Goal: Book appointment/travel/reservation

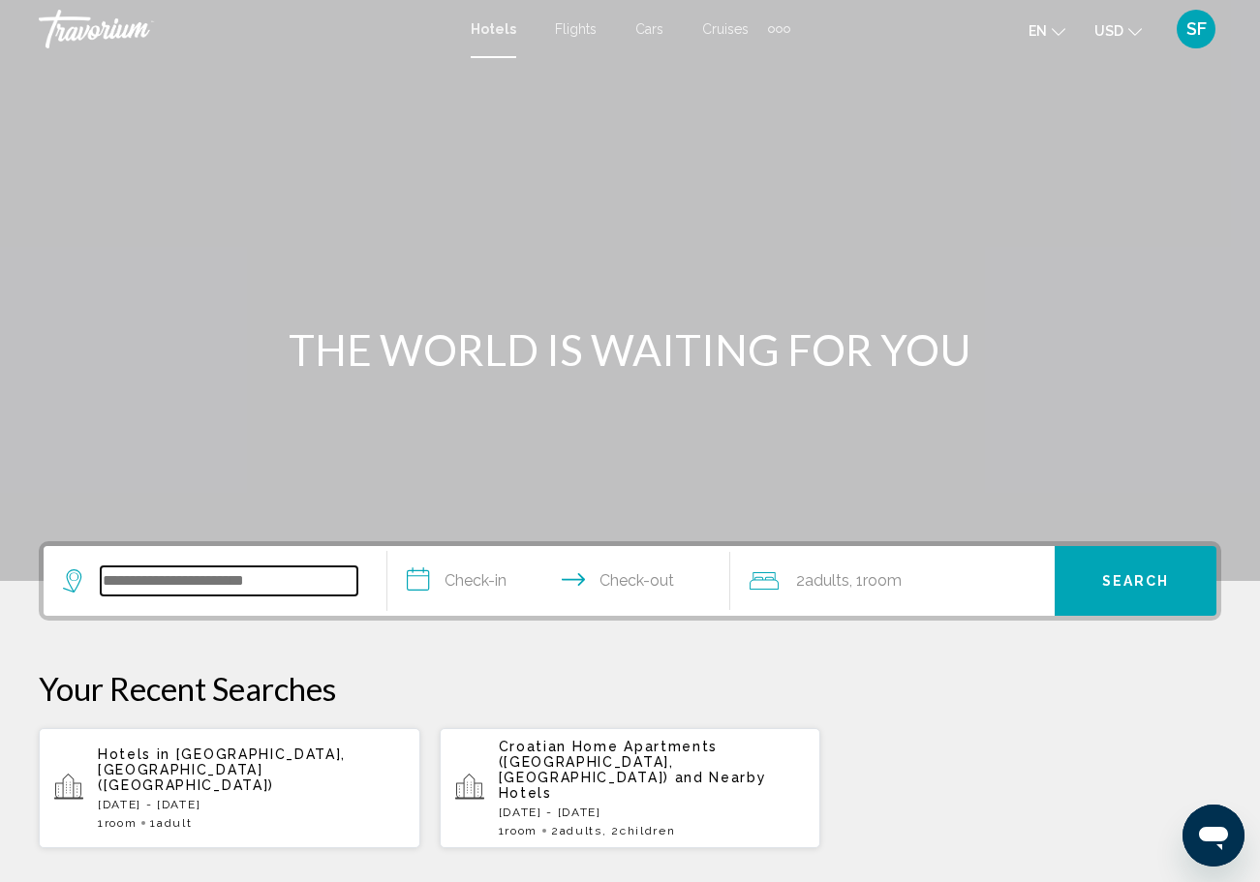
click at [235, 570] on input "Search widget" at bounding box center [229, 581] width 257 height 29
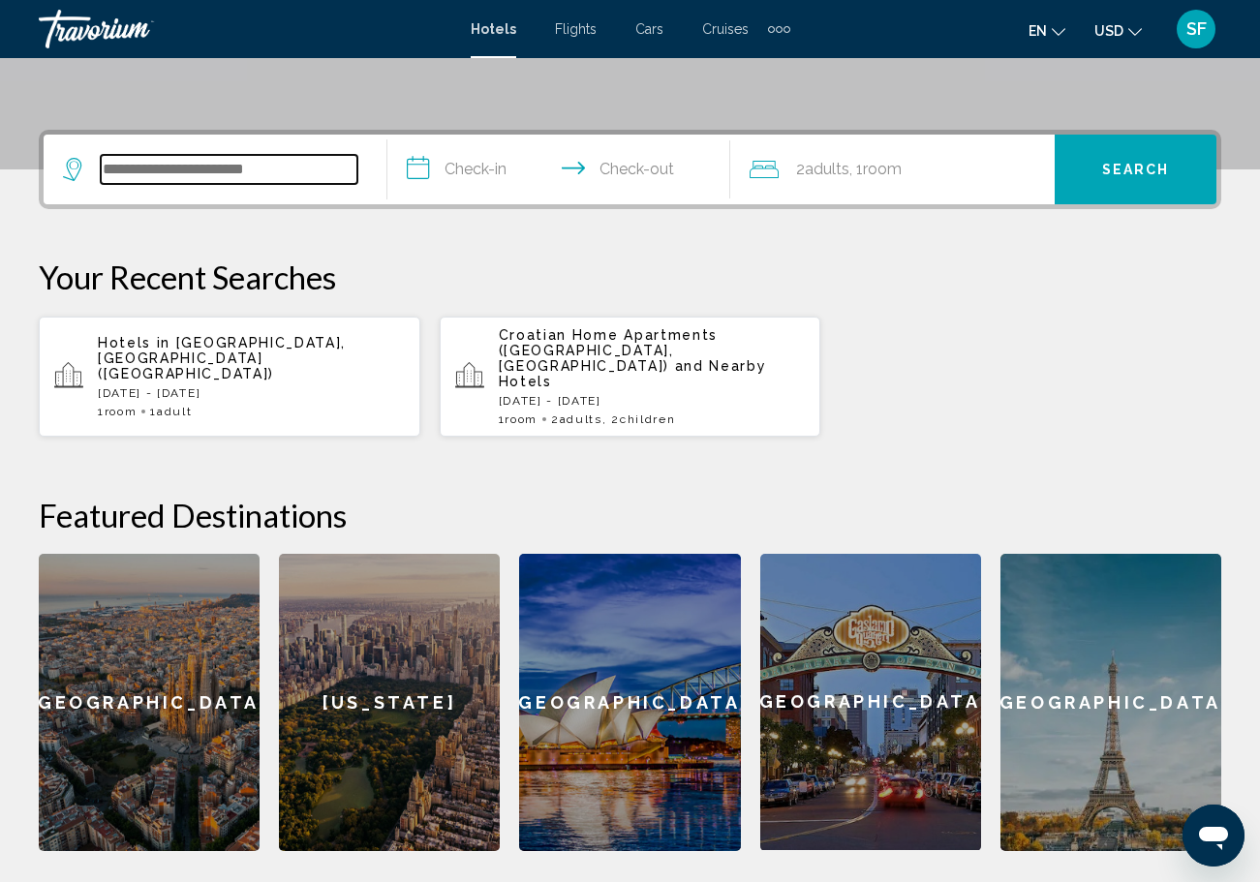
scroll to position [478, 0]
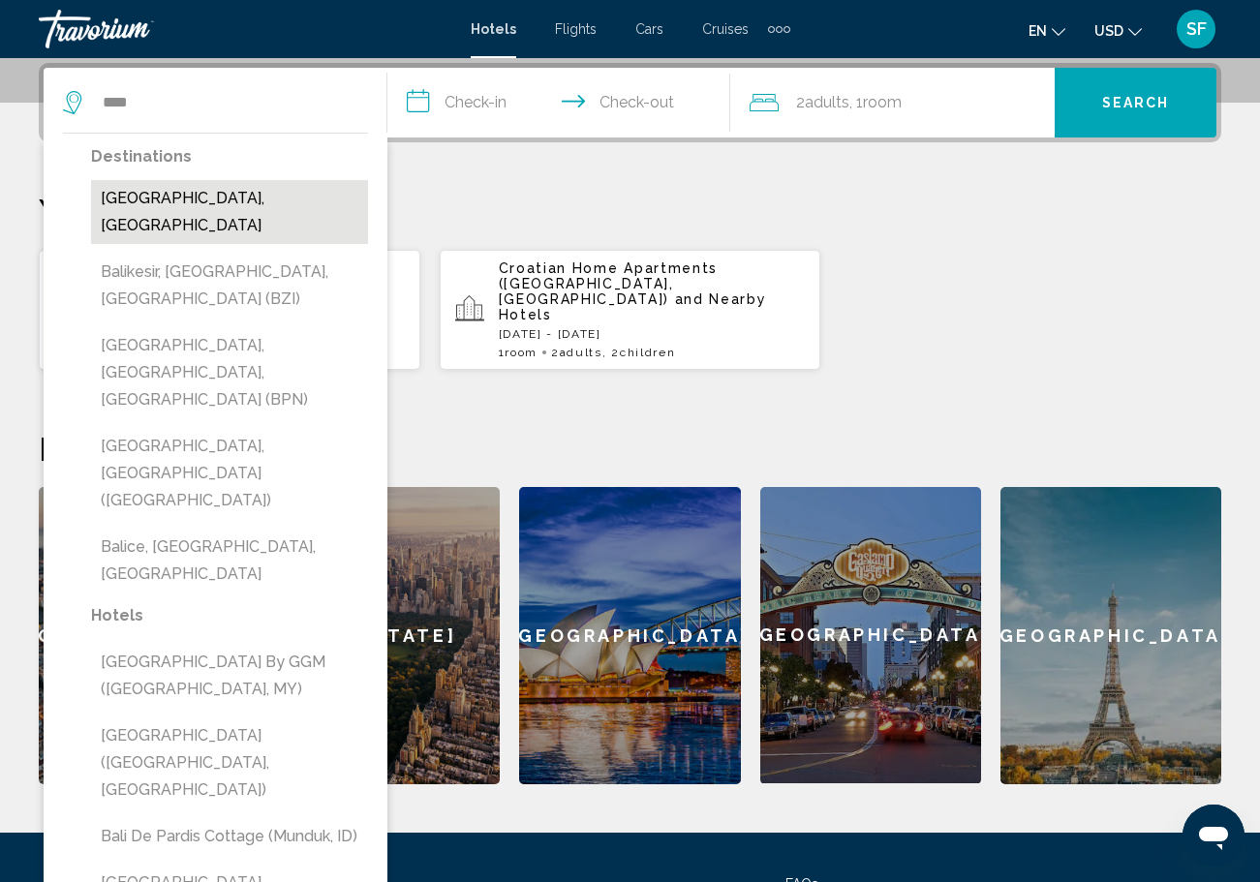
click at [179, 200] on button "Bali Island, Indonesia" at bounding box center [229, 212] width 277 height 64
type input "**********"
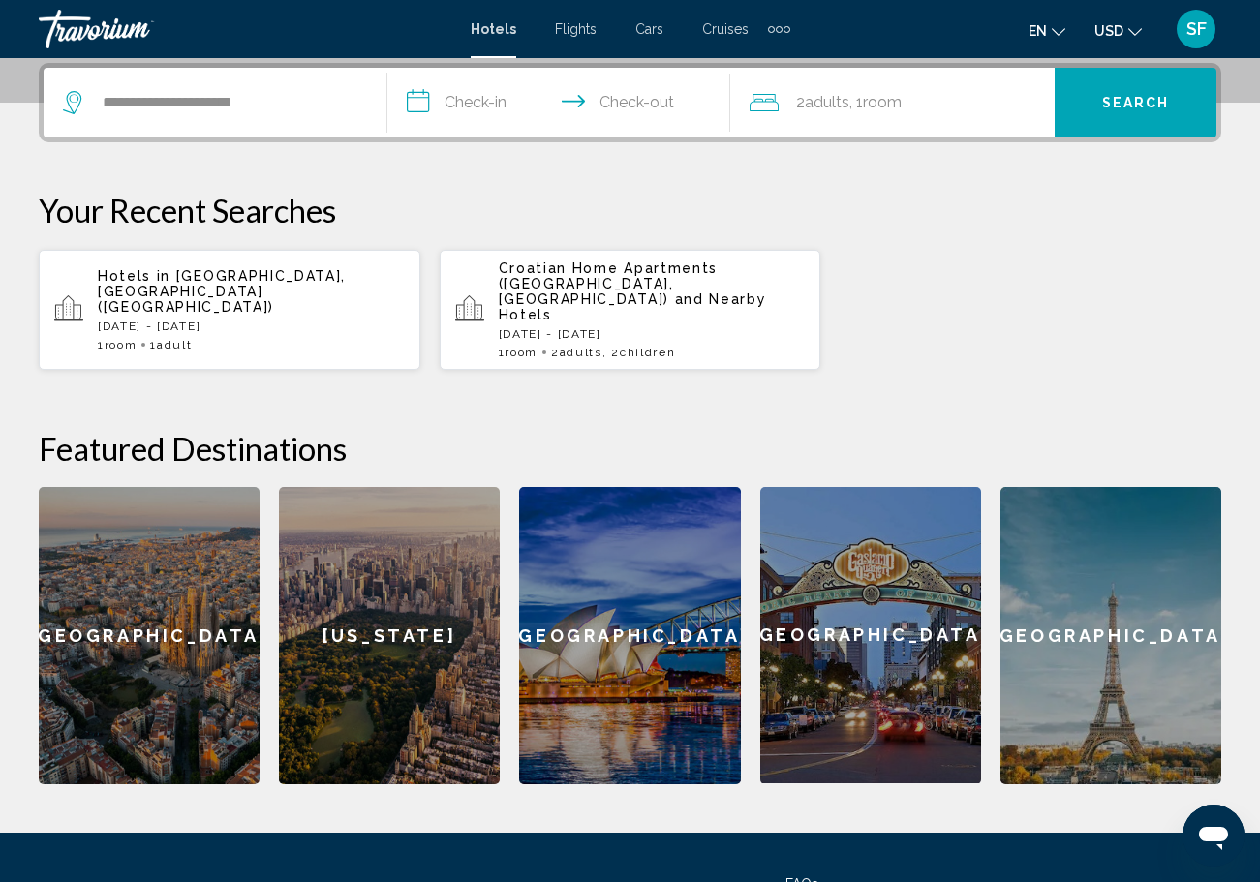
click at [480, 102] on input "**********" at bounding box center [563, 106] width 352 height 76
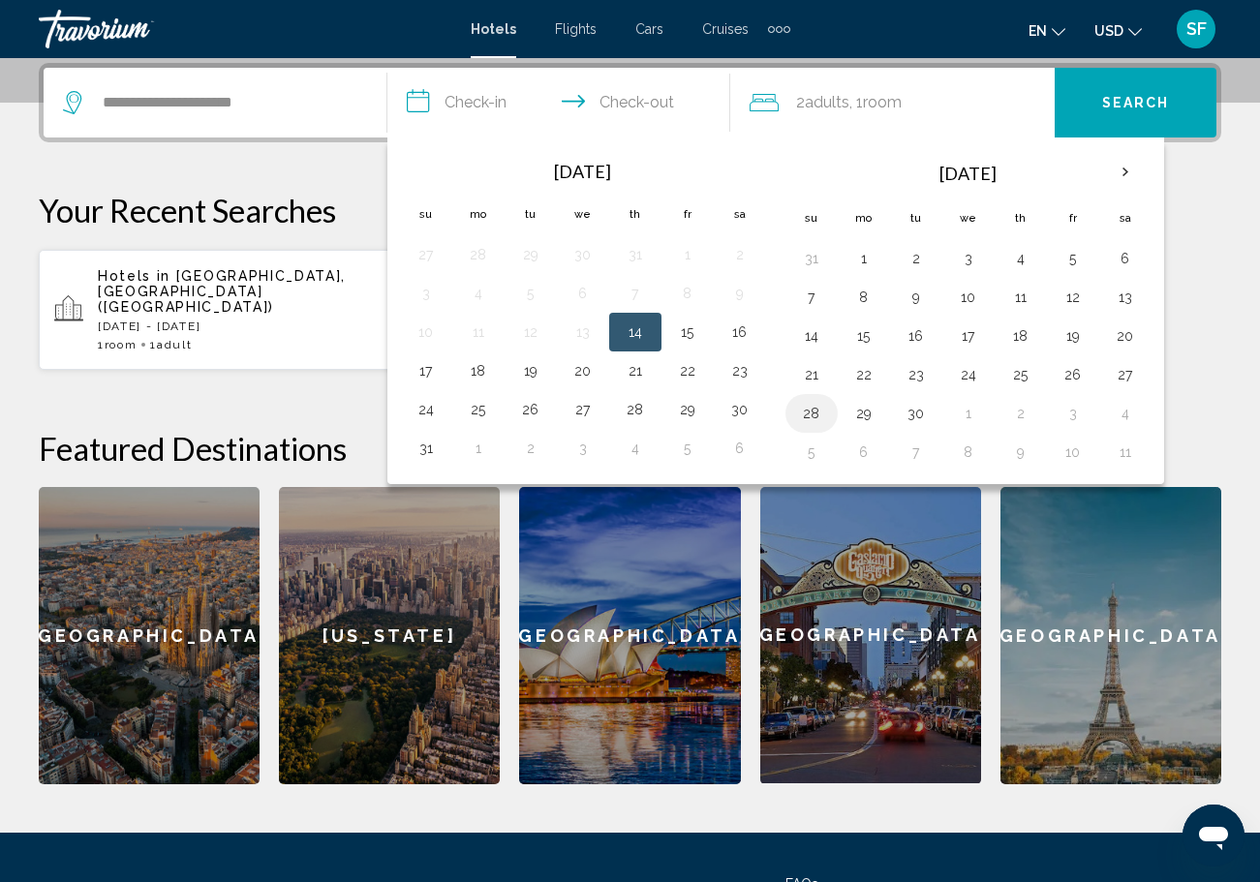
click at [811, 416] on button "28" at bounding box center [811, 413] width 31 height 27
click at [866, 411] on button "29" at bounding box center [863, 413] width 31 height 27
type input "**********"
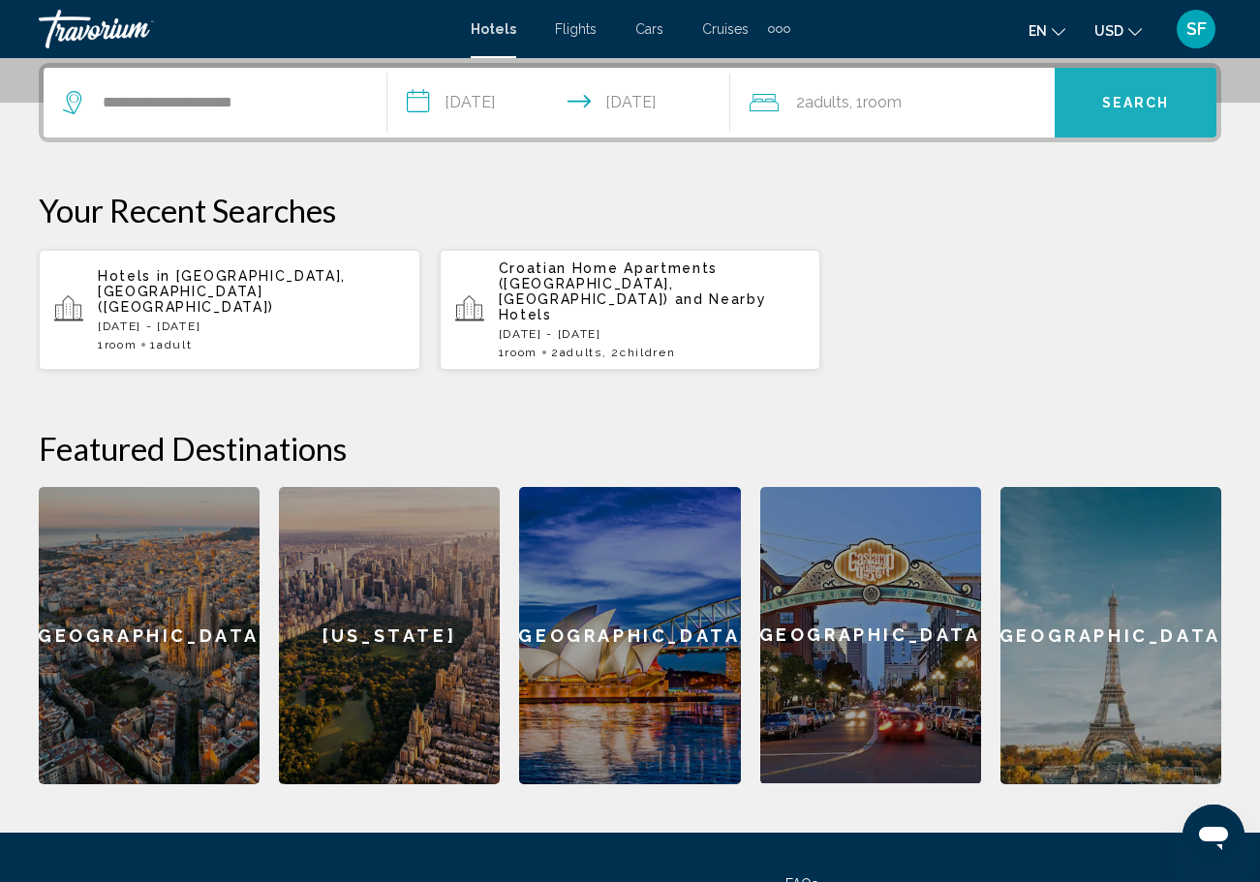
click at [1150, 122] on button "Search" at bounding box center [1136, 103] width 162 height 70
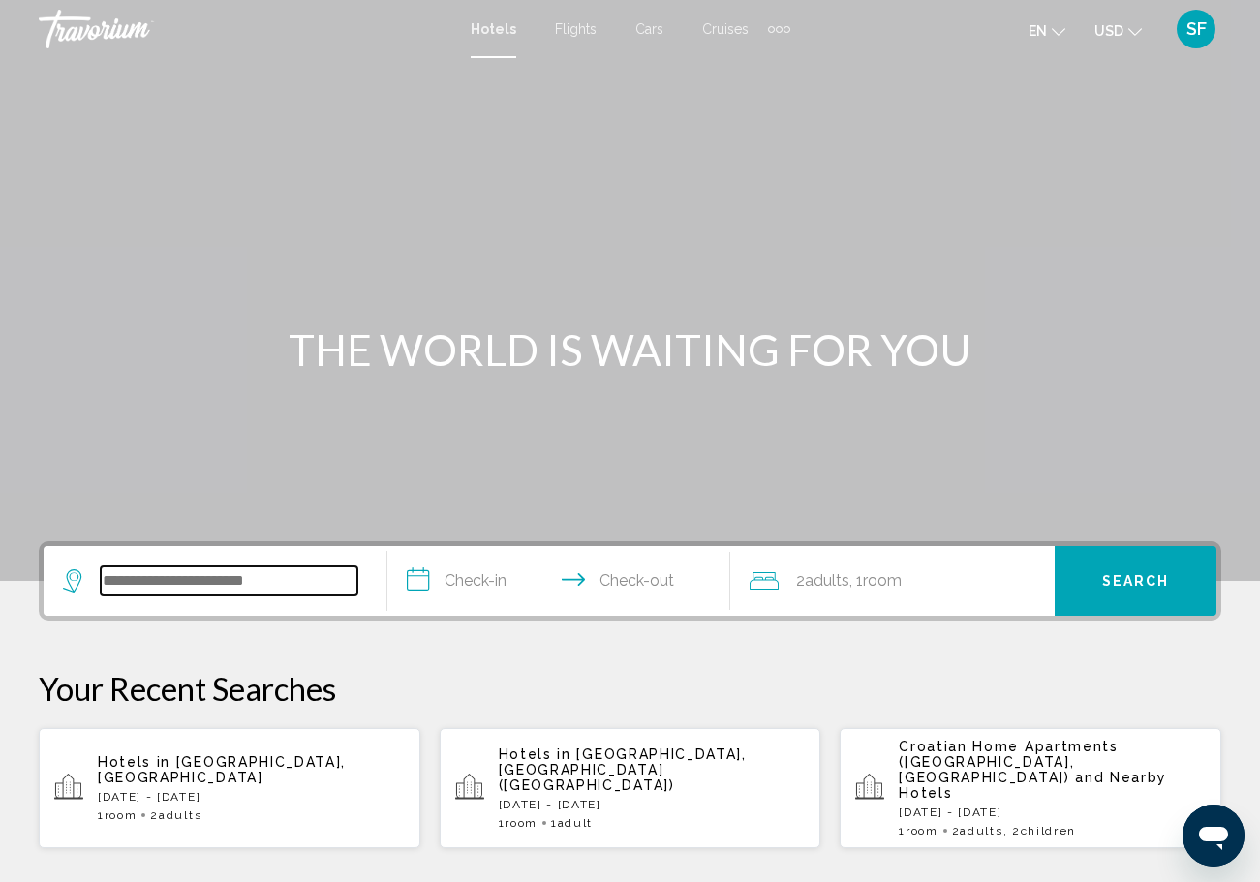
click at [154, 581] on input "Search widget" at bounding box center [229, 581] width 257 height 29
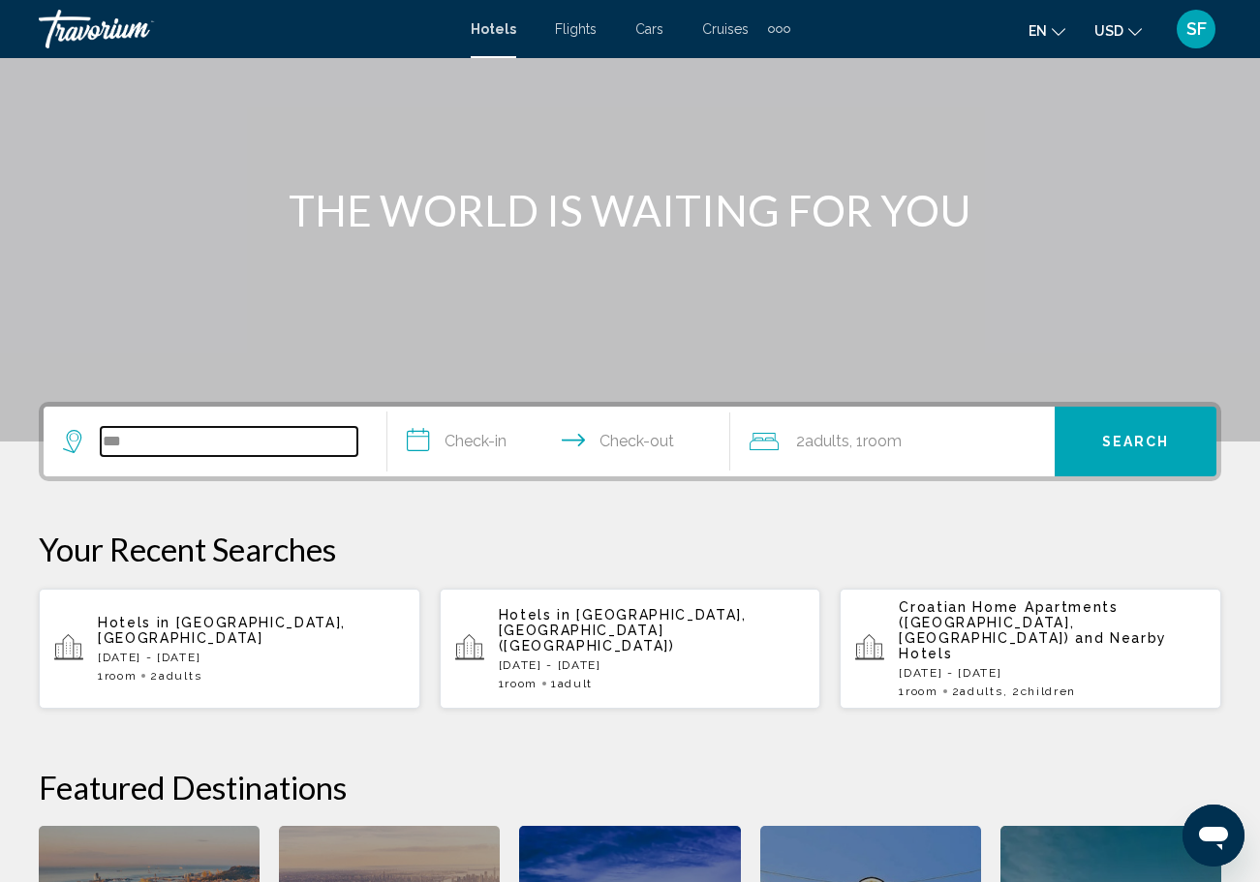
scroll to position [142, 0]
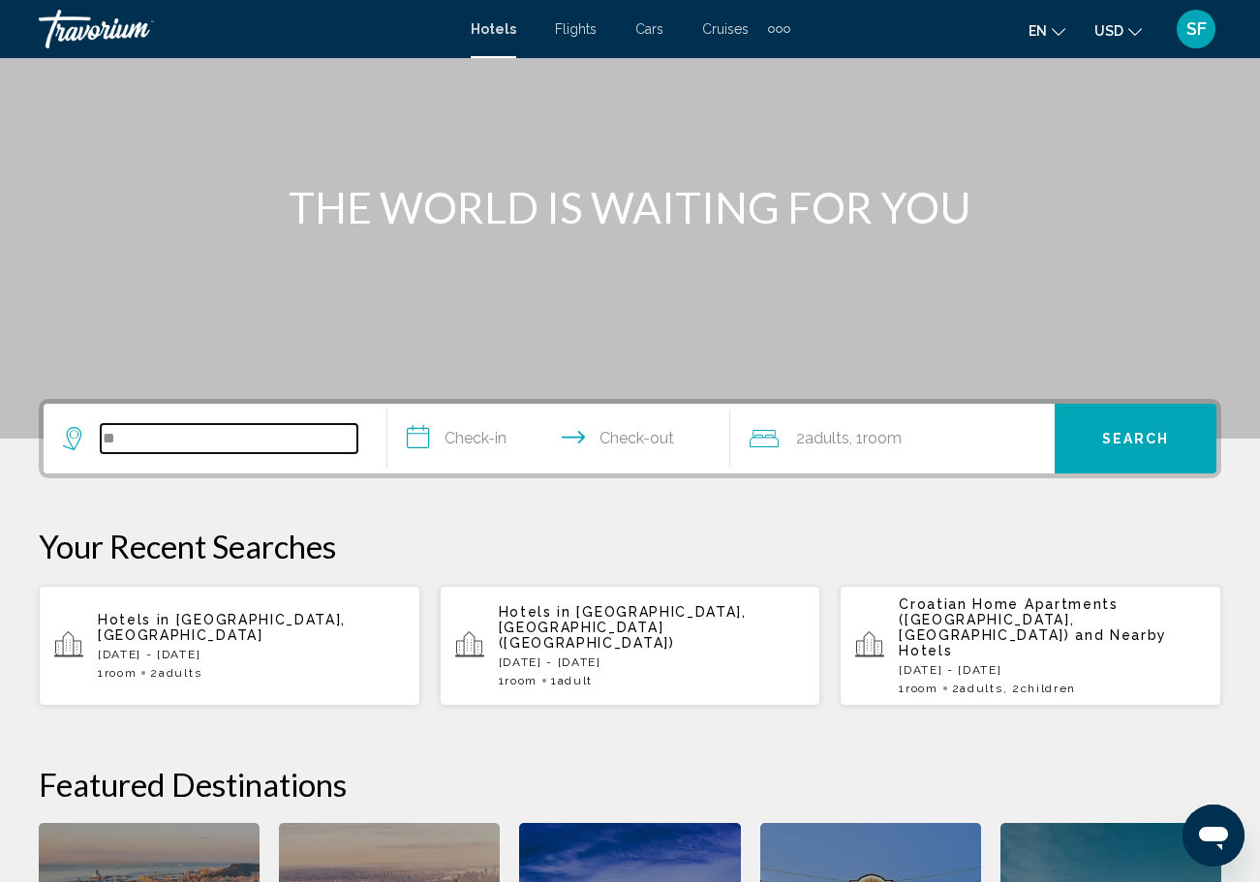
type input "*"
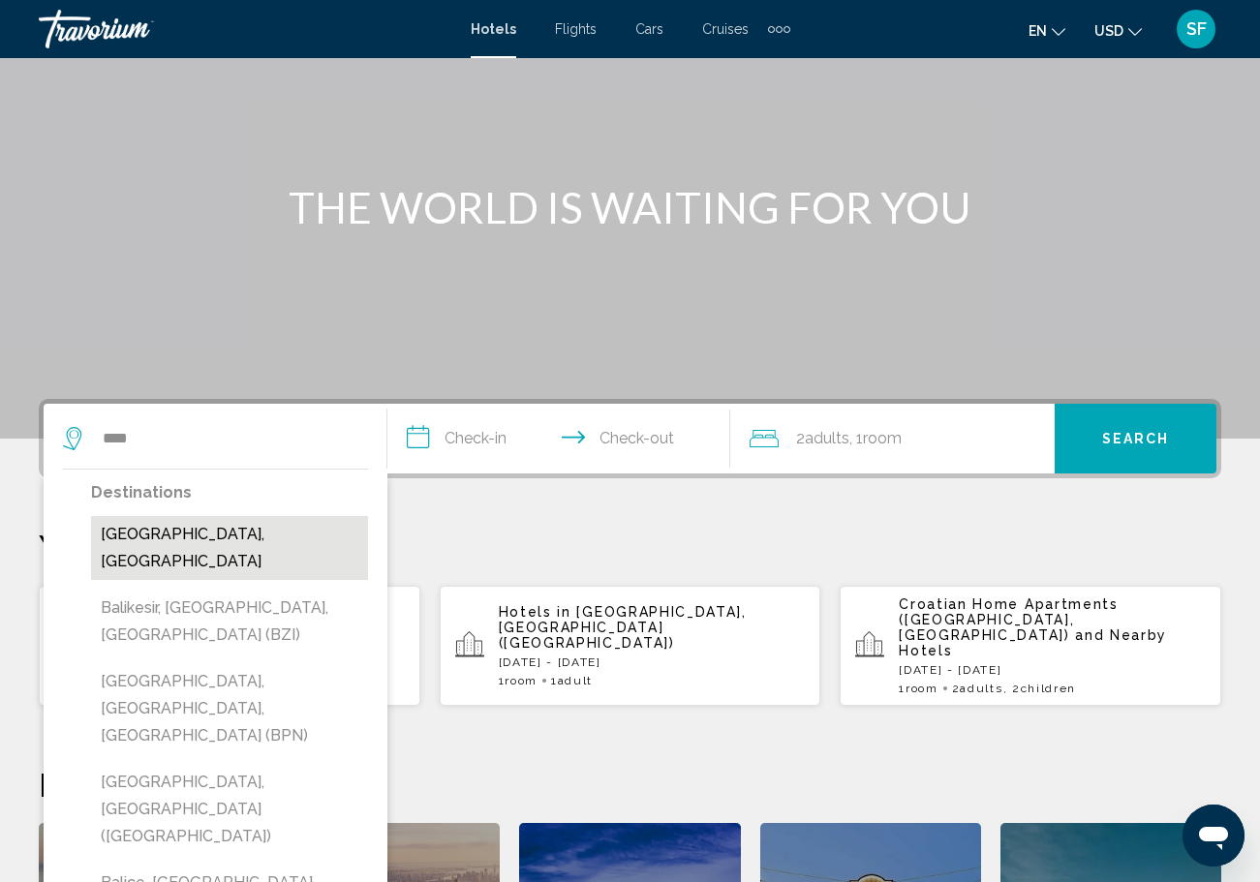
click at [229, 537] on button "[GEOGRAPHIC_DATA], [GEOGRAPHIC_DATA]" at bounding box center [229, 548] width 277 height 64
type input "**********"
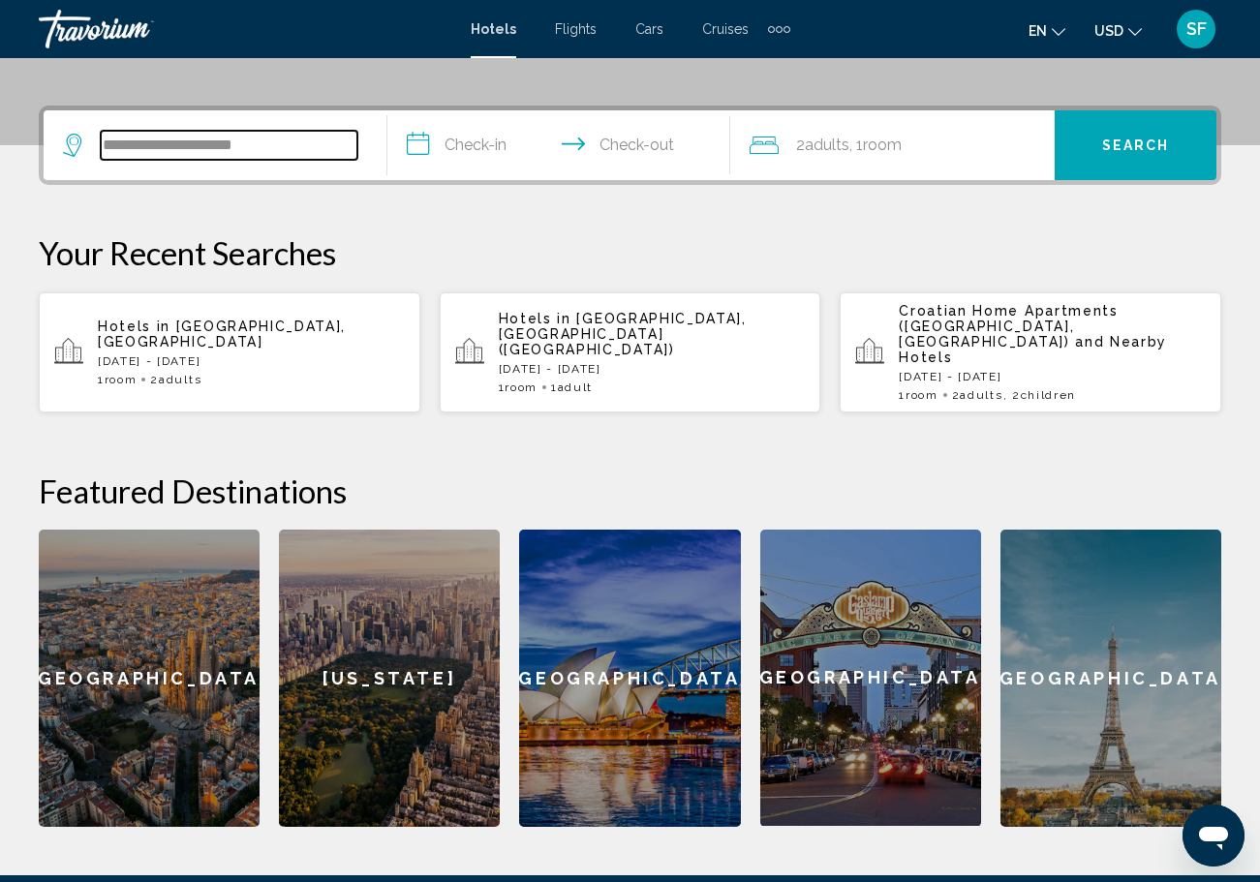
scroll to position [478, 0]
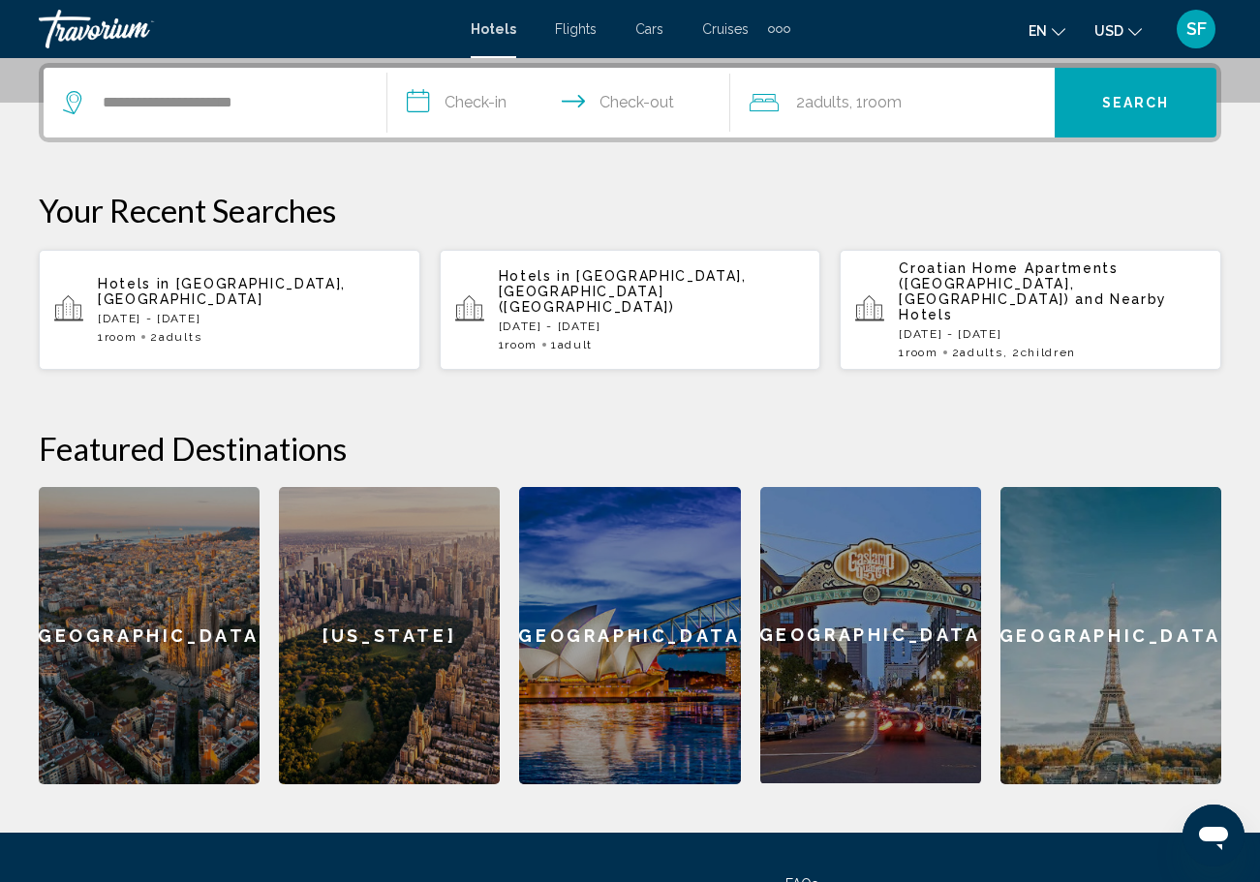
click at [455, 87] on input "**********" at bounding box center [563, 106] width 352 height 76
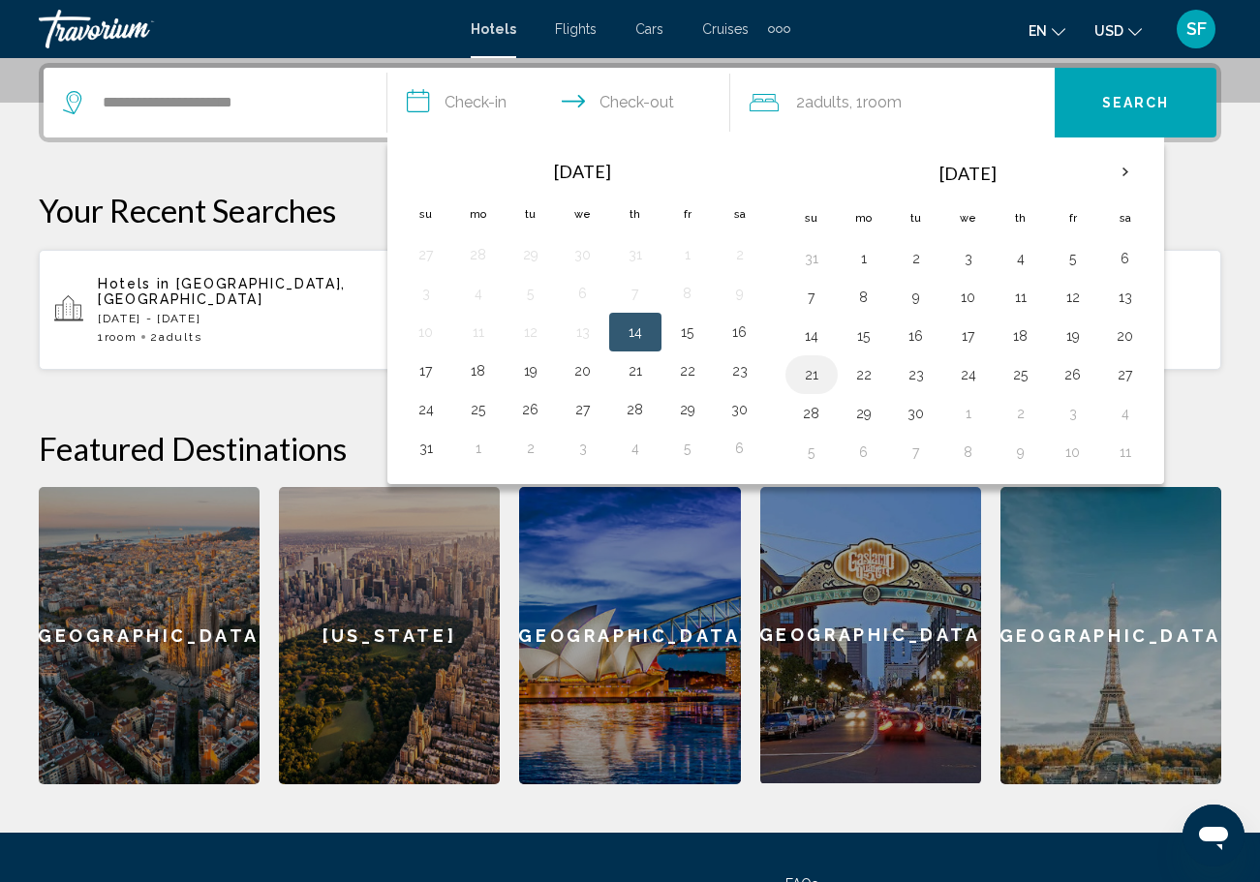
click at [817, 368] on button "21" at bounding box center [811, 374] width 31 height 27
click at [885, 372] on td "22" at bounding box center [864, 374] width 52 height 39
click at [867, 380] on button "22" at bounding box center [863, 374] width 31 height 27
type input "**********"
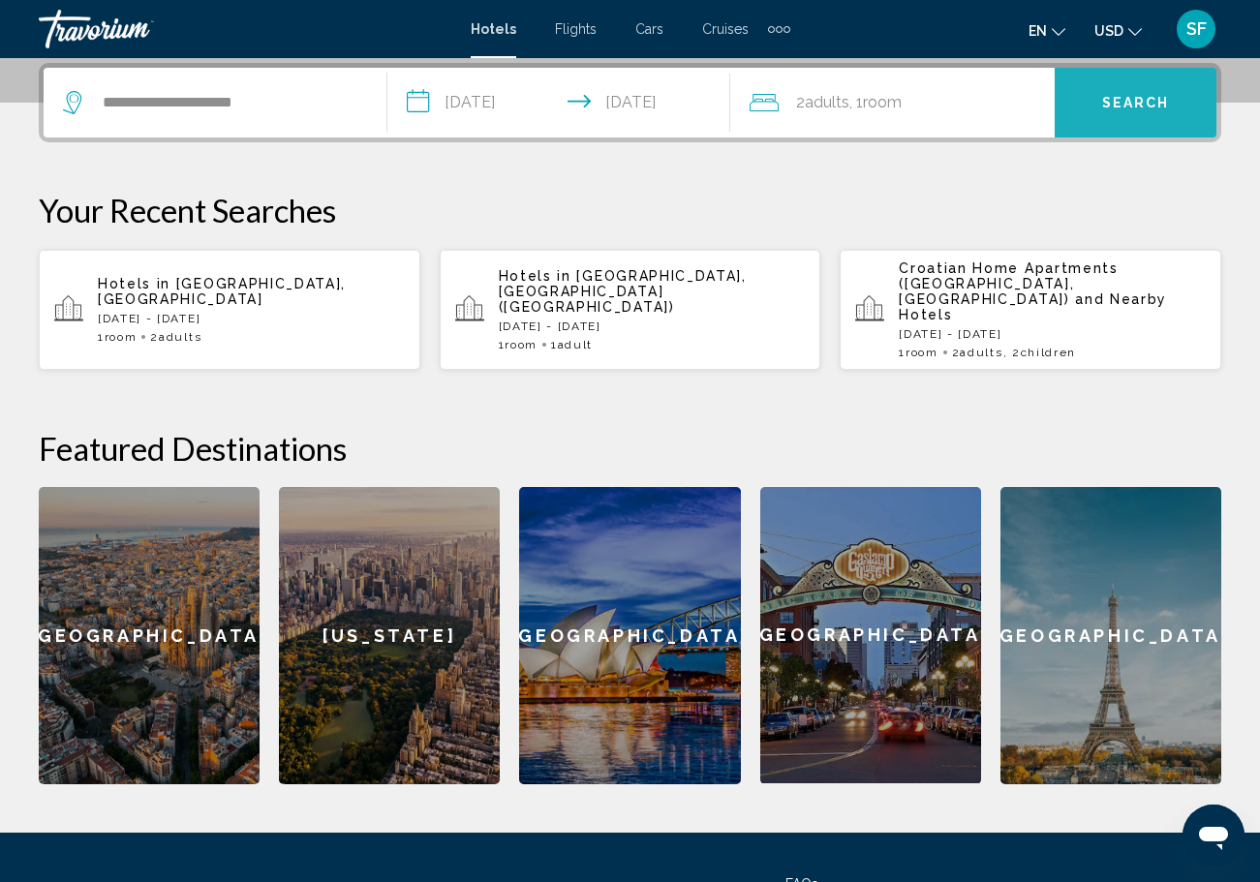
click at [1113, 99] on span "Search" at bounding box center [1136, 103] width 68 height 15
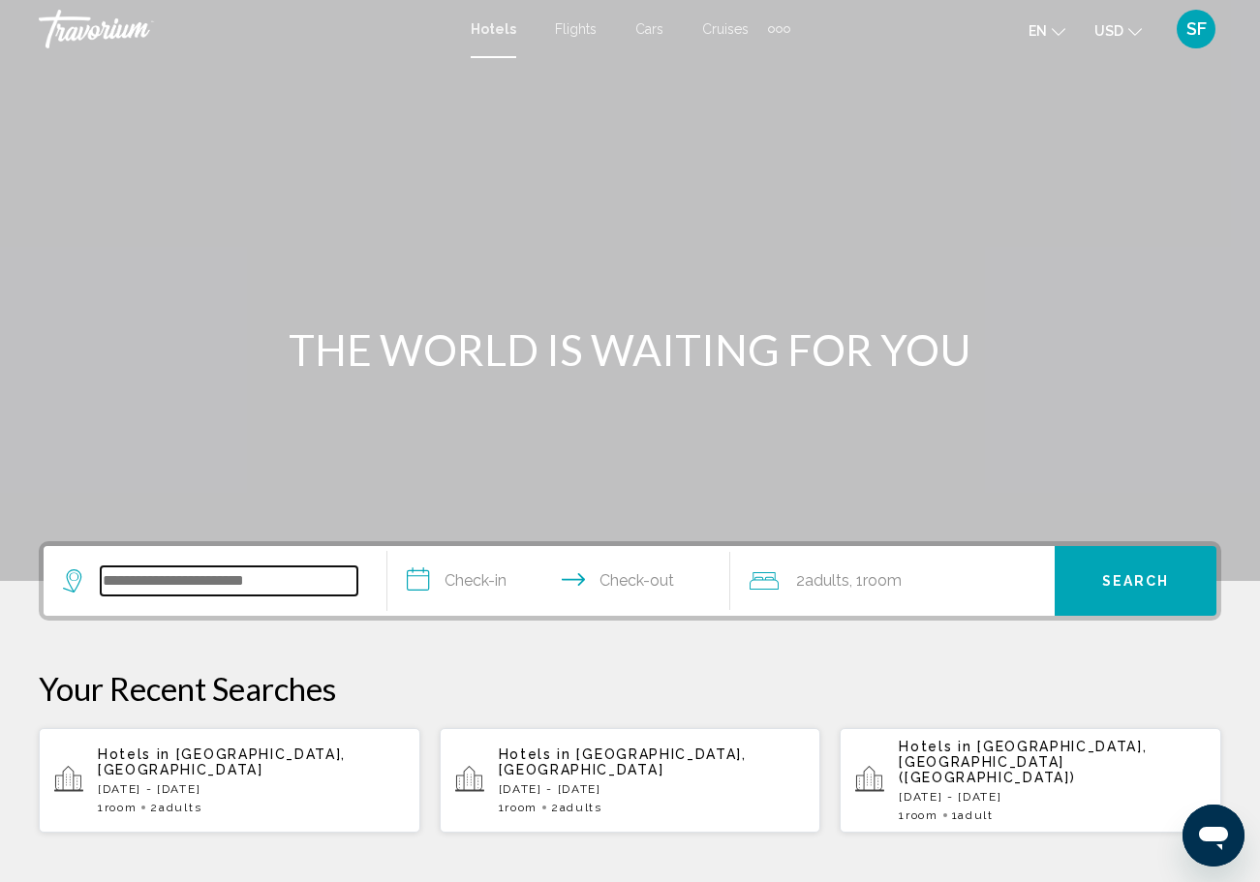
click at [249, 595] on input "Search widget" at bounding box center [229, 581] width 257 height 29
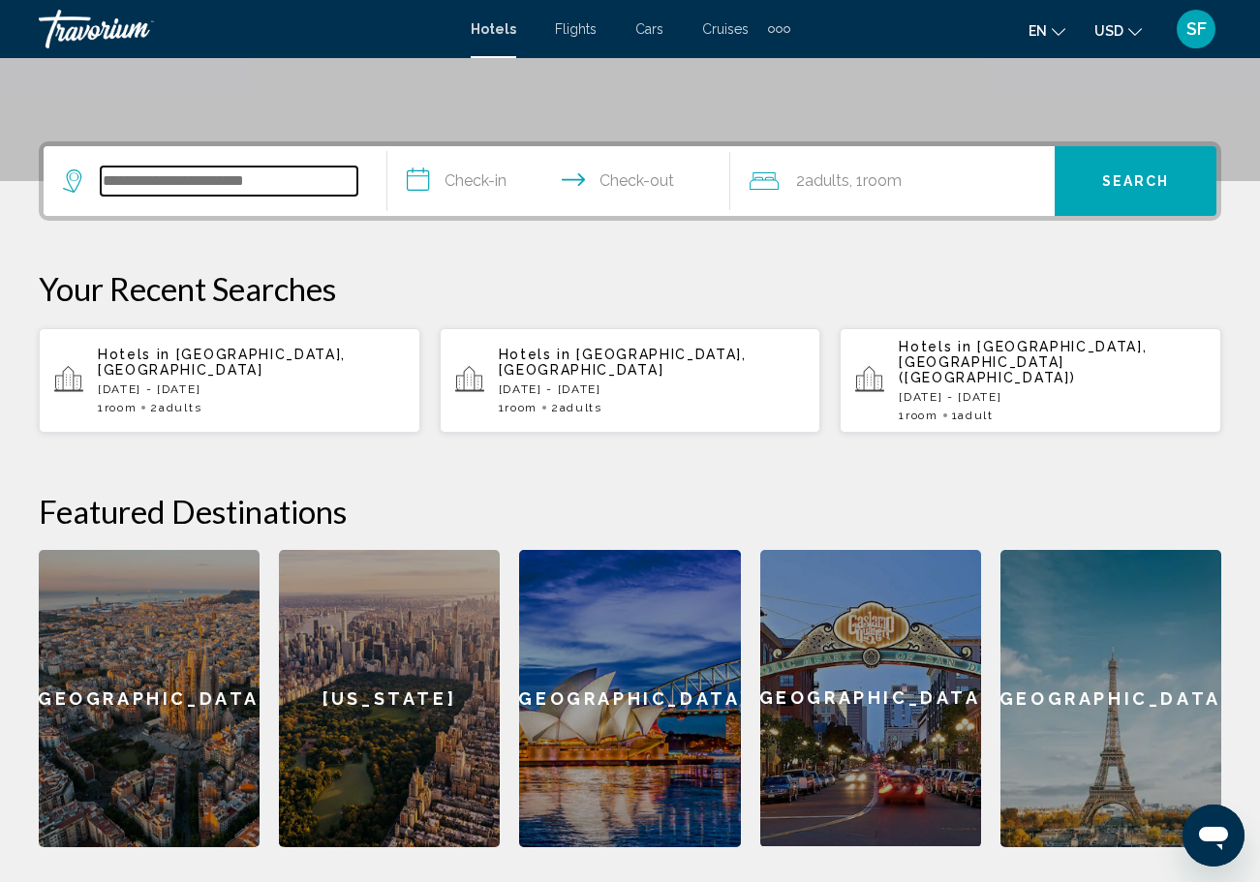
scroll to position [478, 0]
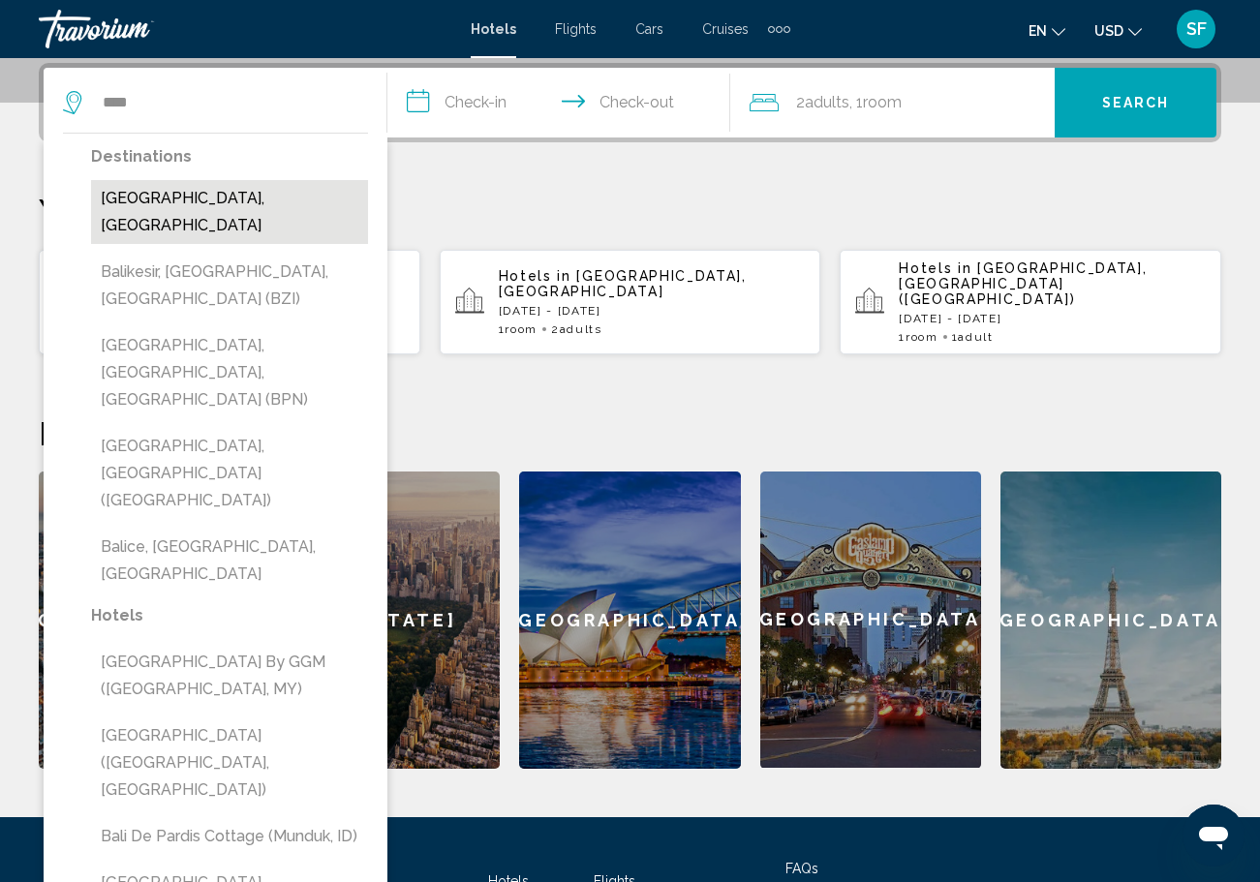
click at [250, 203] on button "[GEOGRAPHIC_DATA], [GEOGRAPHIC_DATA]" at bounding box center [229, 212] width 277 height 64
type input "**********"
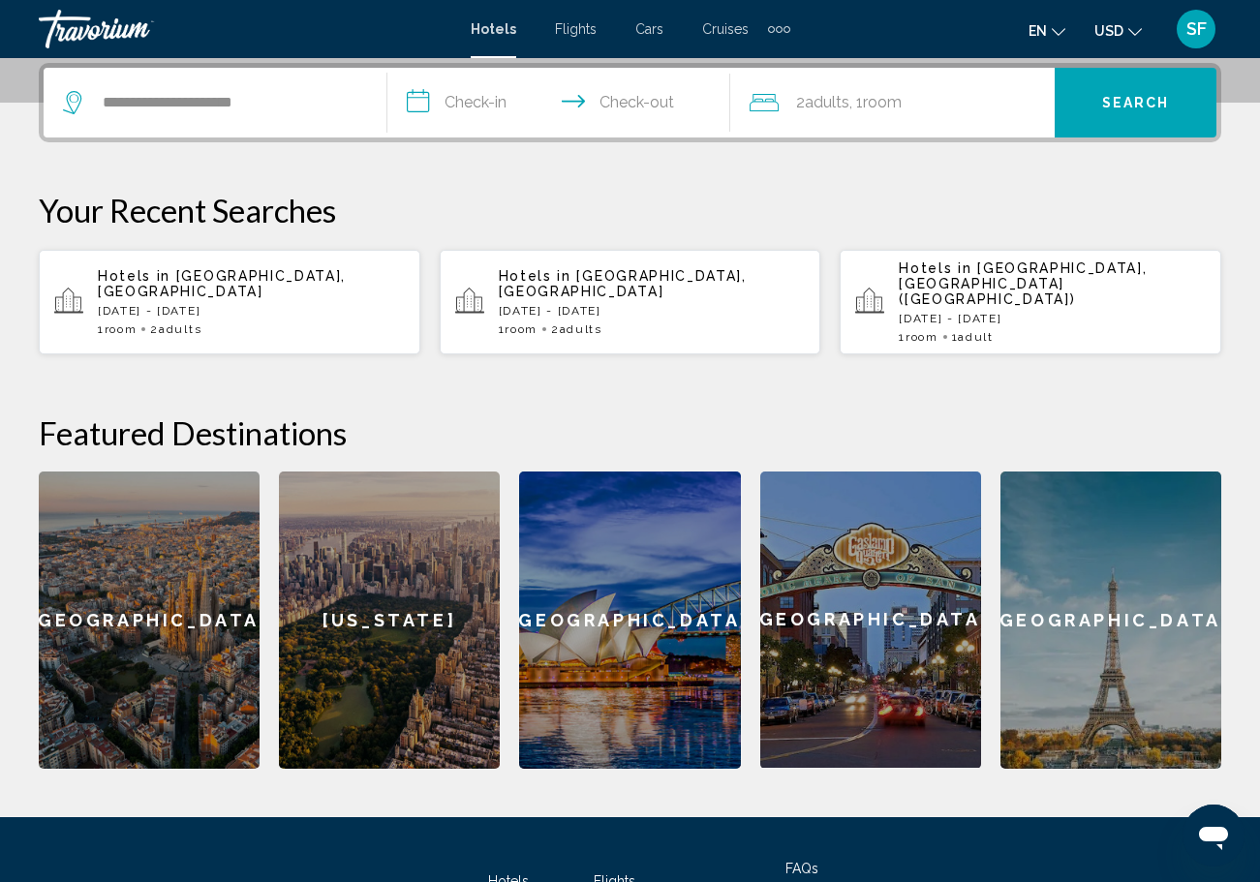
click at [429, 104] on input "**********" at bounding box center [563, 106] width 352 height 76
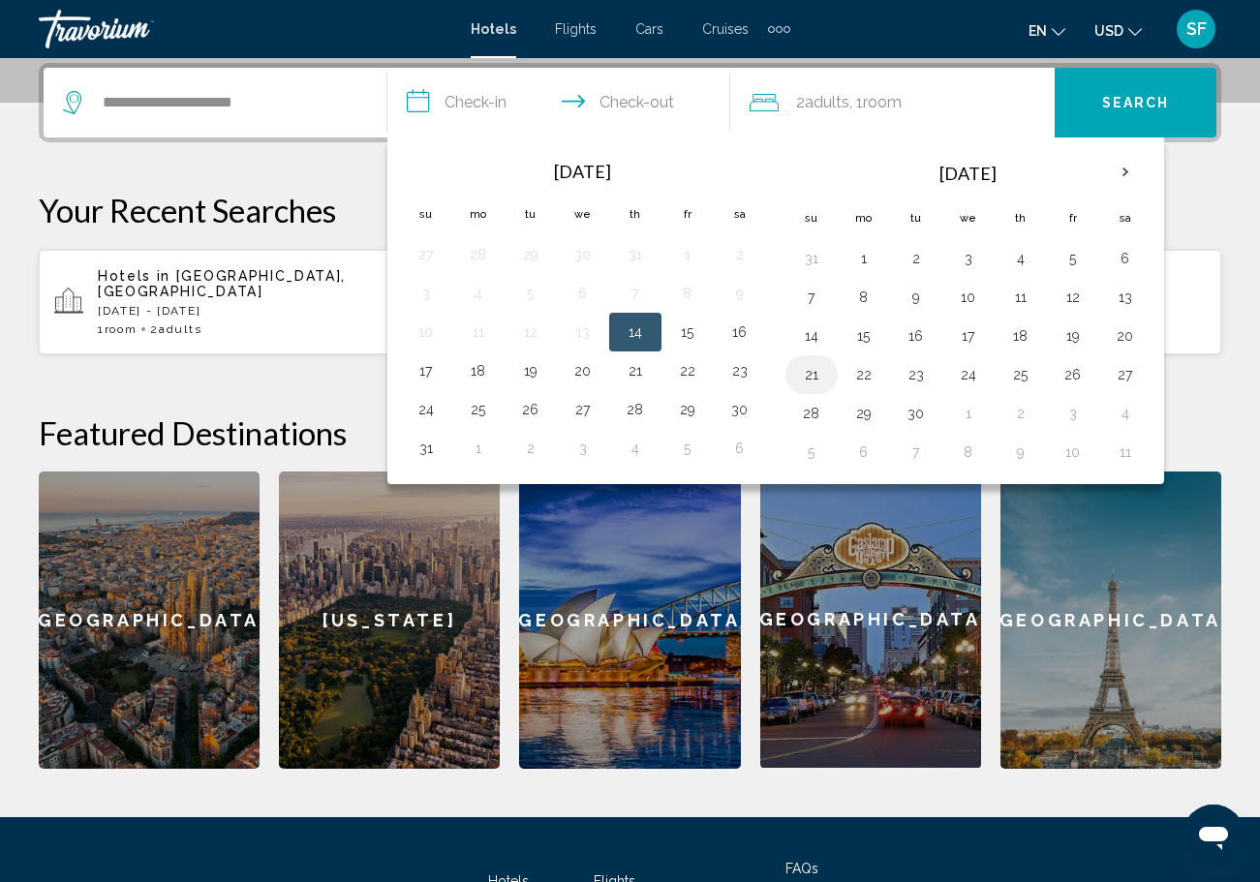
click at [815, 382] on button "21" at bounding box center [811, 374] width 31 height 27
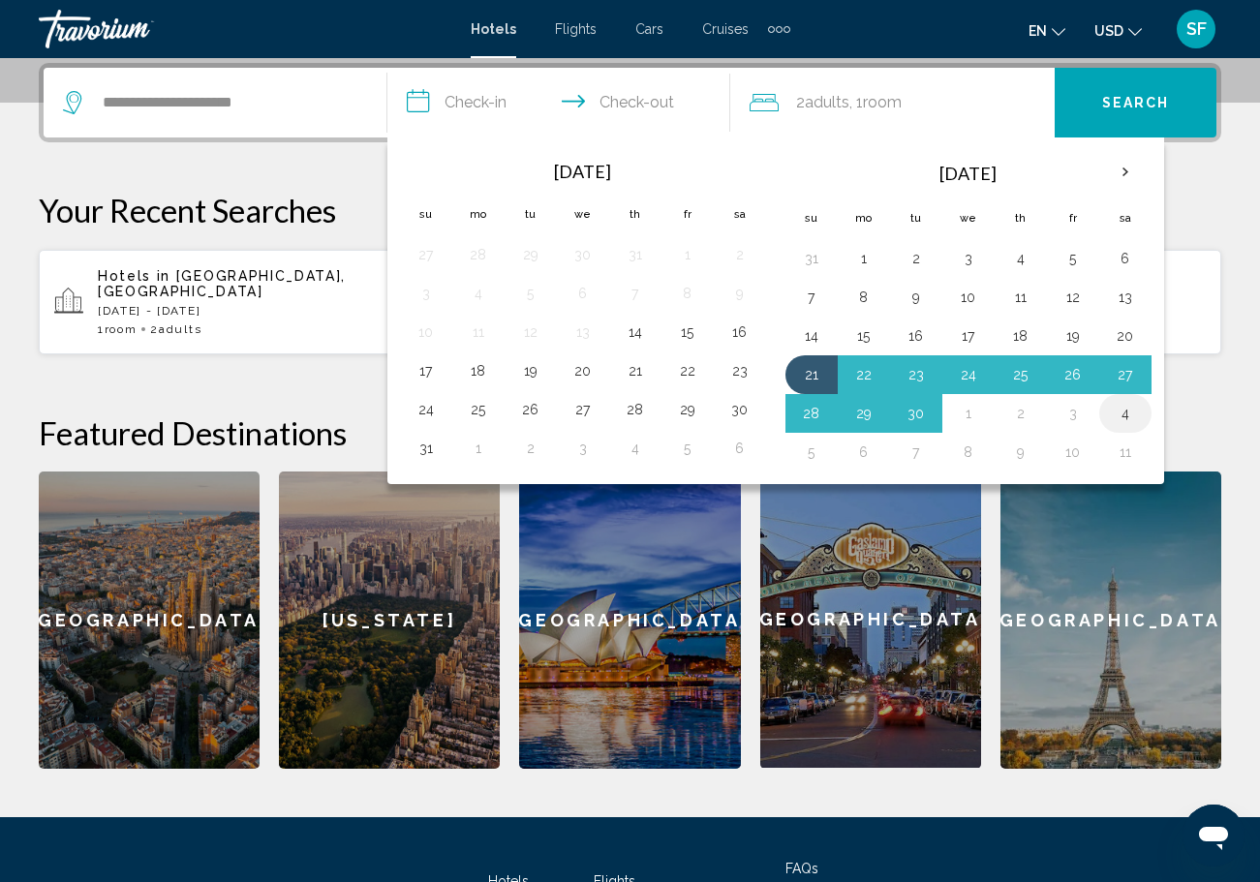
click at [1143, 423] on td "4" at bounding box center [1125, 413] width 52 height 39
click at [1128, 414] on button "4" at bounding box center [1125, 413] width 31 height 27
type input "**********"
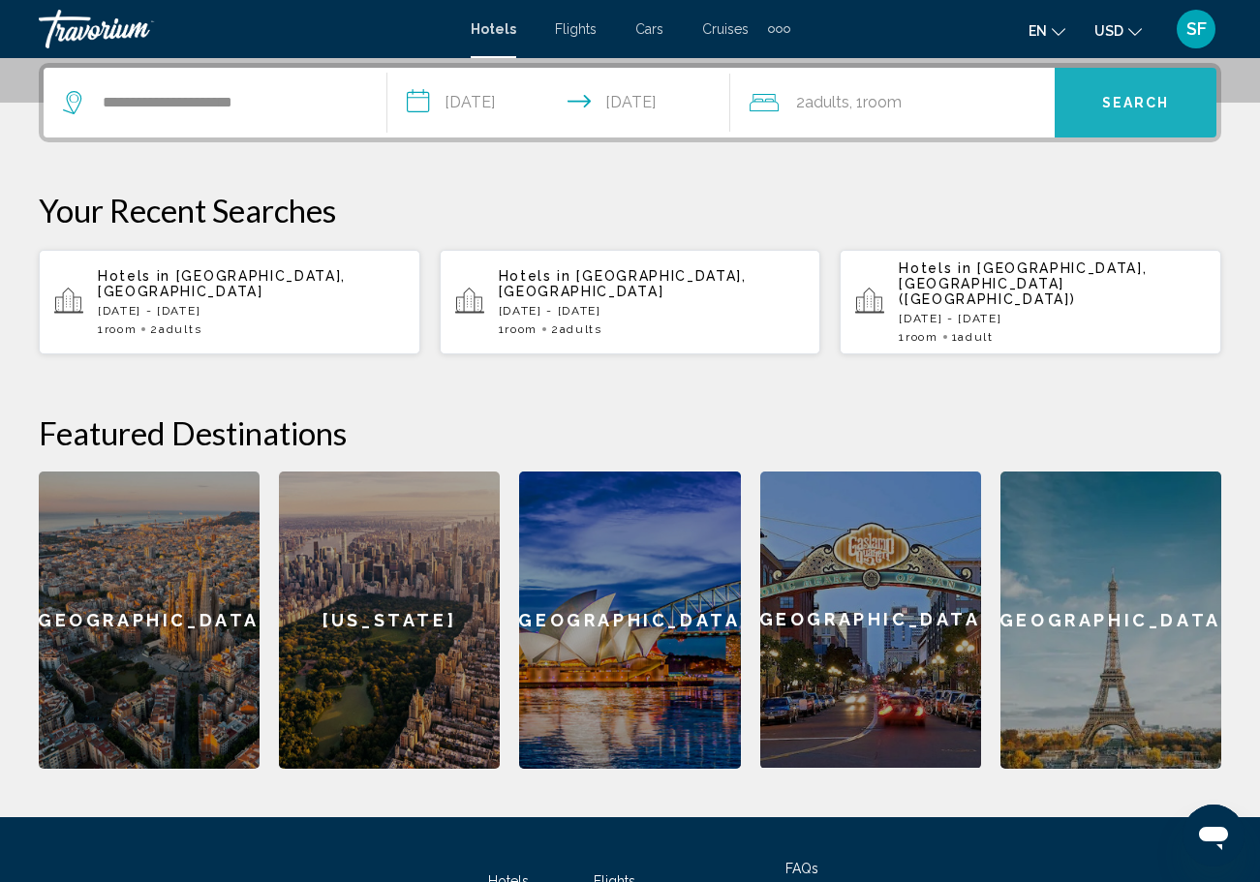
click at [1100, 124] on button "Search" at bounding box center [1136, 103] width 162 height 70
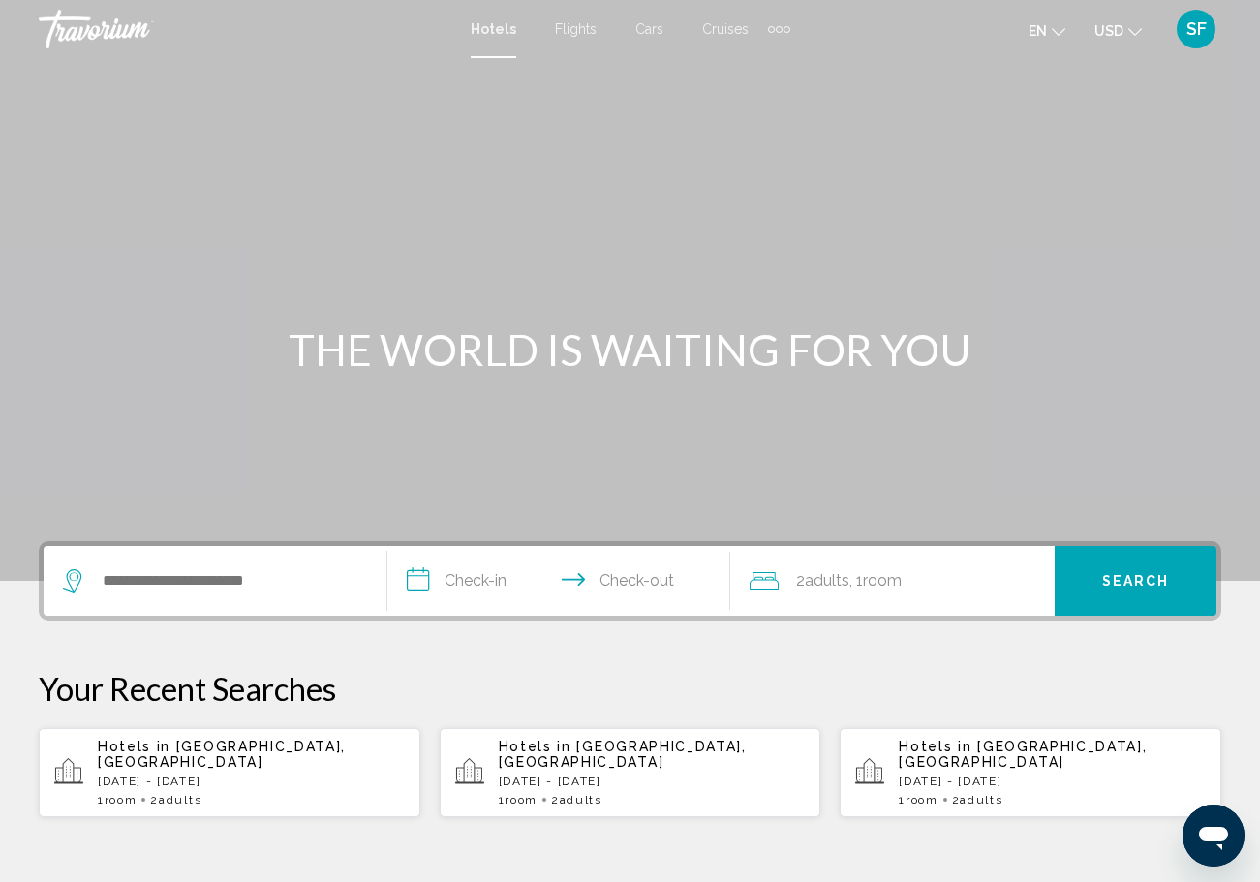
click at [786, 20] on div "Extra navigation items" at bounding box center [779, 29] width 22 height 29
click at [783, 26] on div "Extra navigation items" at bounding box center [786, 29] width 7 height 7
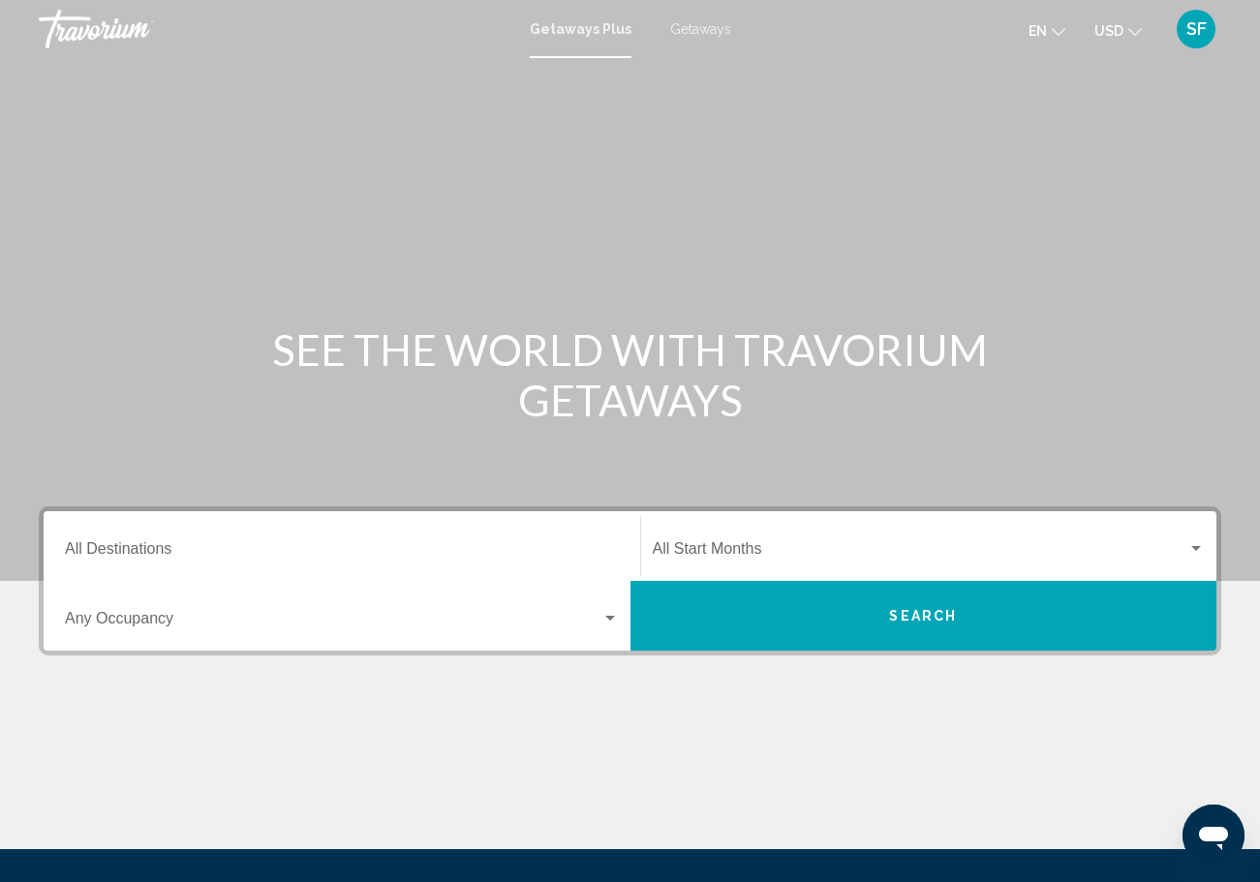
click at [241, 552] on input "Destination All Destinations" at bounding box center [342, 552] width 554 height 17
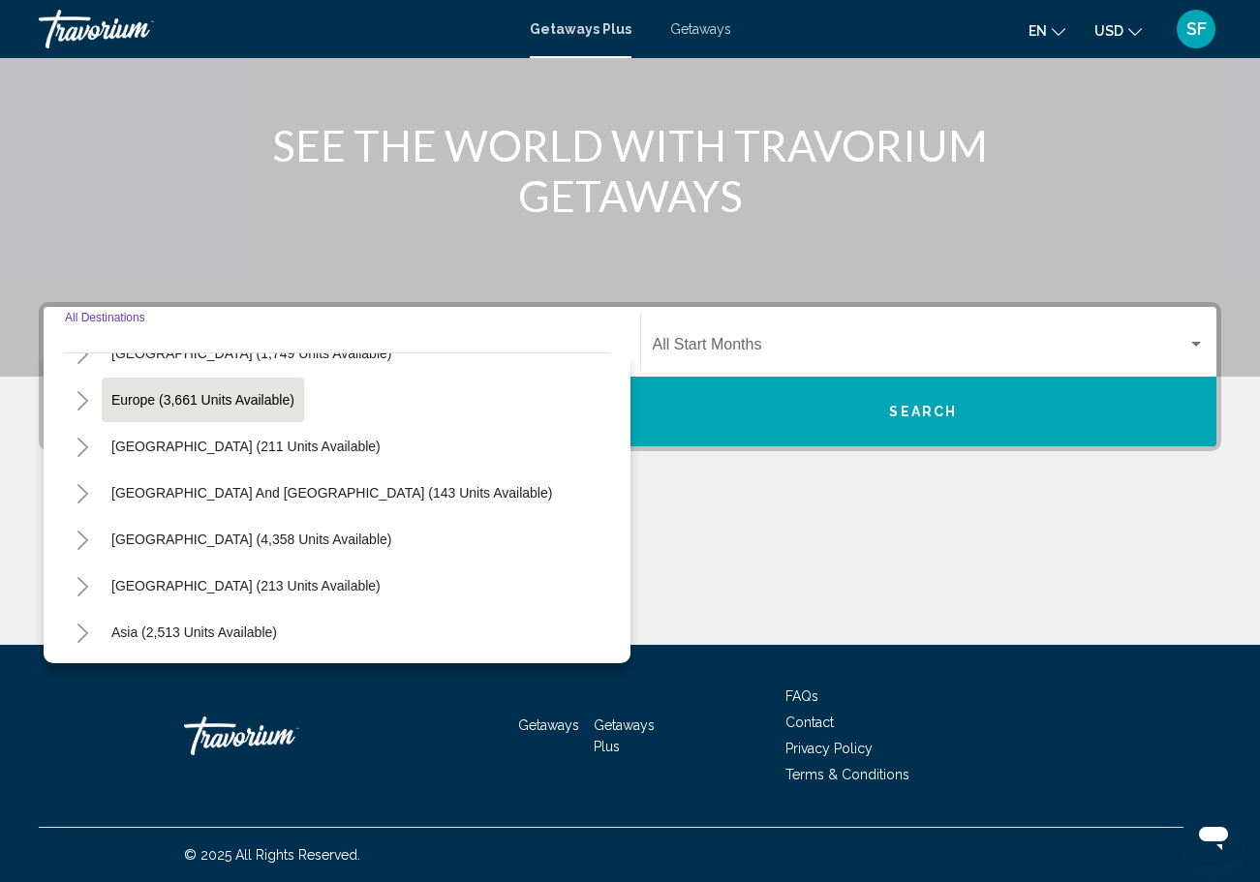
scroll to position [221, 0]
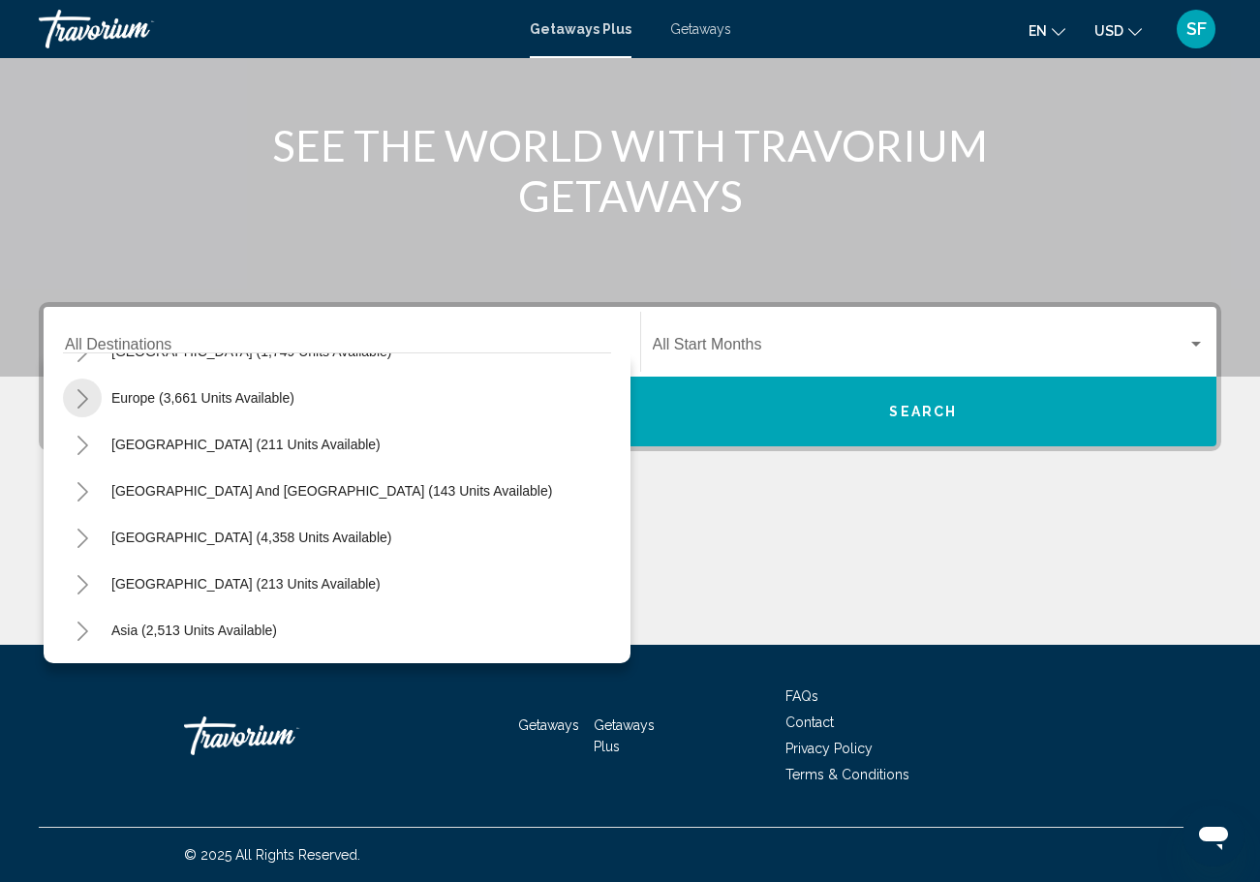
click at [77, 400] on icon "Toggle Europe (3,661 units available)" at bounding box center [83, 398] width 15 height 19
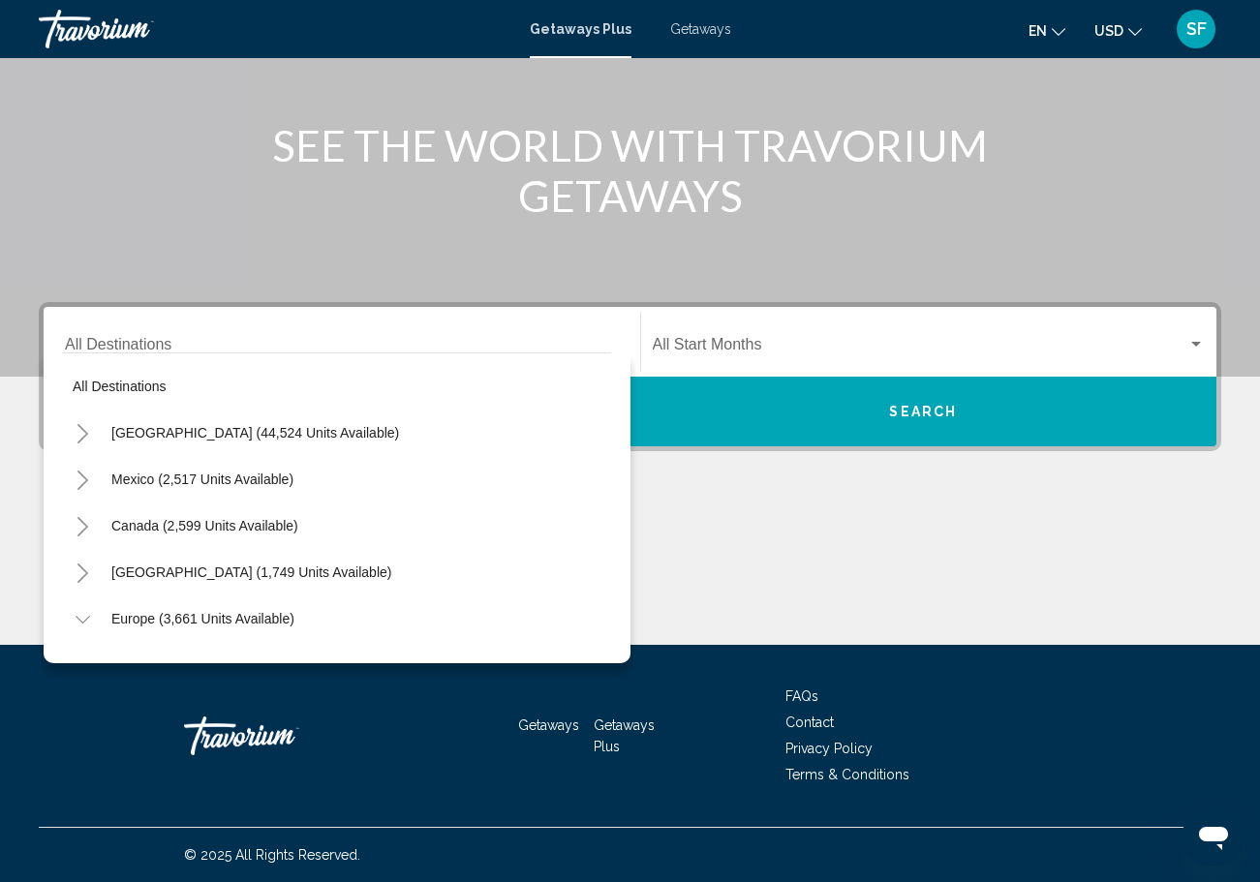
scroll to position [0, 0]
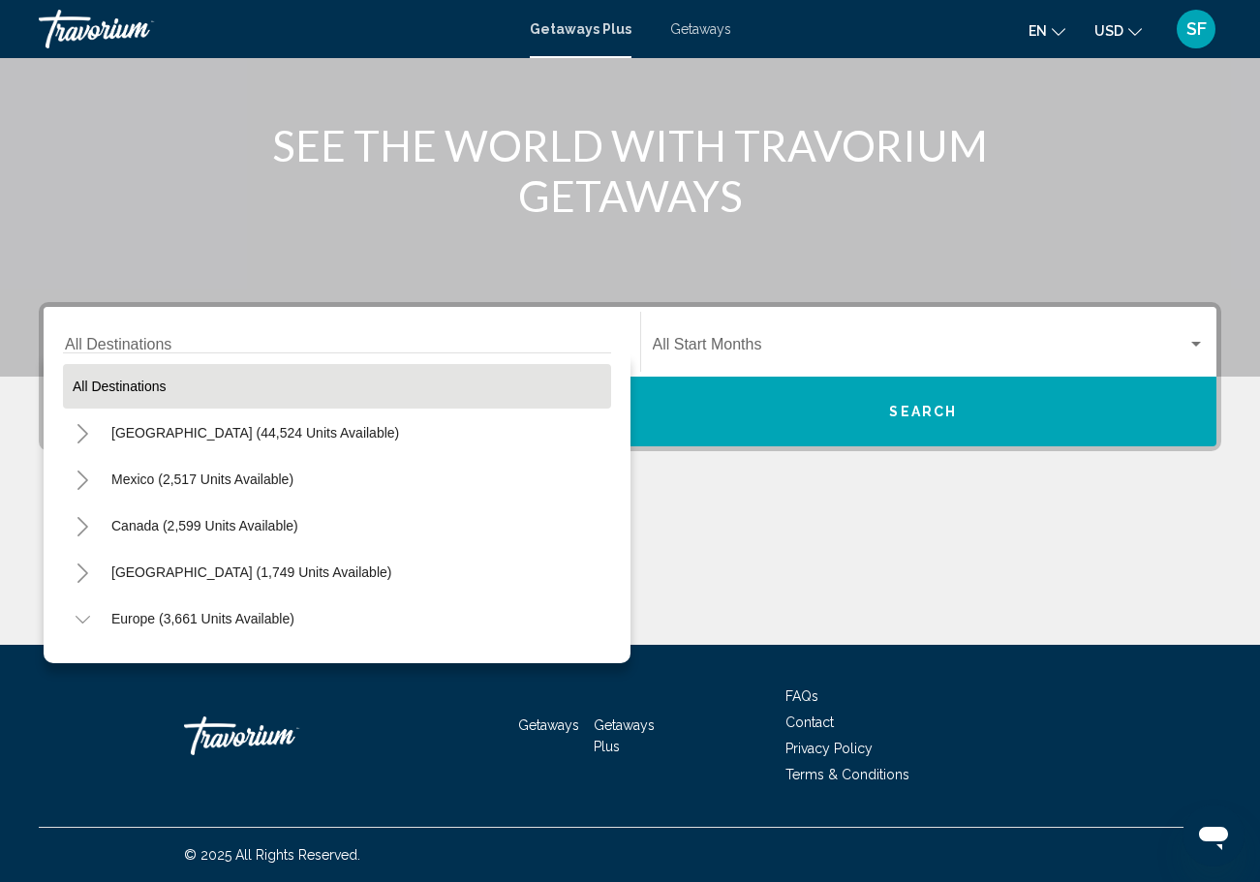
click at [84, 386] on span "All destinations" at bounding box center [120, 386] width 94 height 15
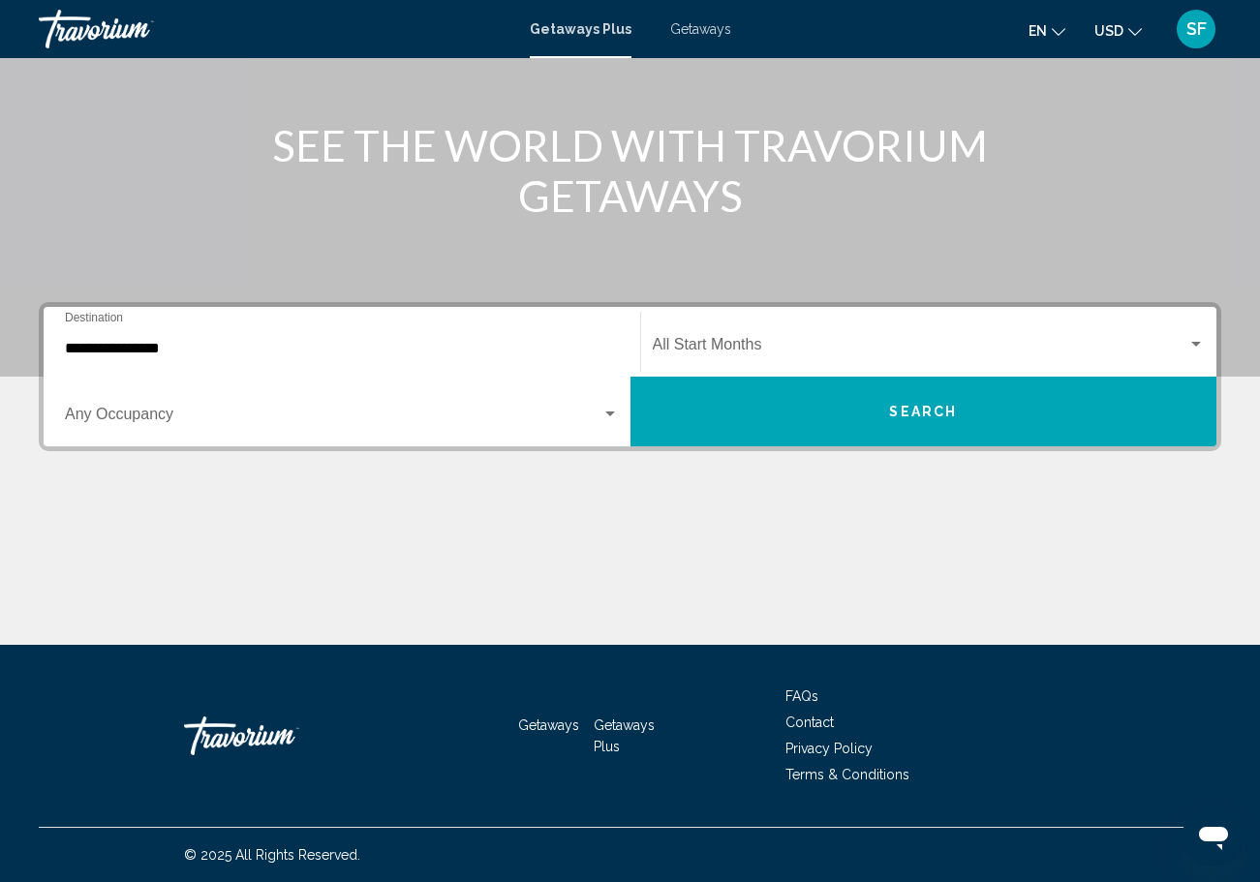
click at [107, 359] on div "**********" at bounding box center [342, 342] width 554 height 61
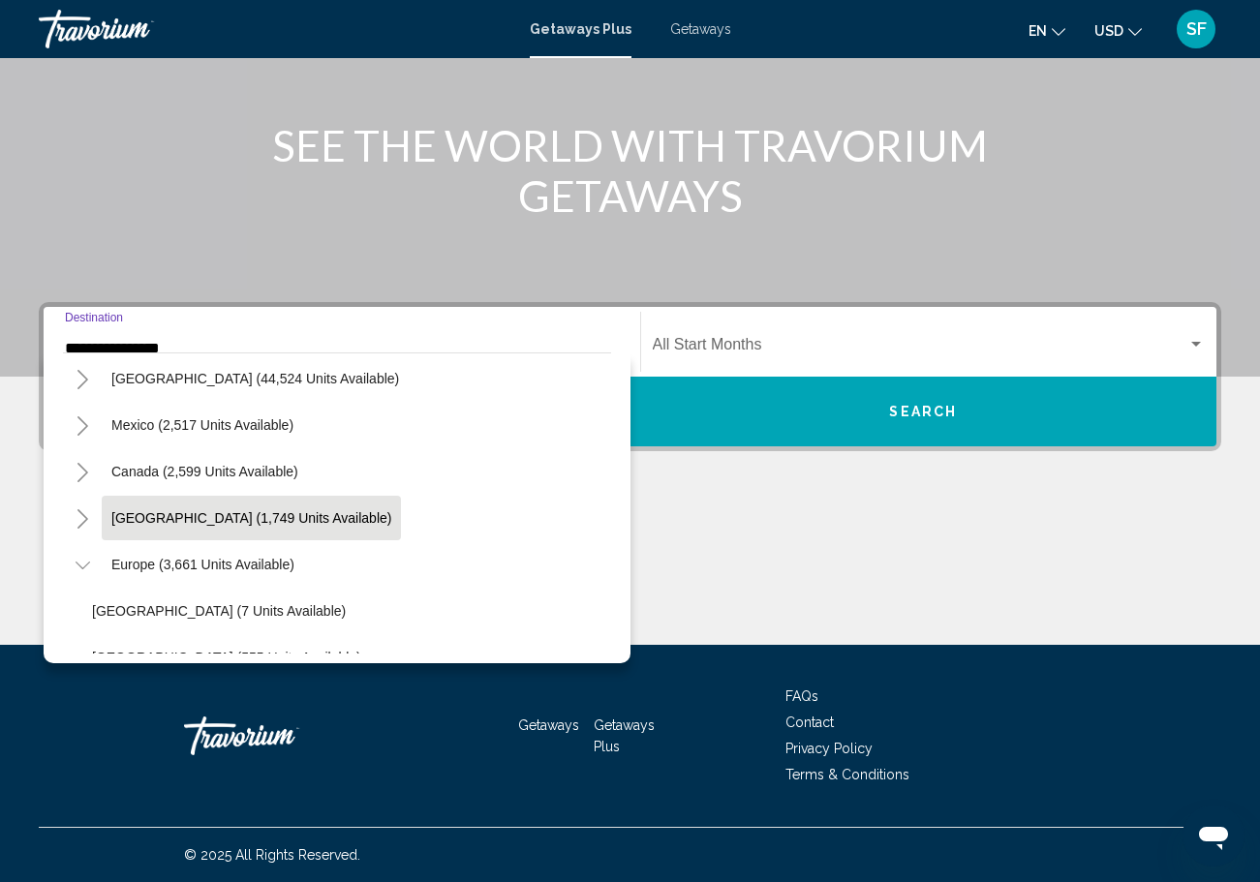
scroll to position [107, 0]
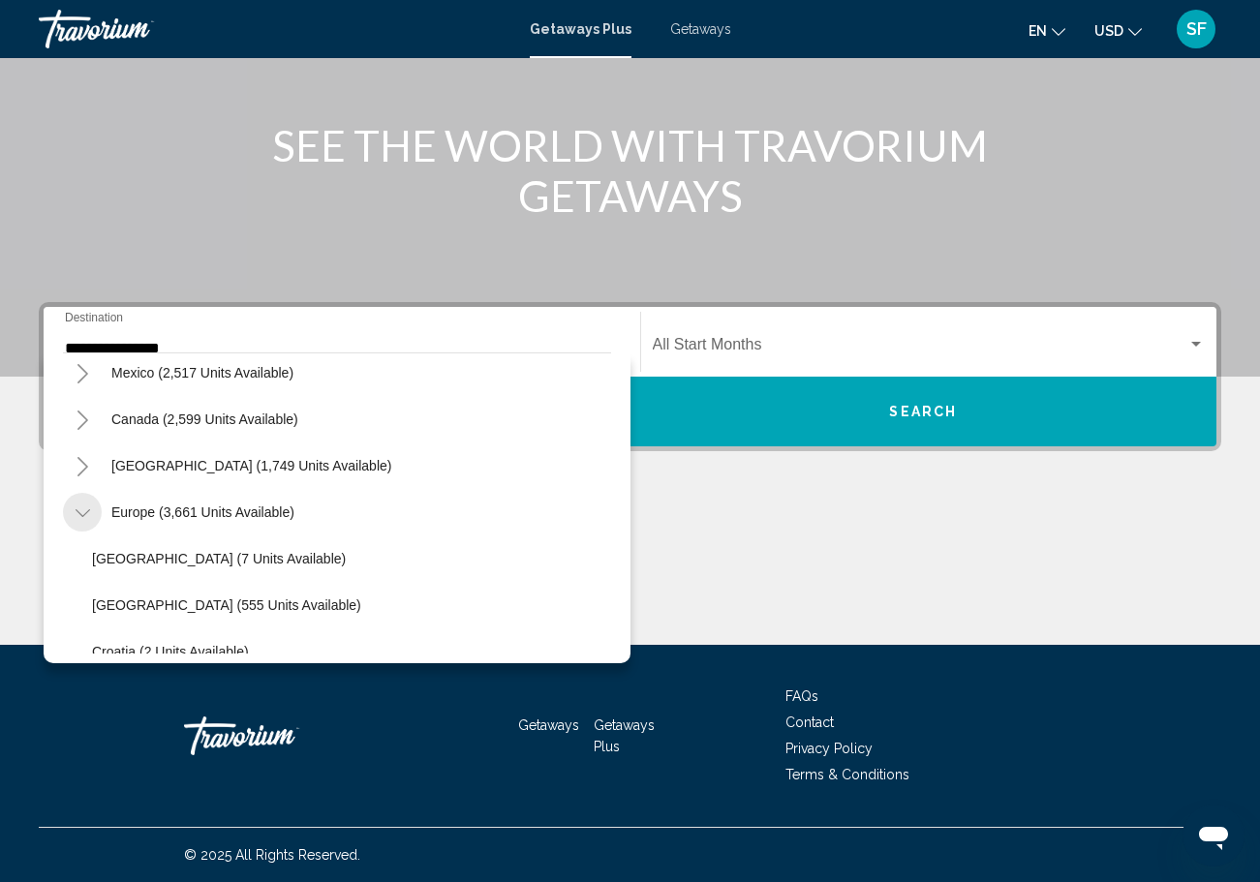
click at [84, 504] on icon "Toggle Europe (3,661 units available)" at bounding box center [83, 513] width 15 height 19
click at [79, 554] on icon "Toggle Australia (211 units available)" at bounding box center [83, 559] width 15 height 19
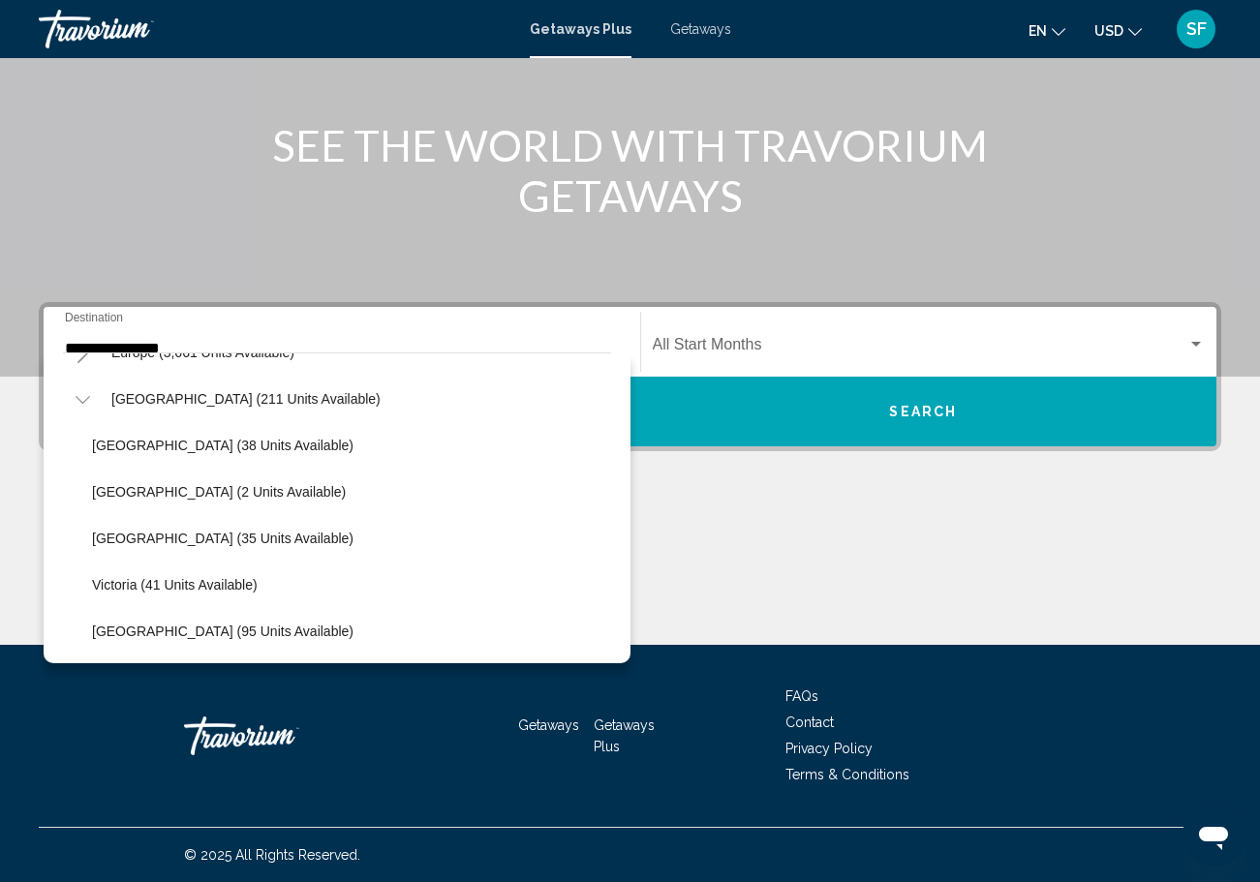
scroll to position [259, 0]
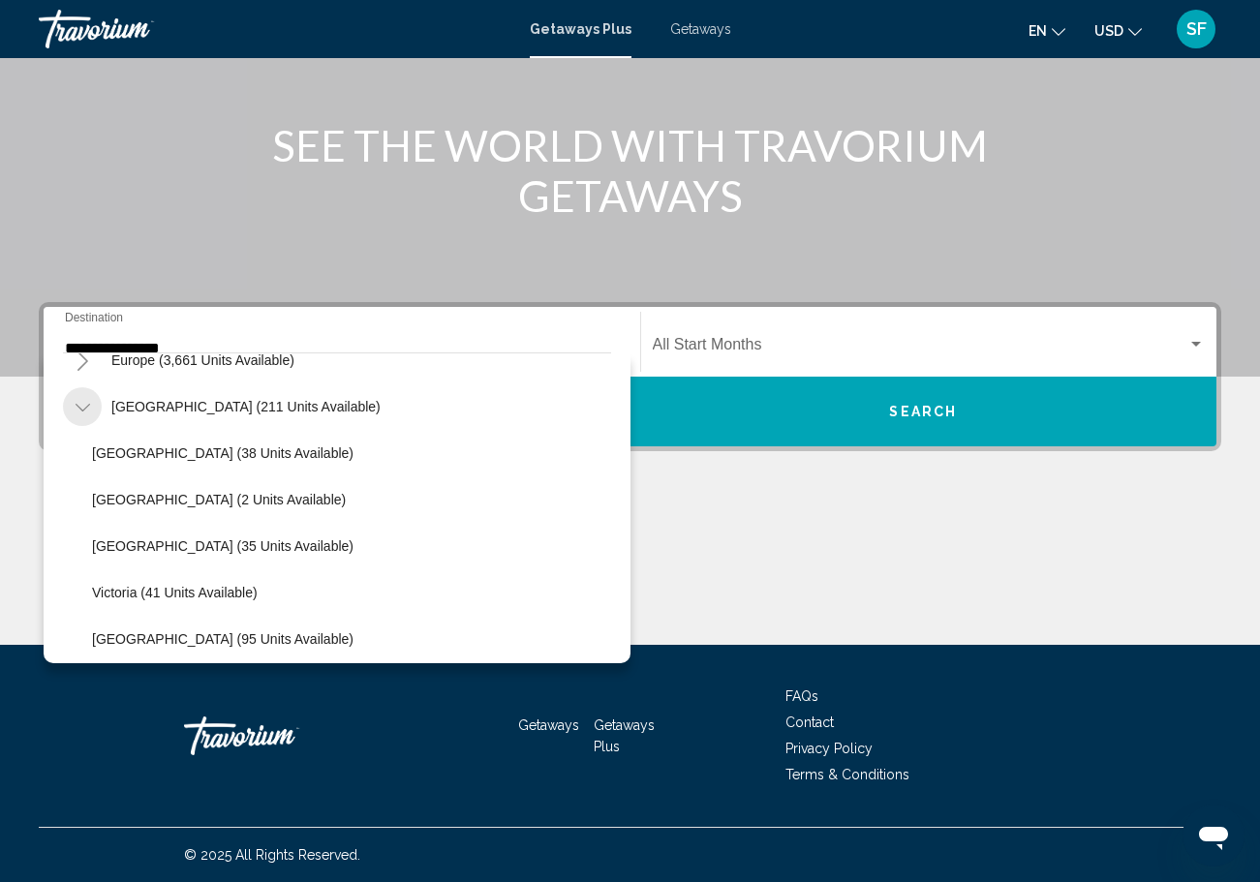
click at [91, 401] on button "Toggle Australia (211 units available)" at bounding box center [82, 406] width 39 height 39
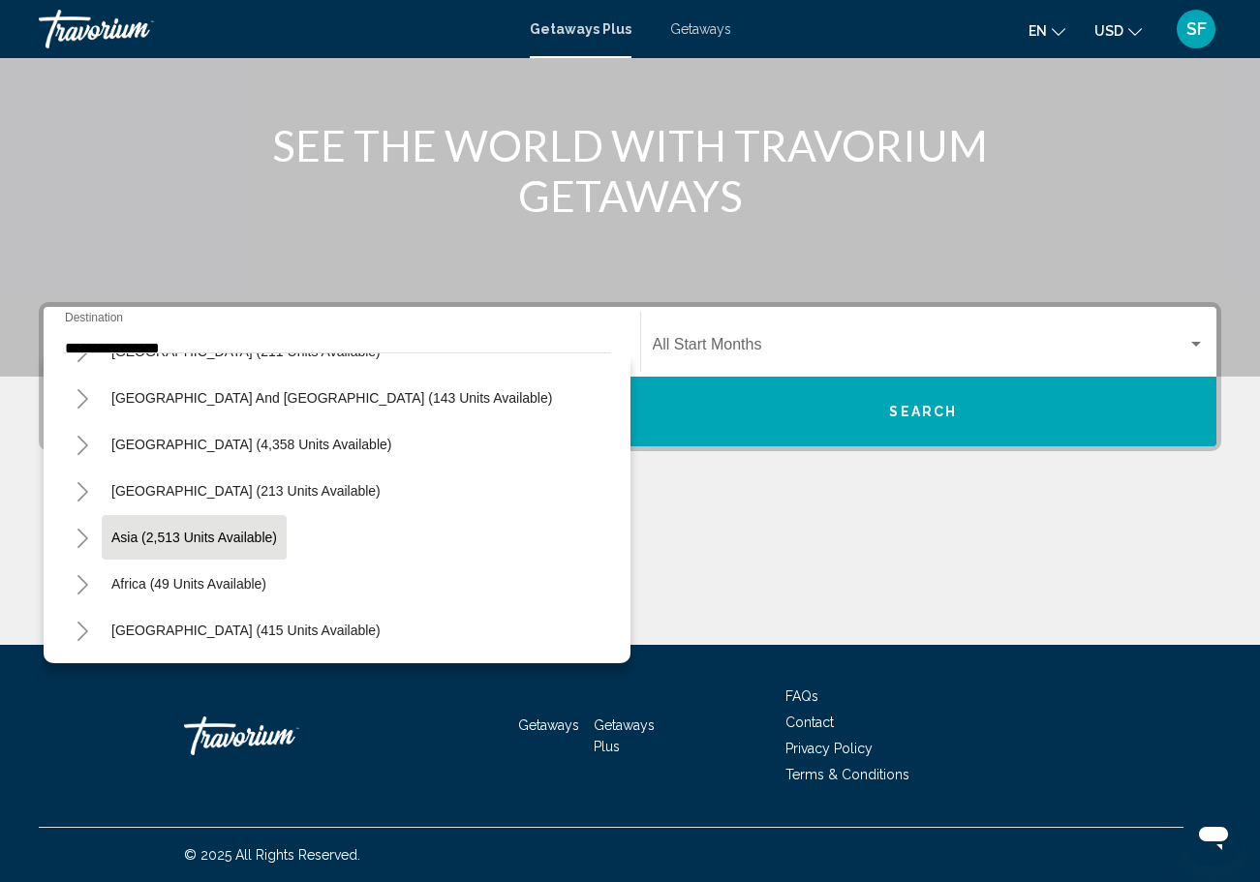
scroll to position [314, 0]
click at [90, 532] on button "Toggle Asia (2,513 units available)" at bounding box center [82, 537] width 39 height 39
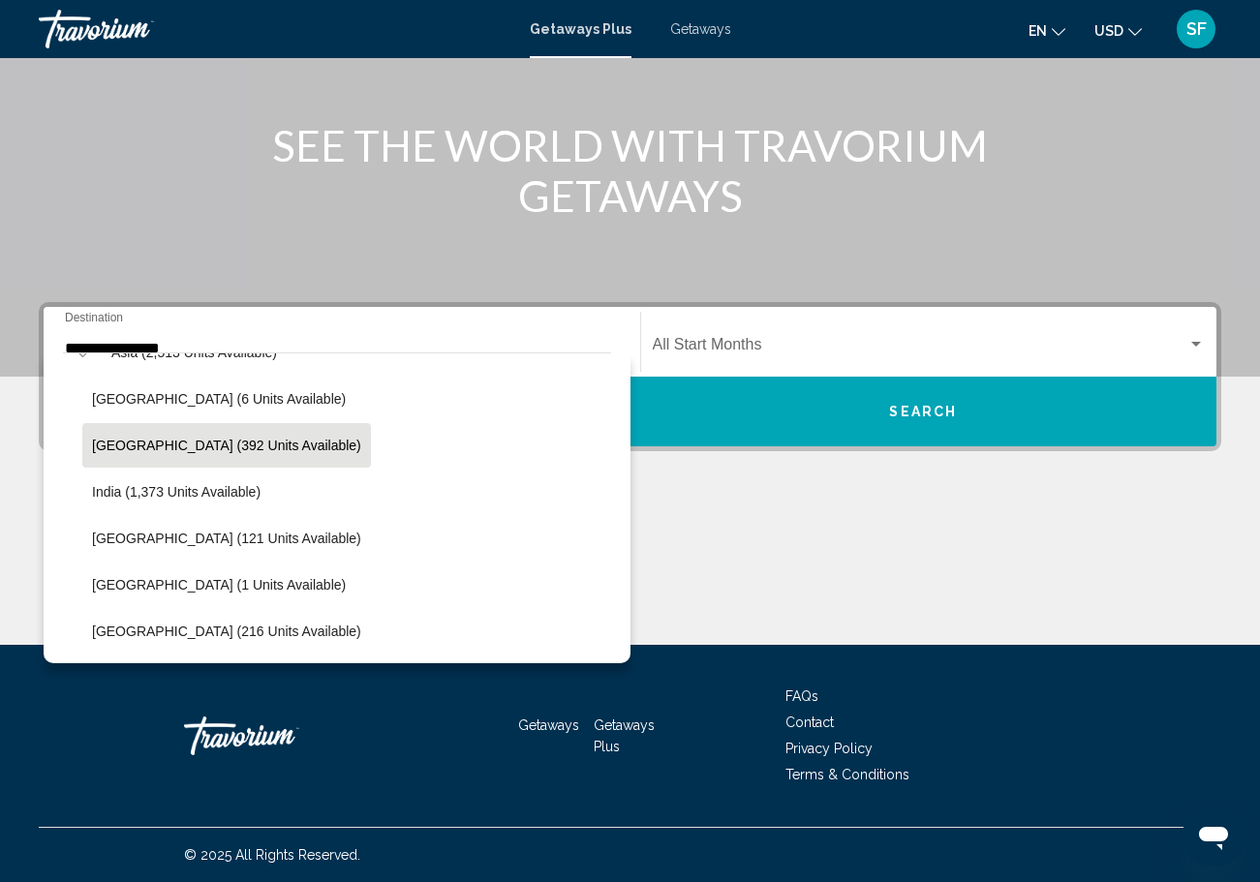
scroll to position [500, 0]
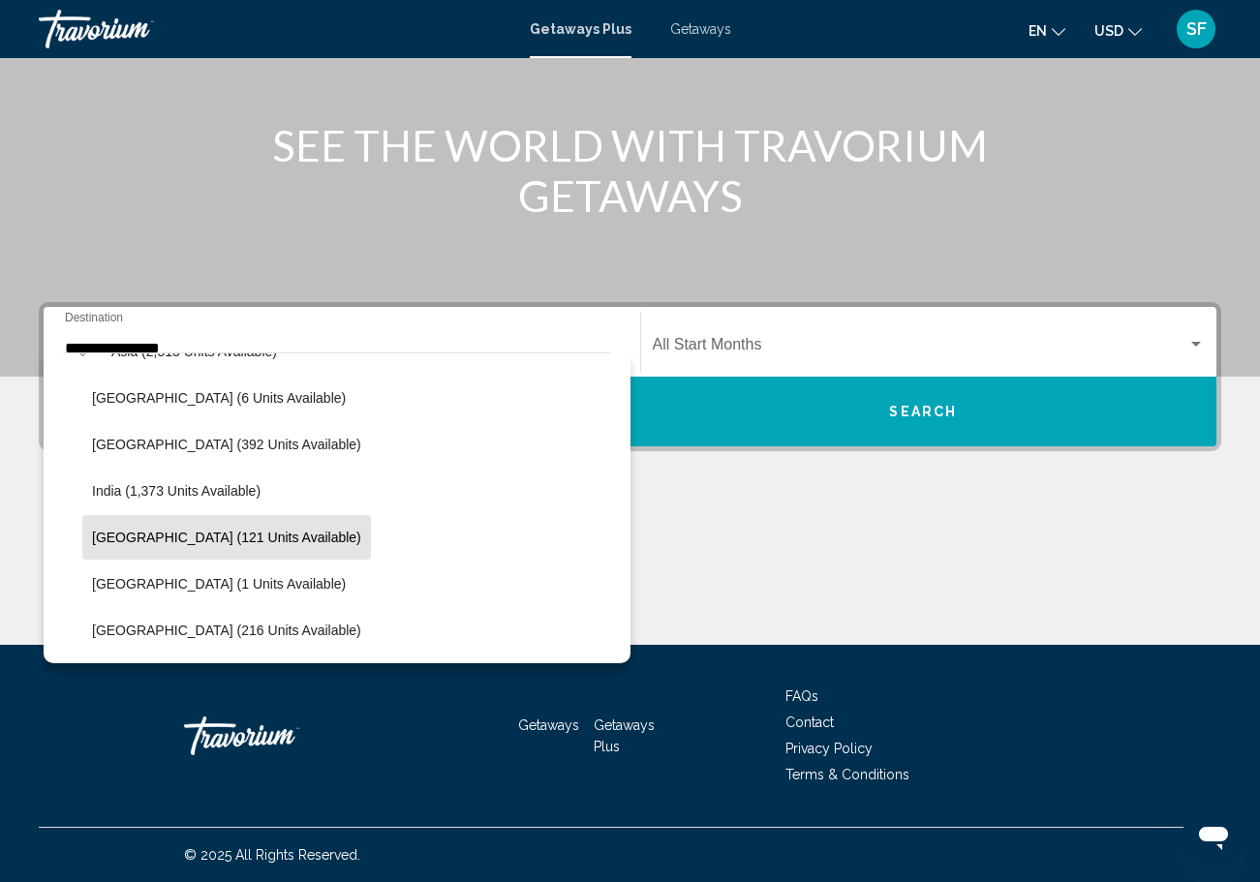
click at [137, 539] on span "Indonesia (121 units available)" at bounding box center [226, 537] width 269 height 15
type input "**********"
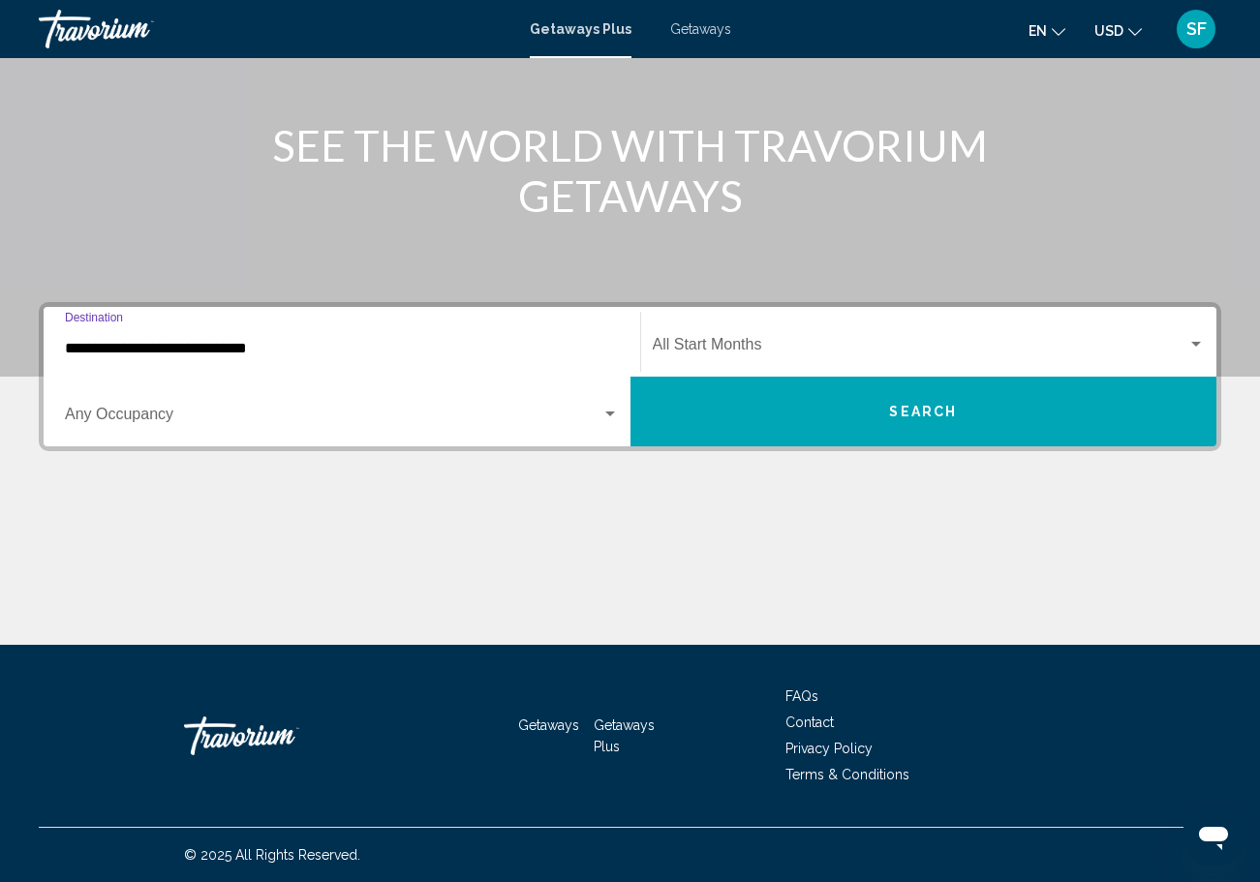
click at [1196, 349] on div "Search widget" at bounding box center [1195, 344] width 17 height 15
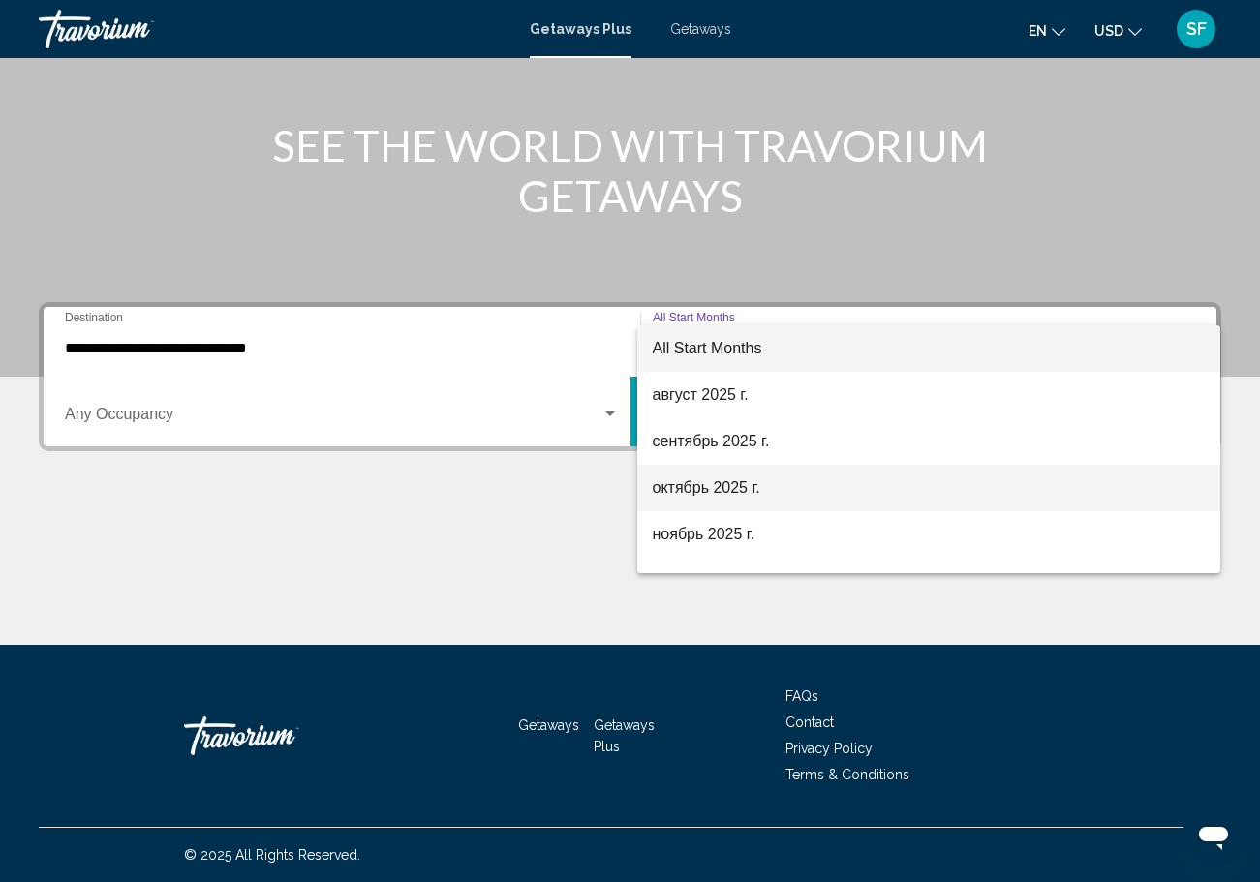
click at [798, 485] on span "октябрь 2025 г." at bounding box center [929, 488] width 553 height 46
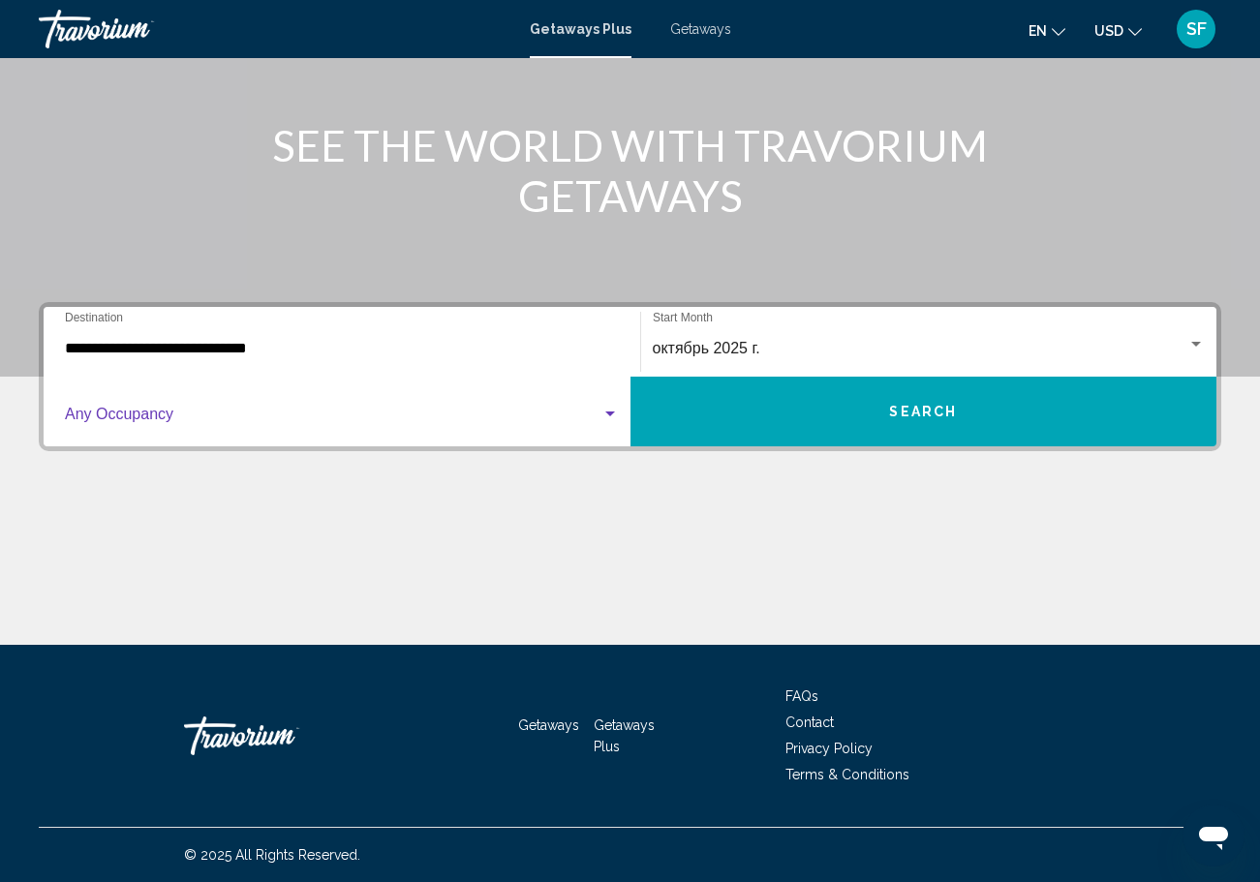
click at [602, 414] on div "Search widget" at bounding box center [609, 414] width 17 height 15
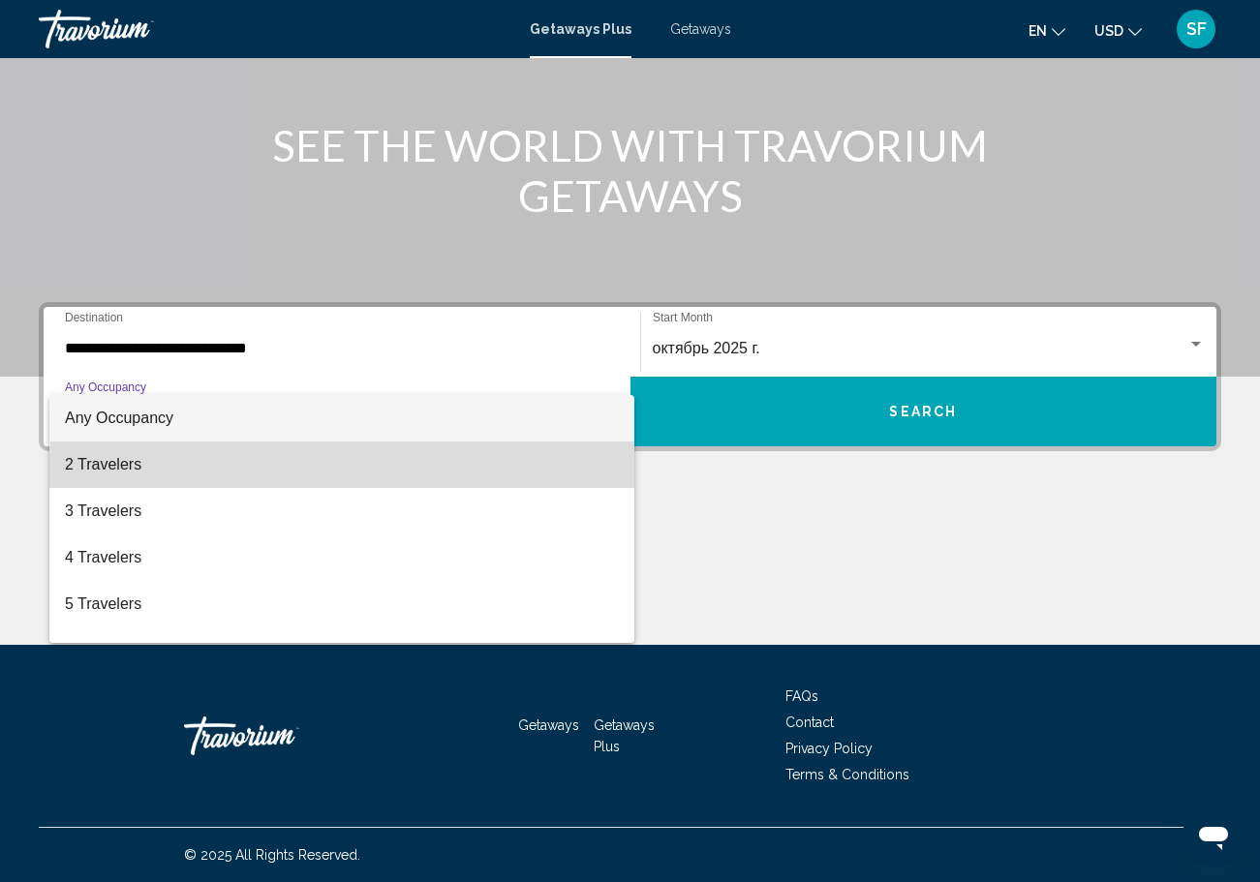
click at [532, 478] on span "2 Travelers" at bounding box center [342, 465] width 554 height 46
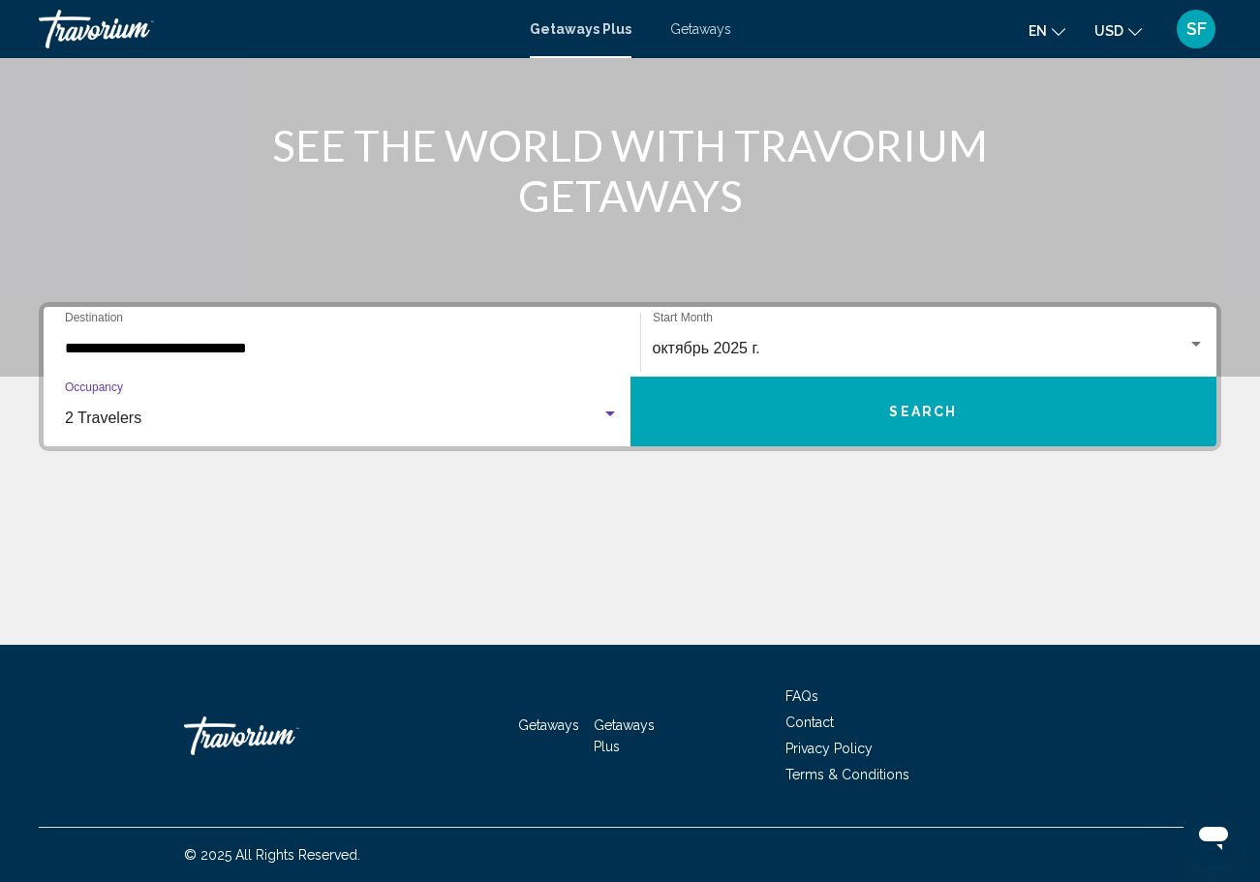
click at [810, 398] on button "Search" at bounding box center [923, 412] width 587 height 70
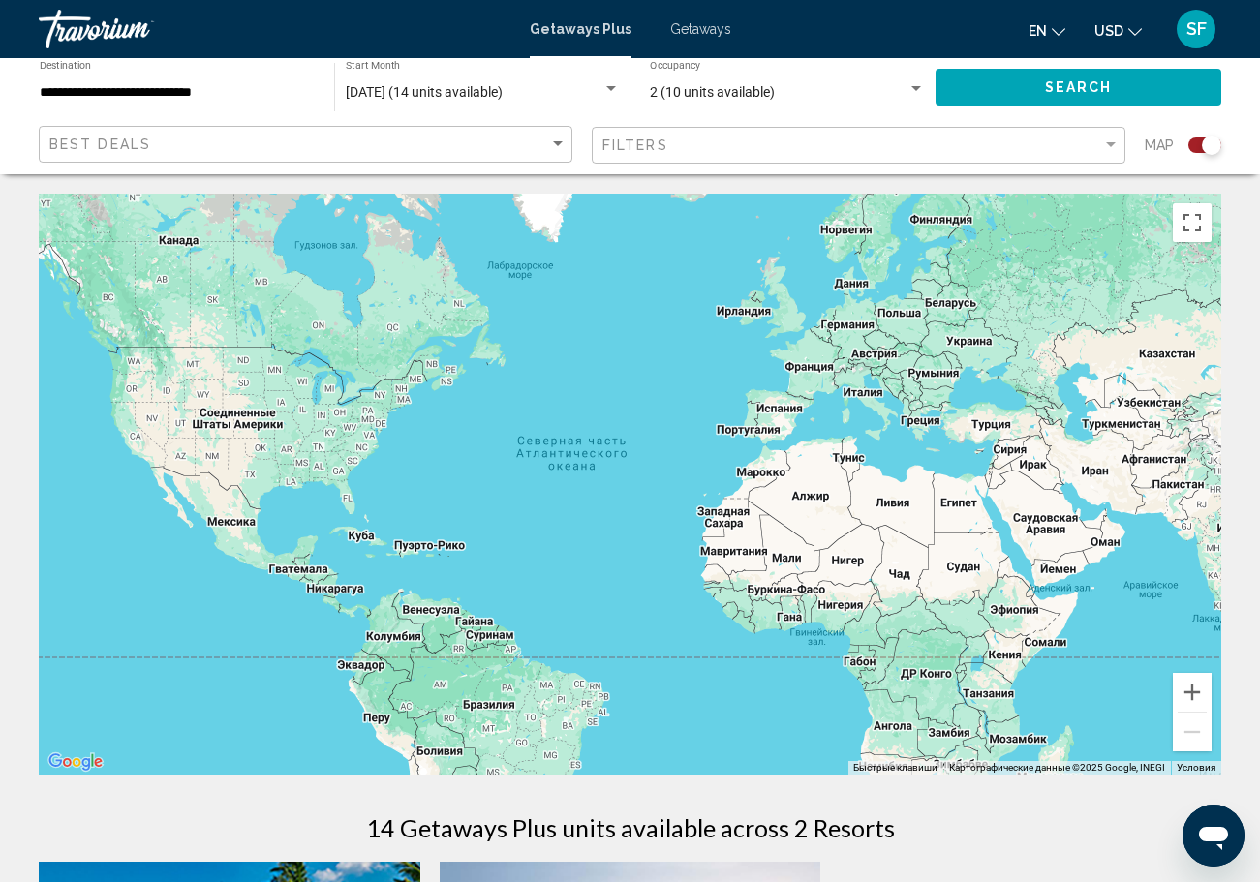
click at [696, 30] on span "Getaways" at bounding box center [700, 28] width 61 height 15
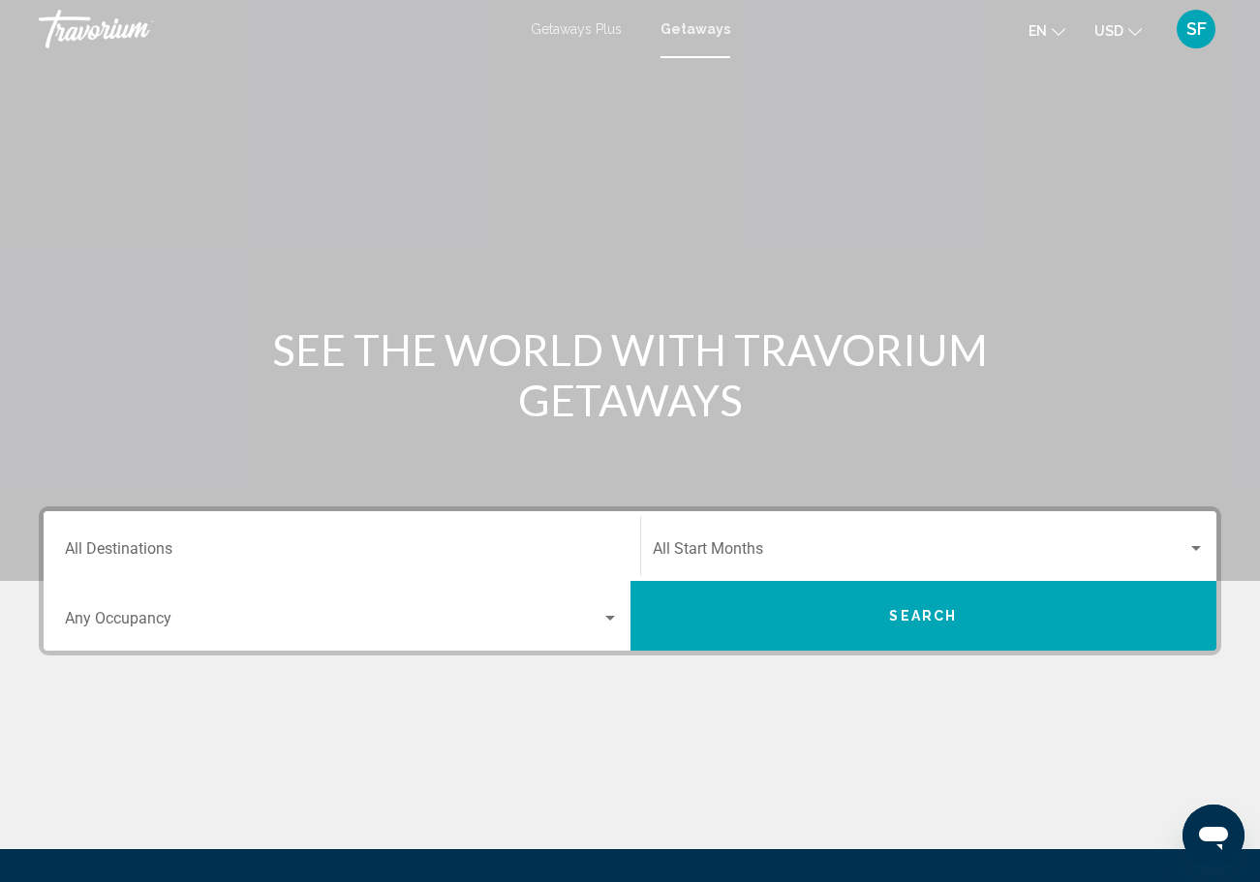
click at [594, 21] on span "Getaways Plus" at bounding box center [576, 28] width 91 height 15
click at [701, 37] on div "Getaways Plus Getaways en English Español Français Italiano Português русский U…" at bounding box center [630, 29] width 1260 height 41
click at [704, 29] on span "Getaways" at bounding box center [700, 28] width 61 height 15
click at [196, 545] on input "Destination All Destinations" at bounding box center [342, 552] width 554 height 17
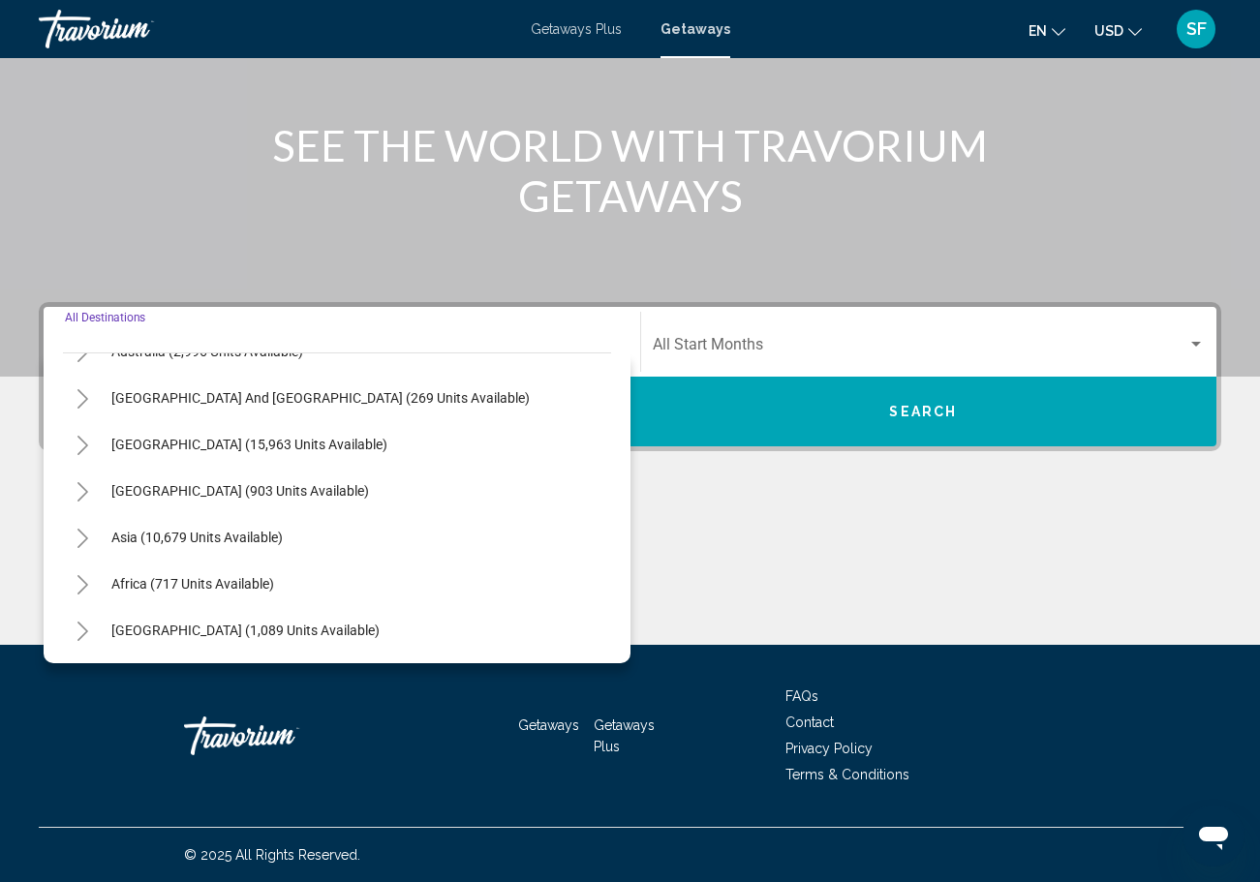
scroll to position [314, 0]
click at [154, 535] on span "Asia (10,679 units available)" at bounding box center [196, 537] width 171 height 15
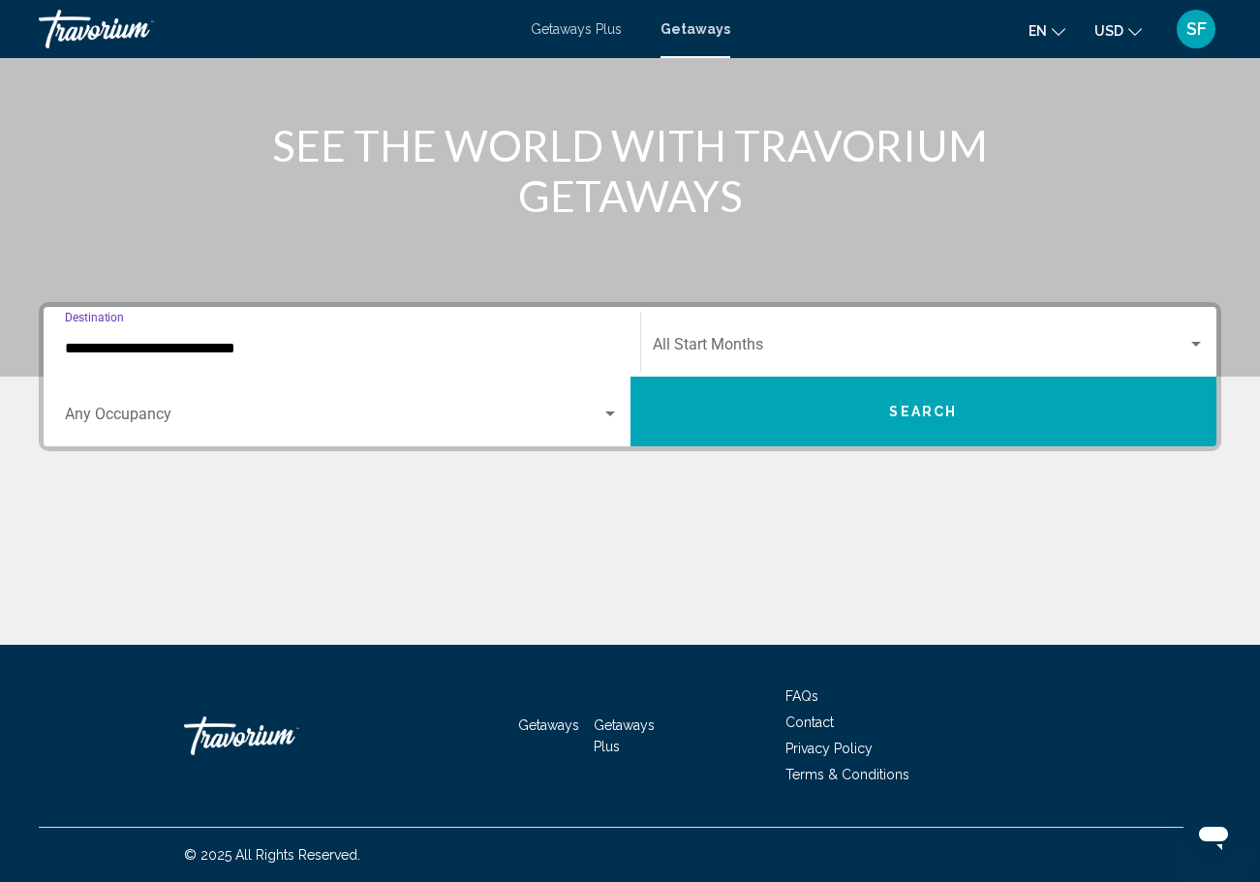
click at [162, 351] on input "**********" at bounding box center [342, 348] width 554 height 17
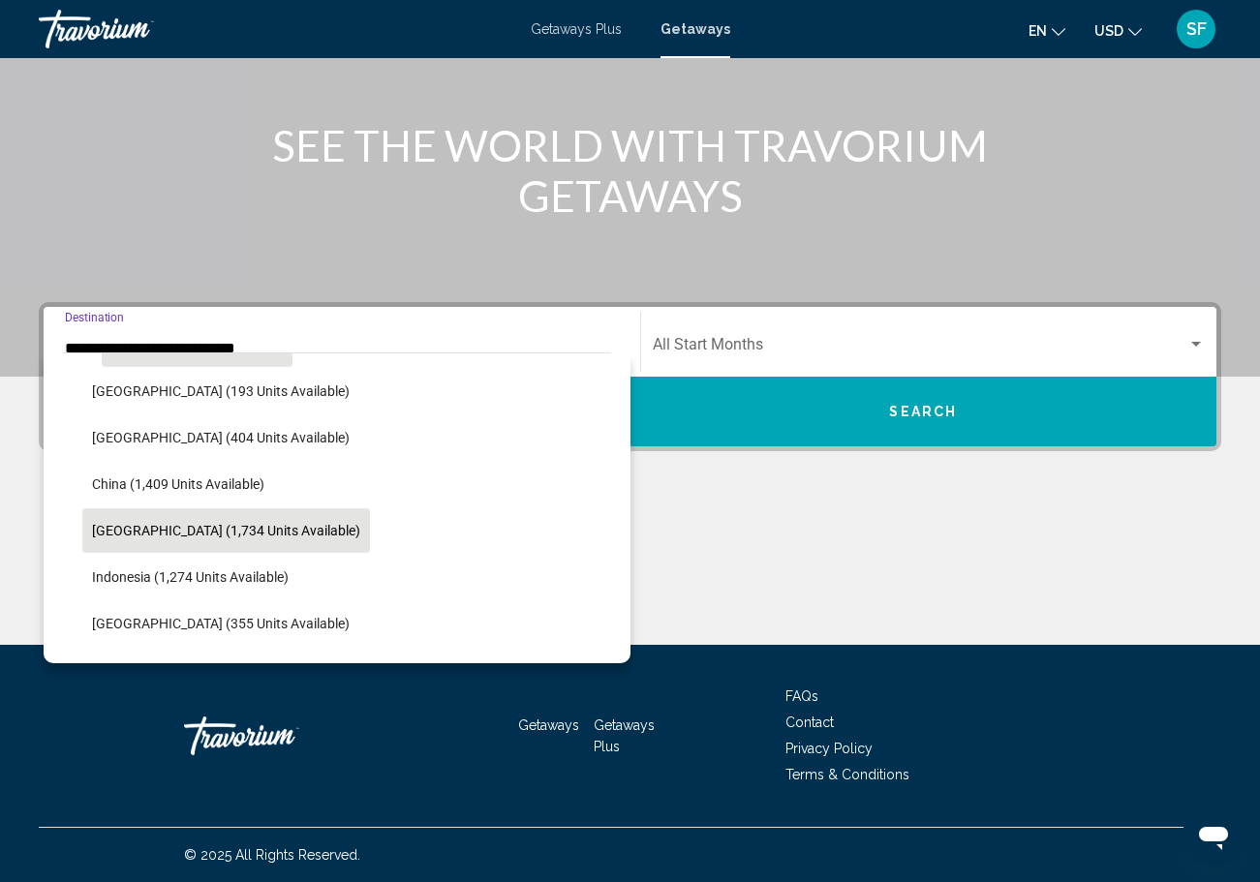
scroll to position [508, 0]
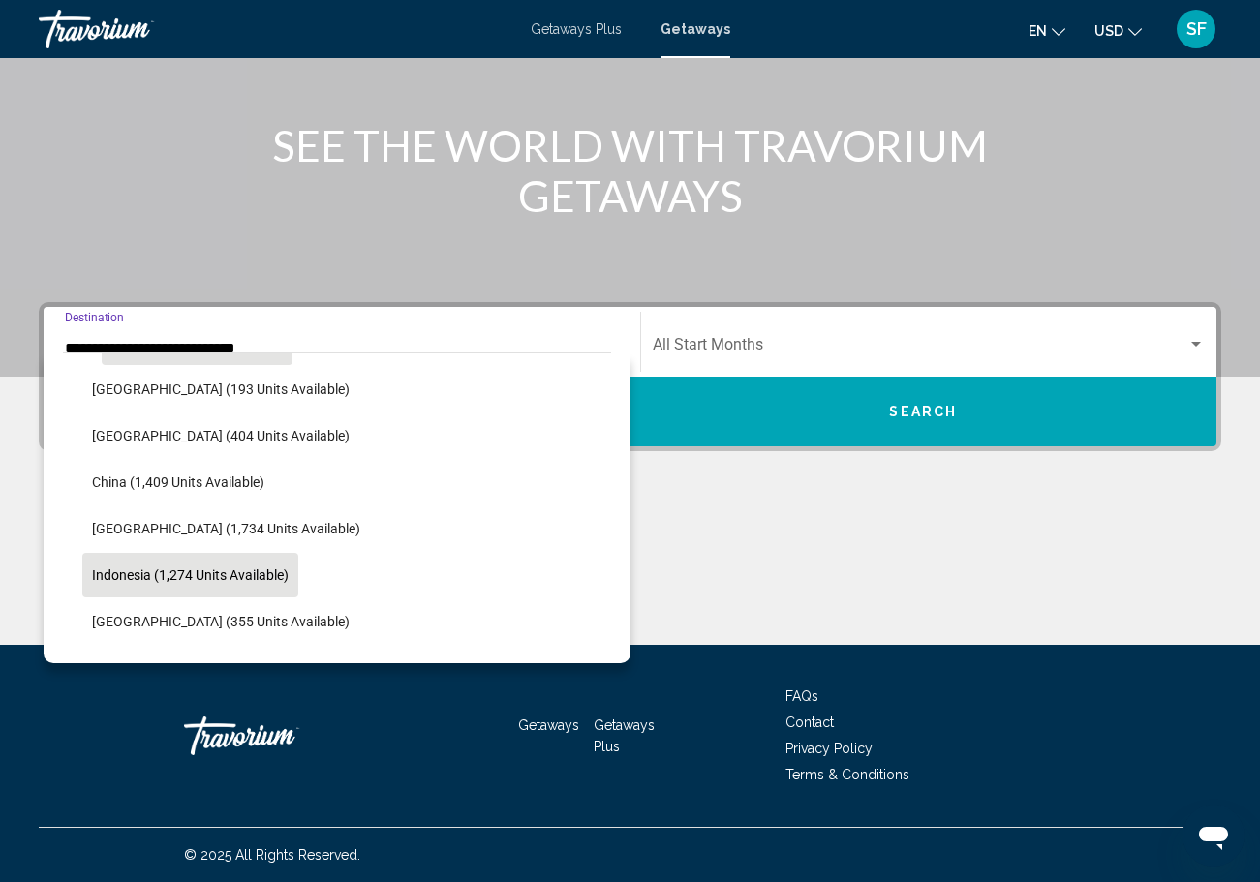
click at [110, 579] on span "Indonesia (1,274 units available)" at bounding box center [190, 575] width 197 height 15
type input "**********"
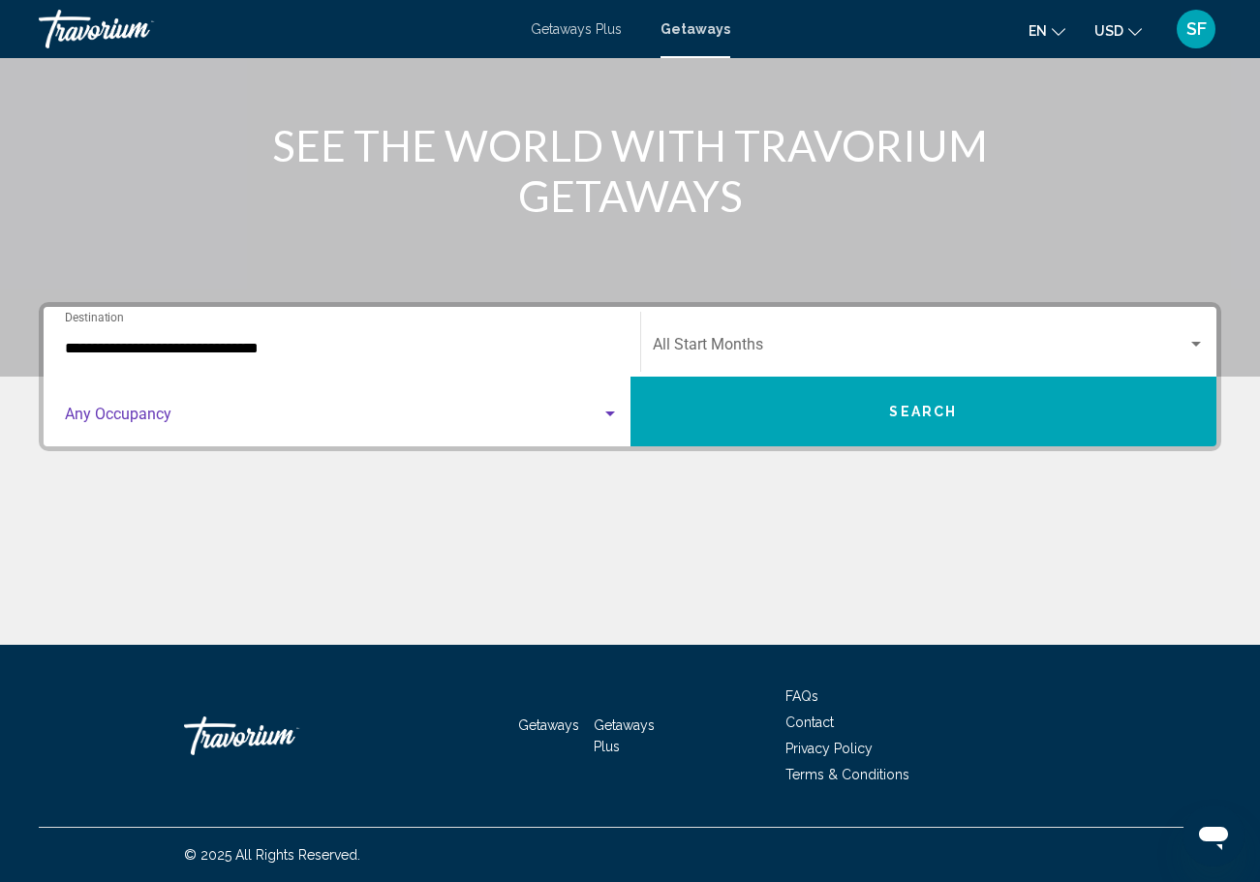
click at [595, 419] on span "Search widget" at bounding box center [333, 418] width 537 height 17
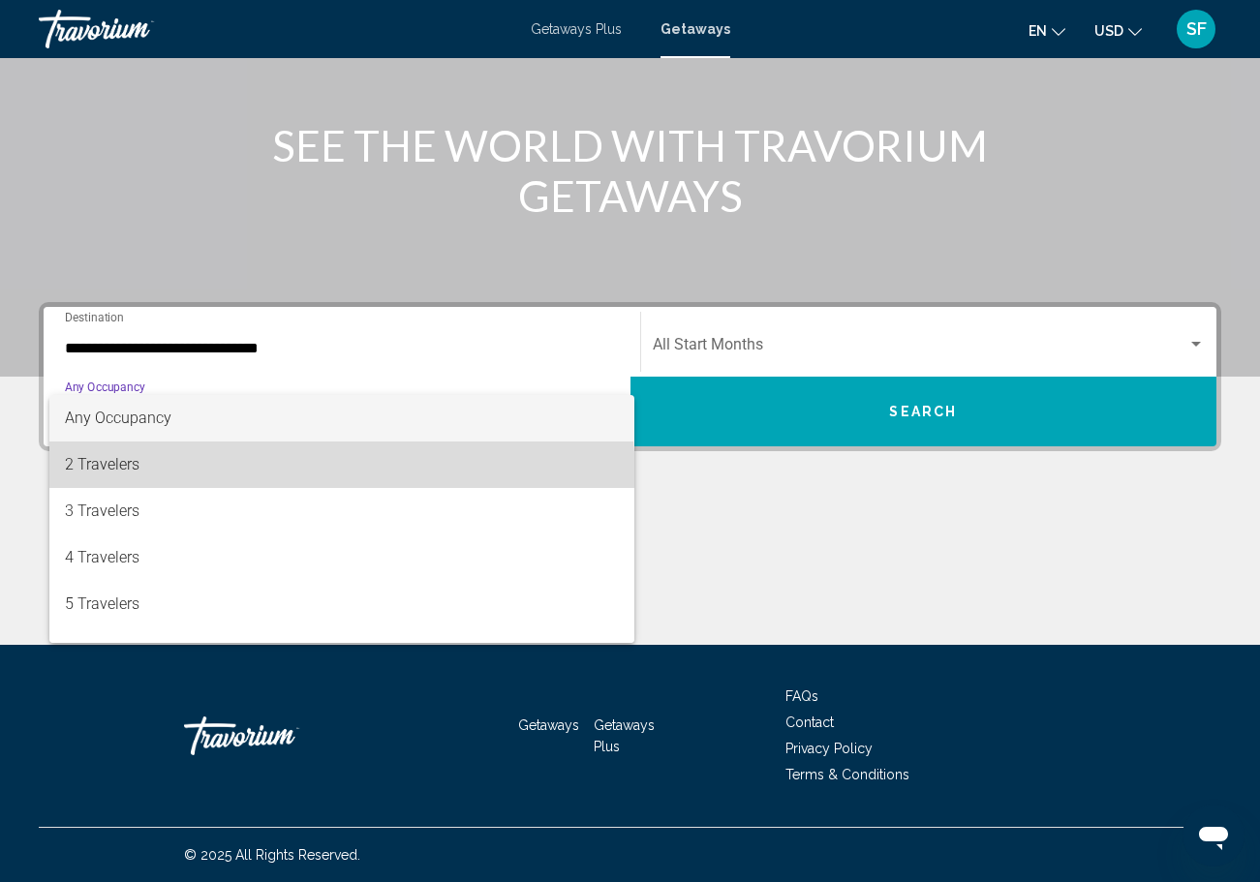
click at [286, 477] on span "2 Travelers" at bounding box center [342, 465] width 554 height 46
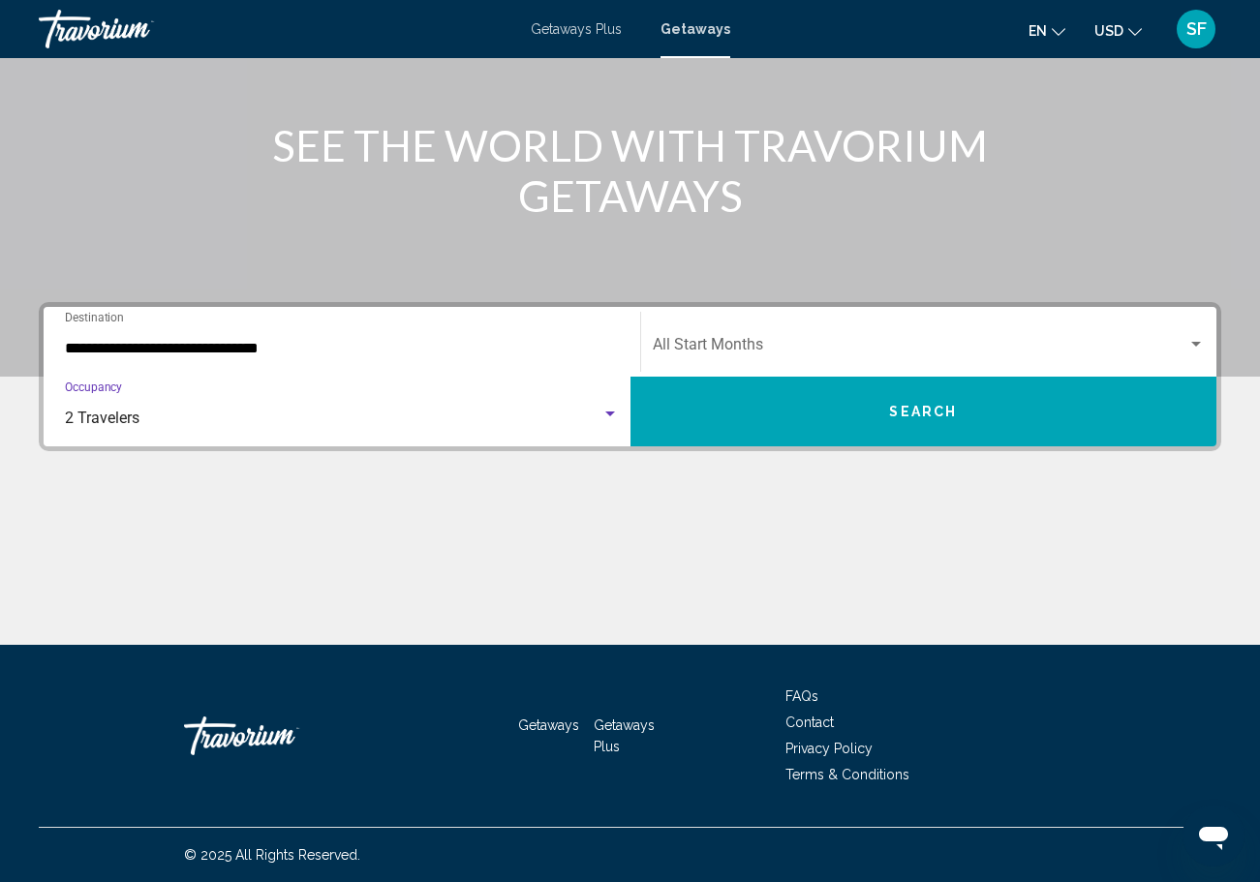
click at [1221, 343] on div "**********" at bounding box center [630, 473] width 1260 height 343
click at [1194, 338] on div "Search widget" at bounding box center [1195, 344] width 17 height 15
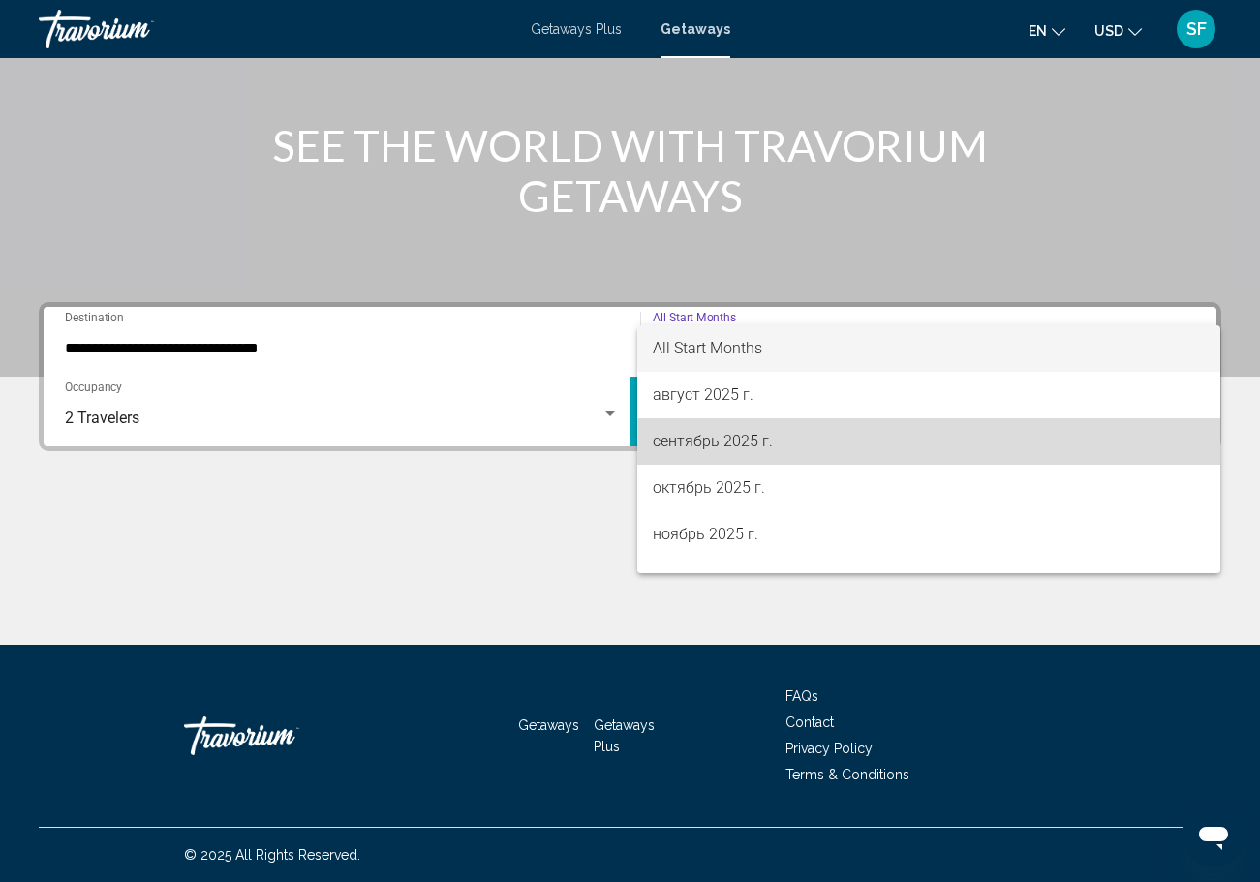
click at [845, 456] on span "сентябрь 2025 г." at bounding box center [929, 441] width 553 height 46
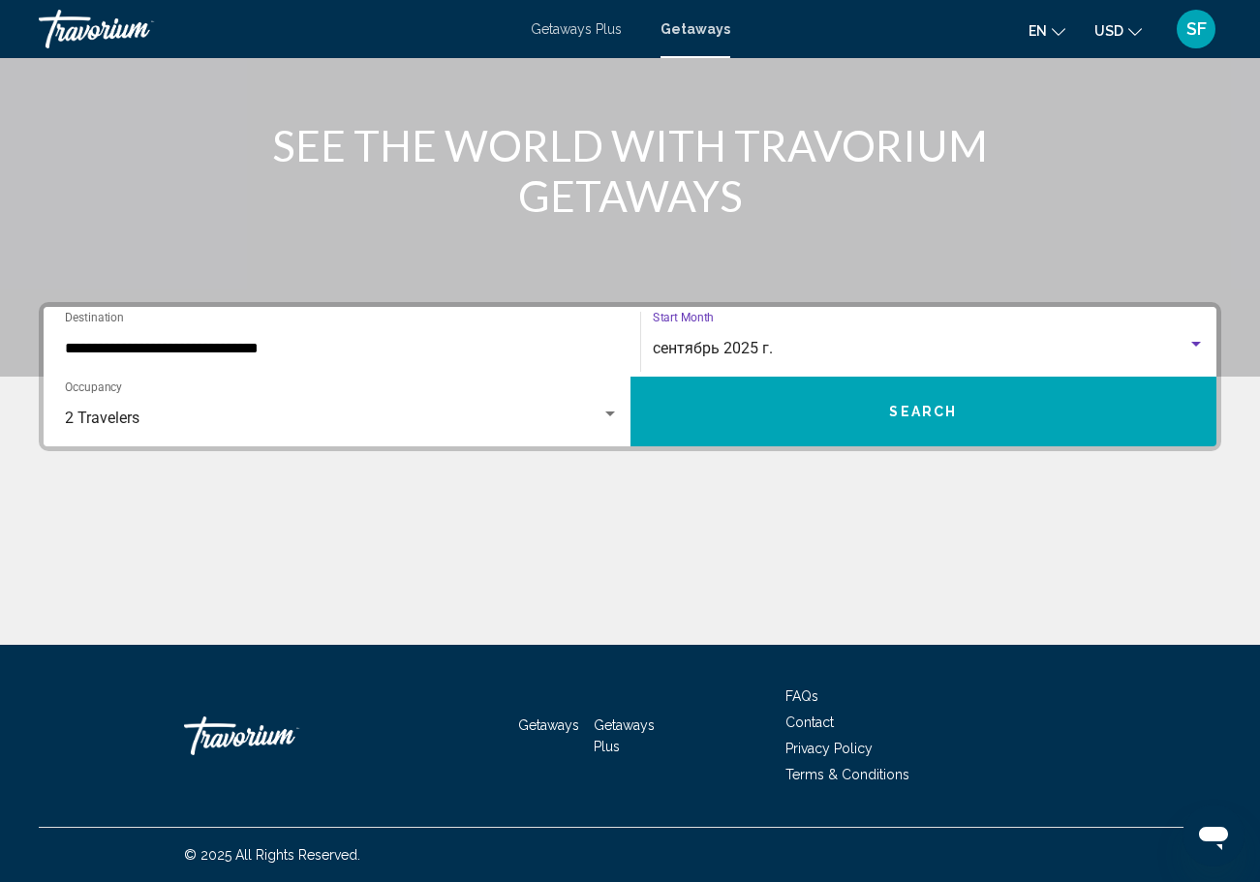
click at [908, 414] on span "Search" at bounding box center [923, 412] width 68 height 15
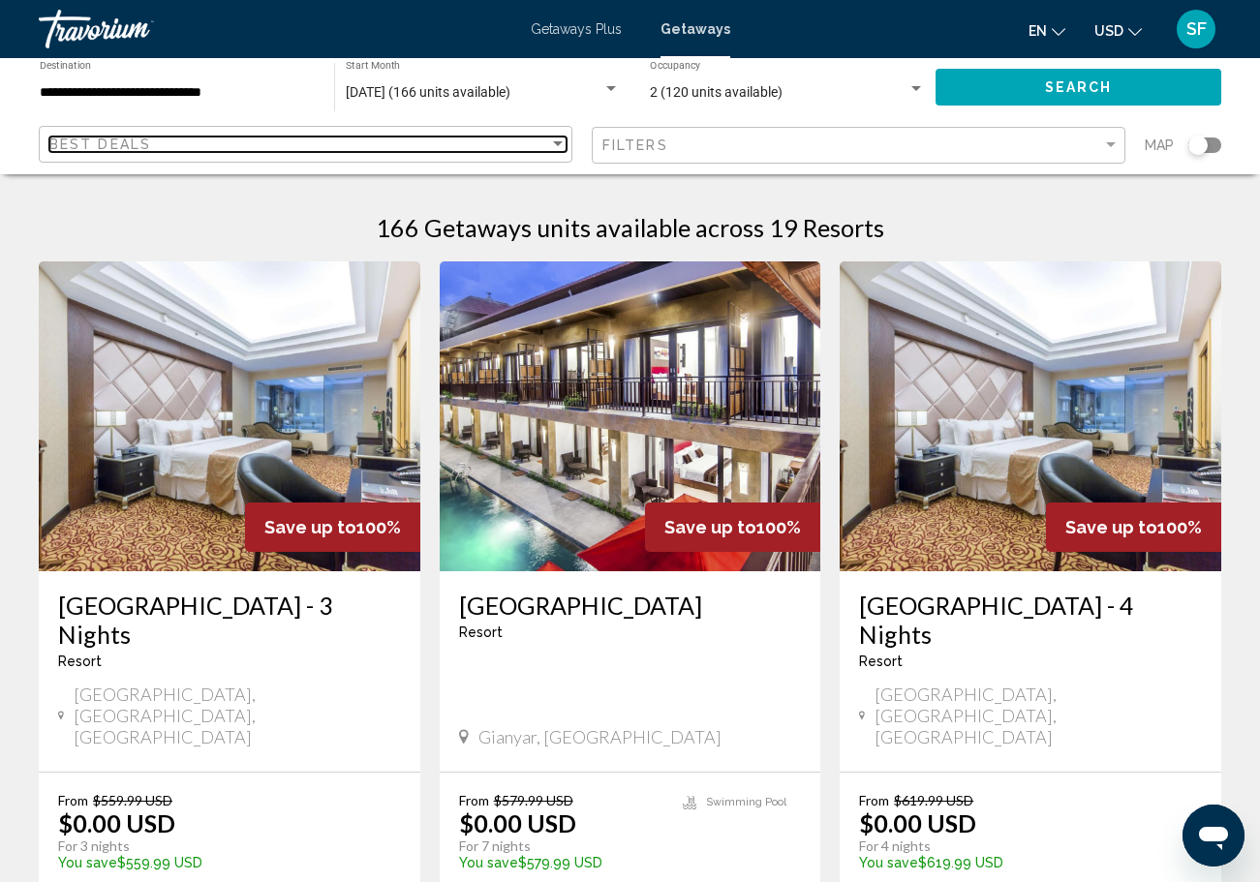
click at [560, 144] on div "Sort by" at bounding box center [558, 143] width 10 height 5
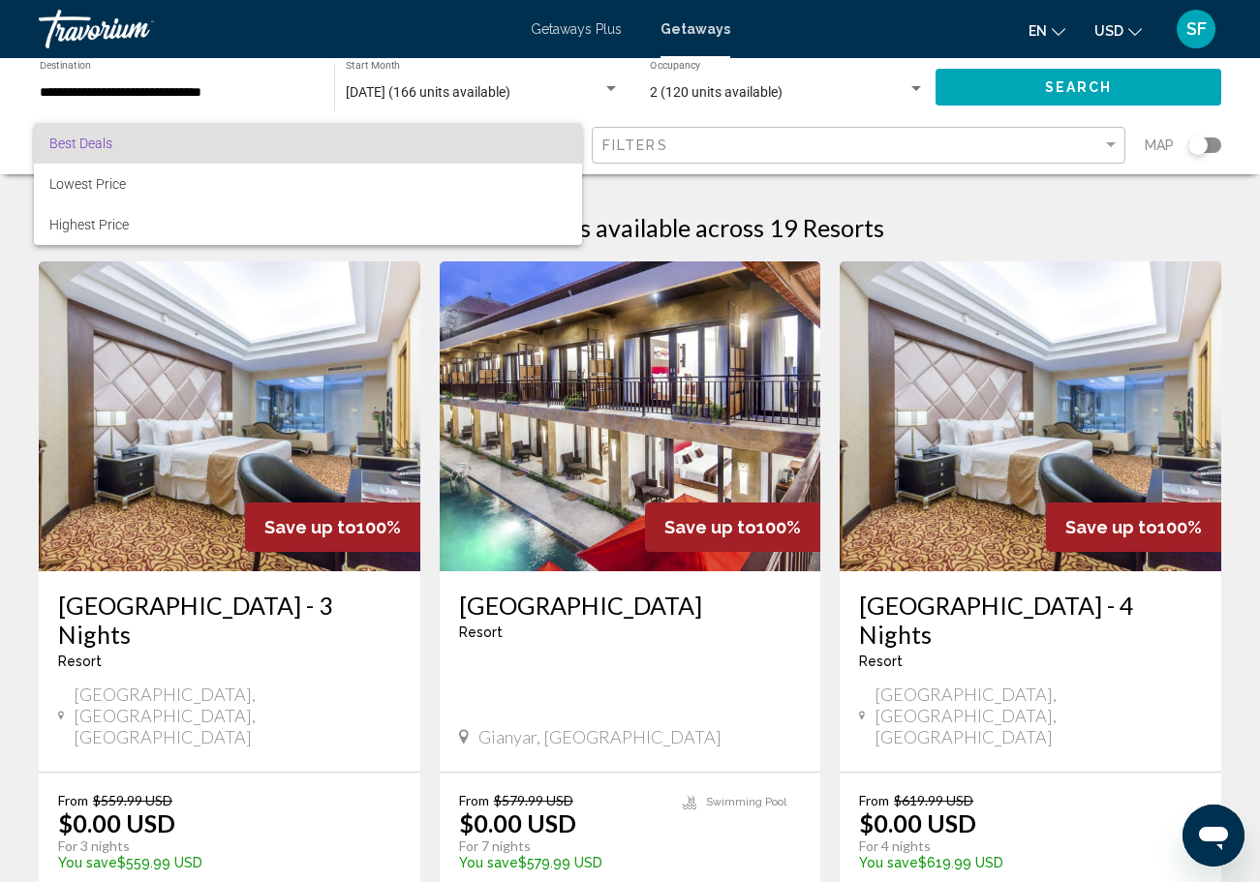
click at [560, 143] on span "Best Deals" at bounding box center [307, 143] width 517 height 41
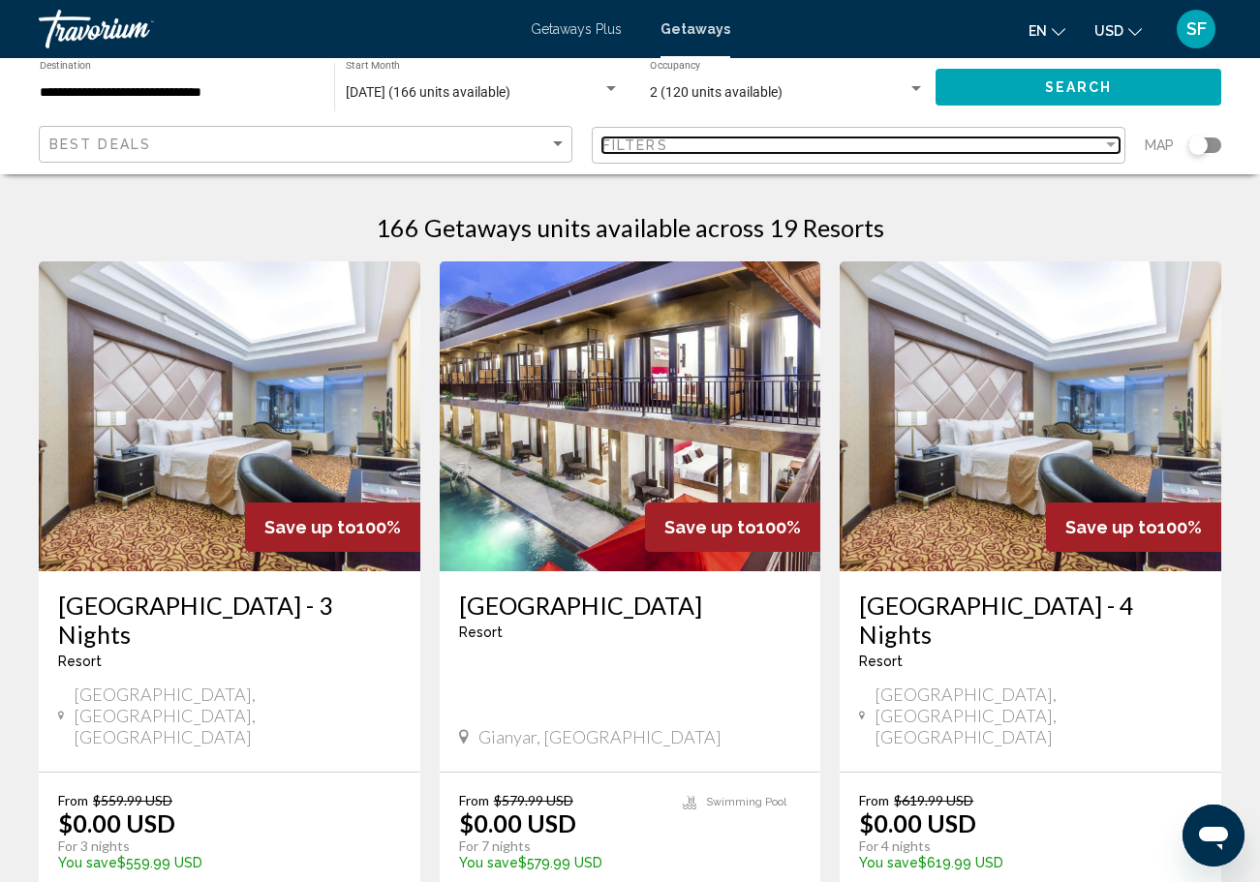
click at [1107, 144] on div "Filter" at bounding box center [1111, 144] width 10 height 5
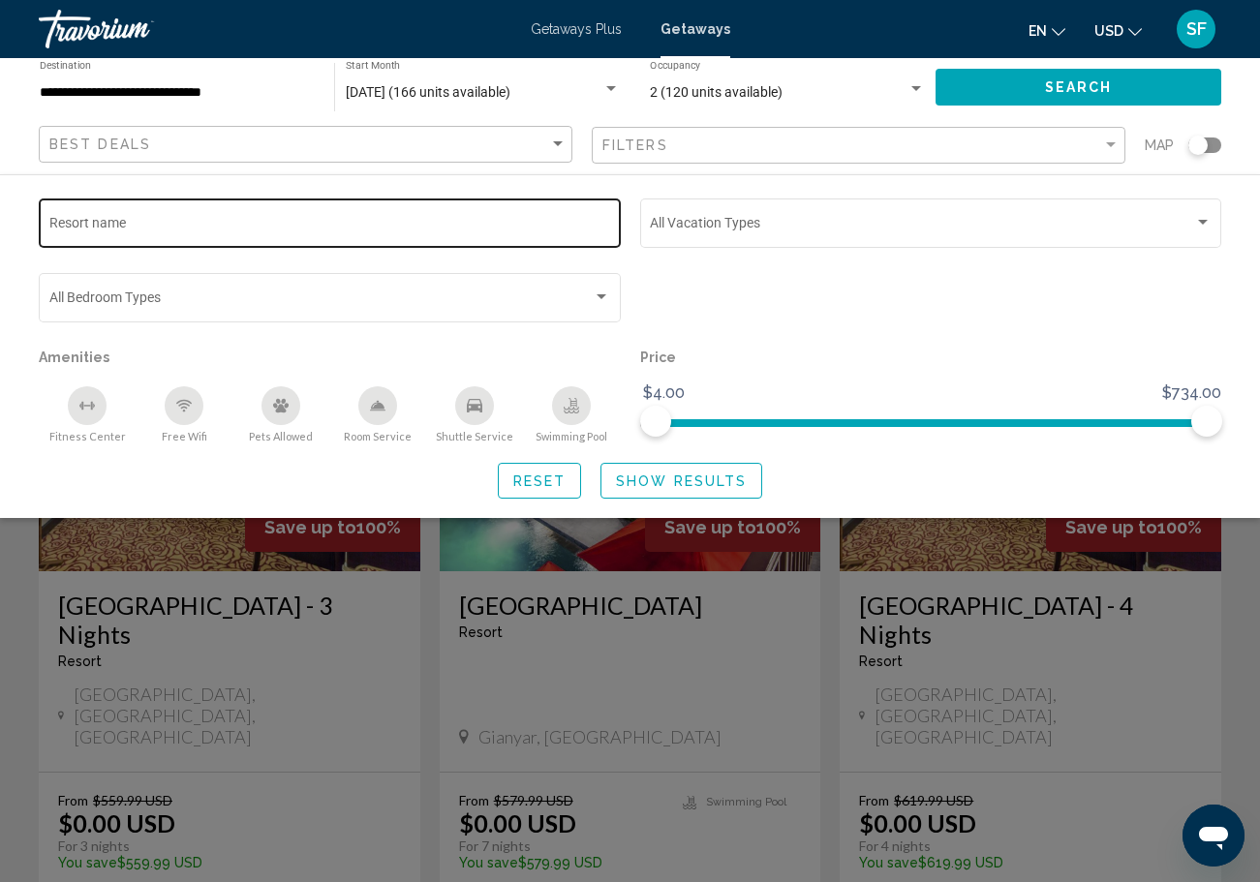
click at [391, 231] on input "Resort name" at bounding box center [330, 226] width 562 height 15
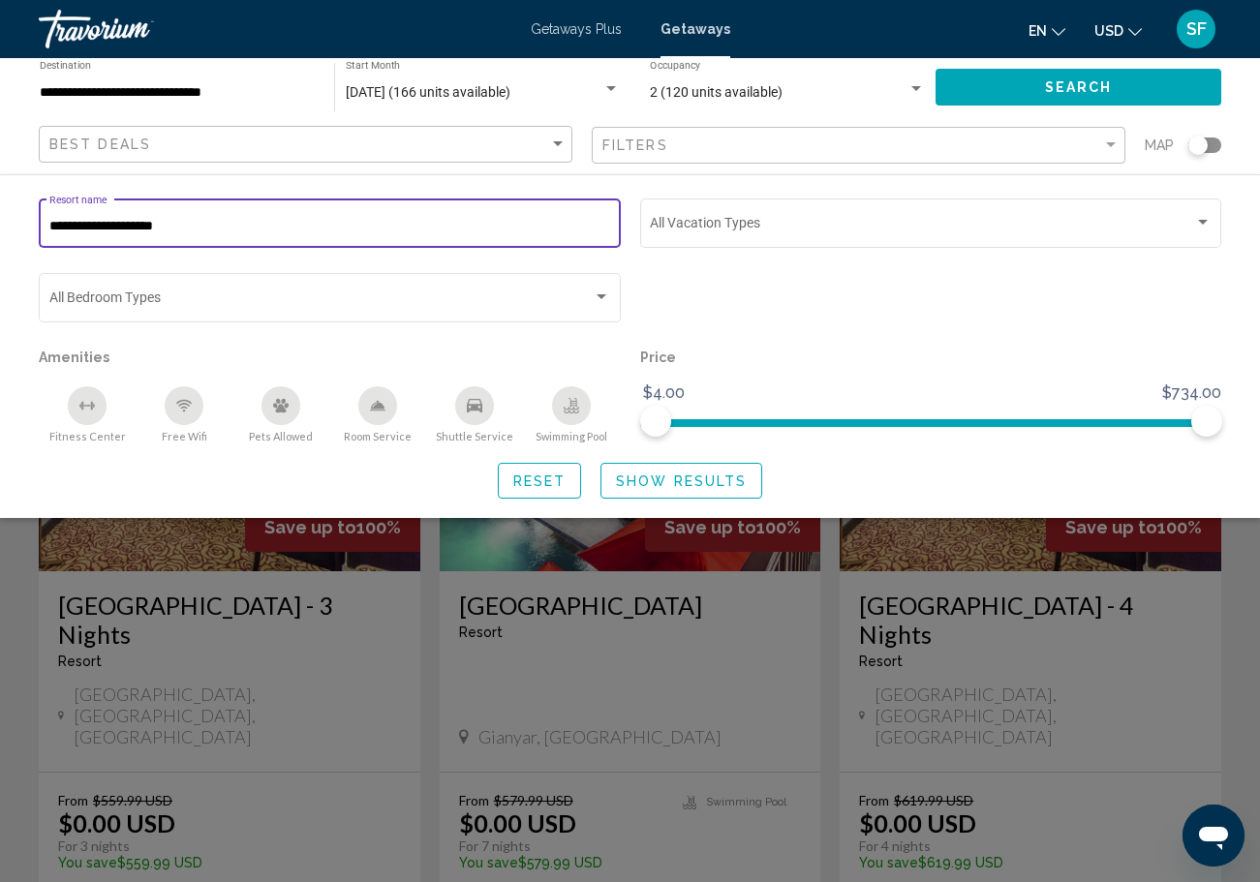
type input "**********"
click at [710, 489] on span "Show Results" at bounding box center [681, 481] width 131 height 15
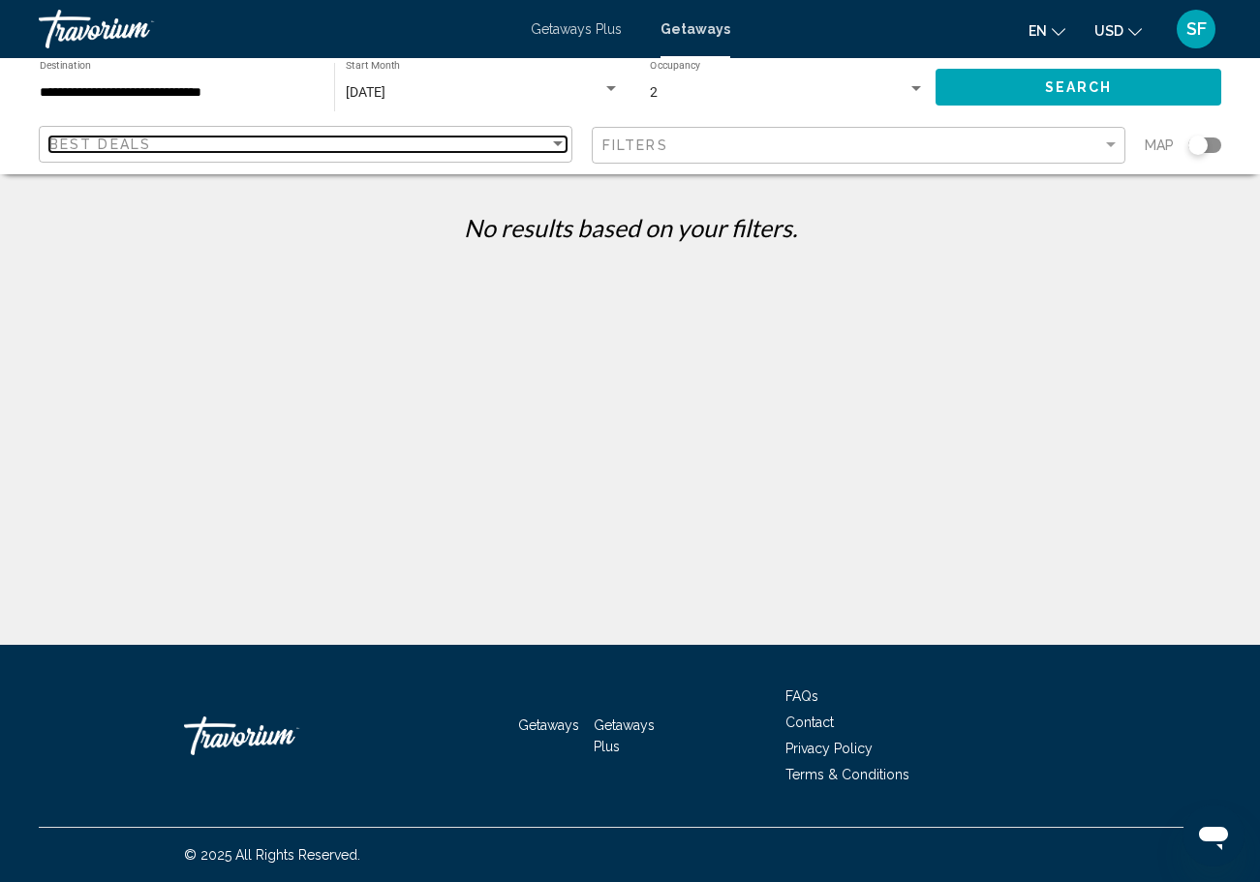
click at [559, 138] on div "Sort by" at bounding box center [557, 144] width 17 height 15
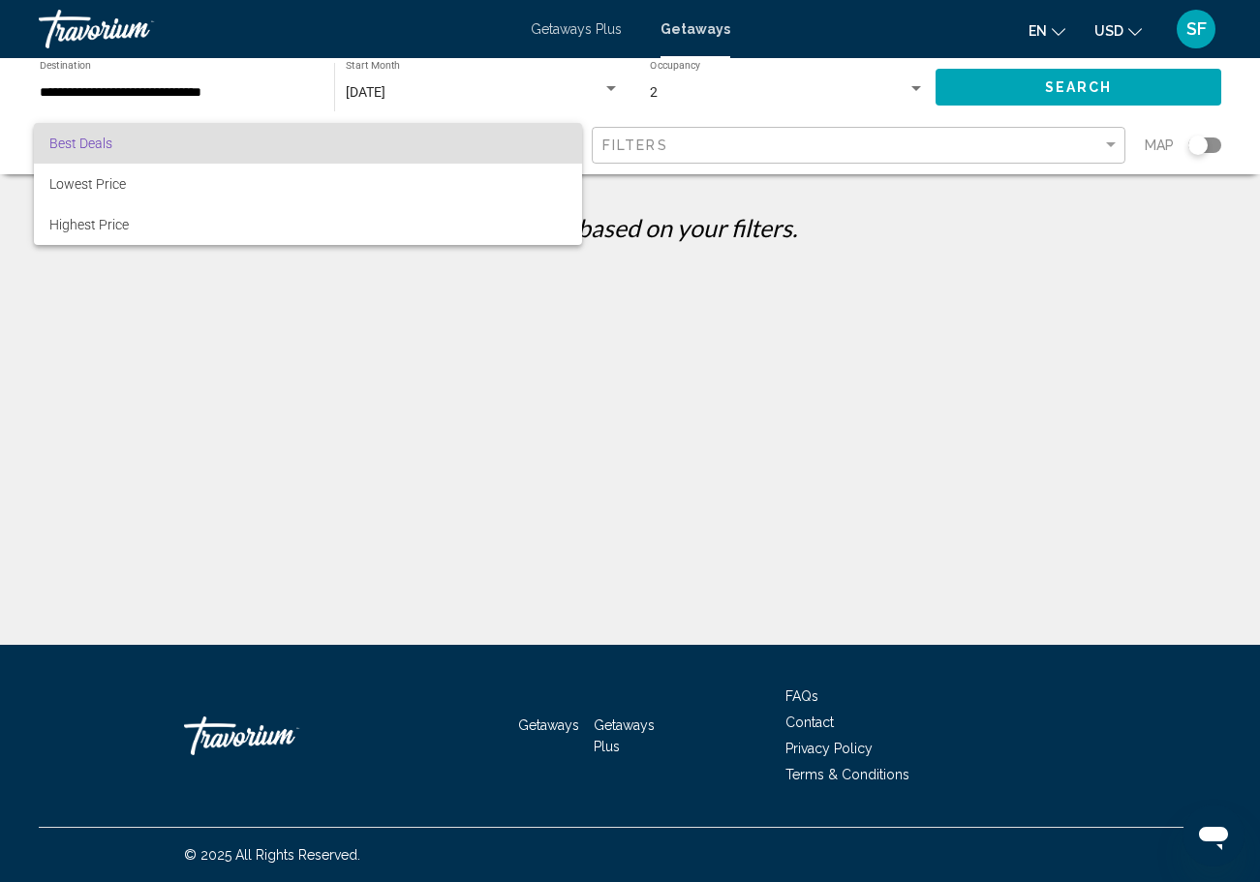
click at [837, 136] on div at bounding box center [630, 441] width 1260 height 882
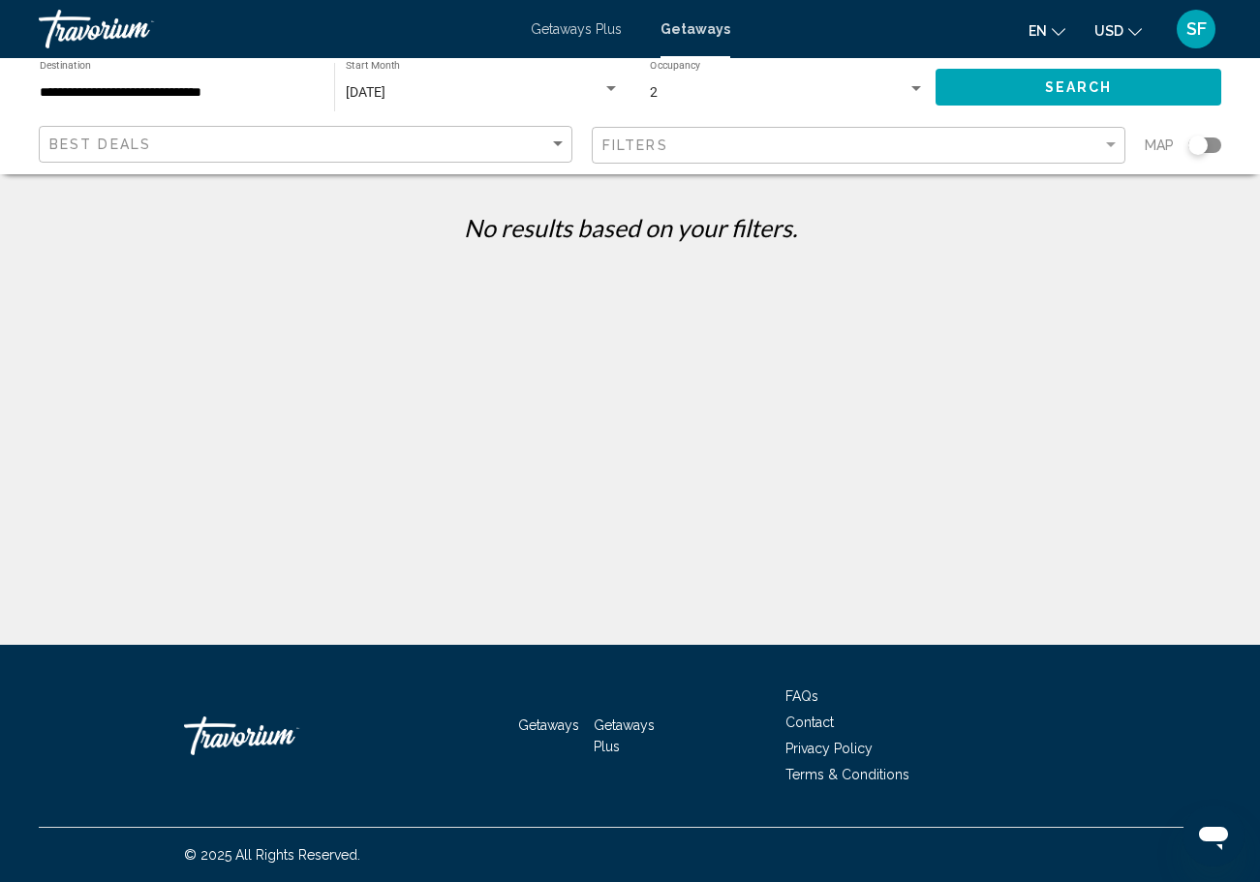
click at [850, 134] on div "Filters" at bounding box center [860, 146] width 517 height 36
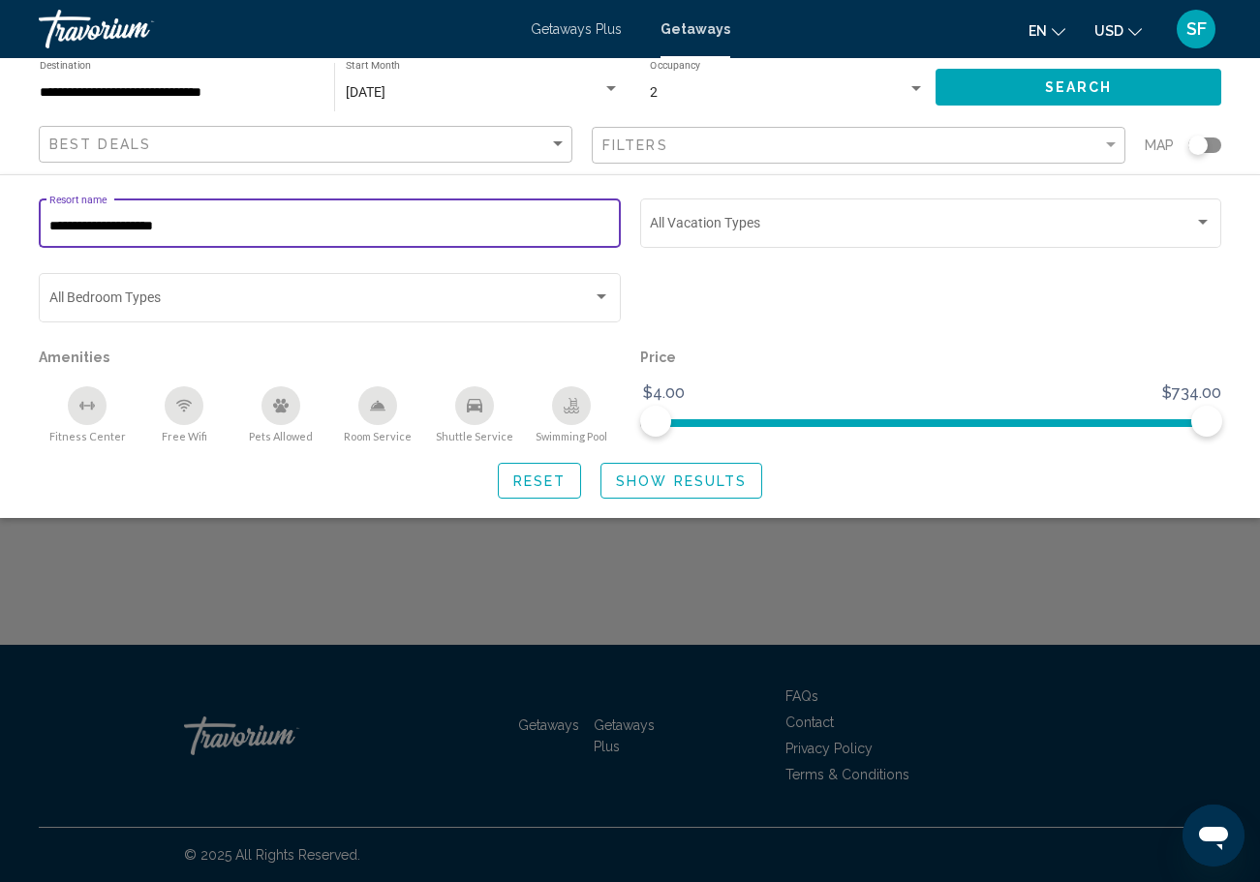
click at [301, 233] on input "**********" at bounding box center [330, 226] width 562 height 15
type input "*"
click at [643, 487] on span "Show Results" at bounding box center [681, 481] width 131 height 15
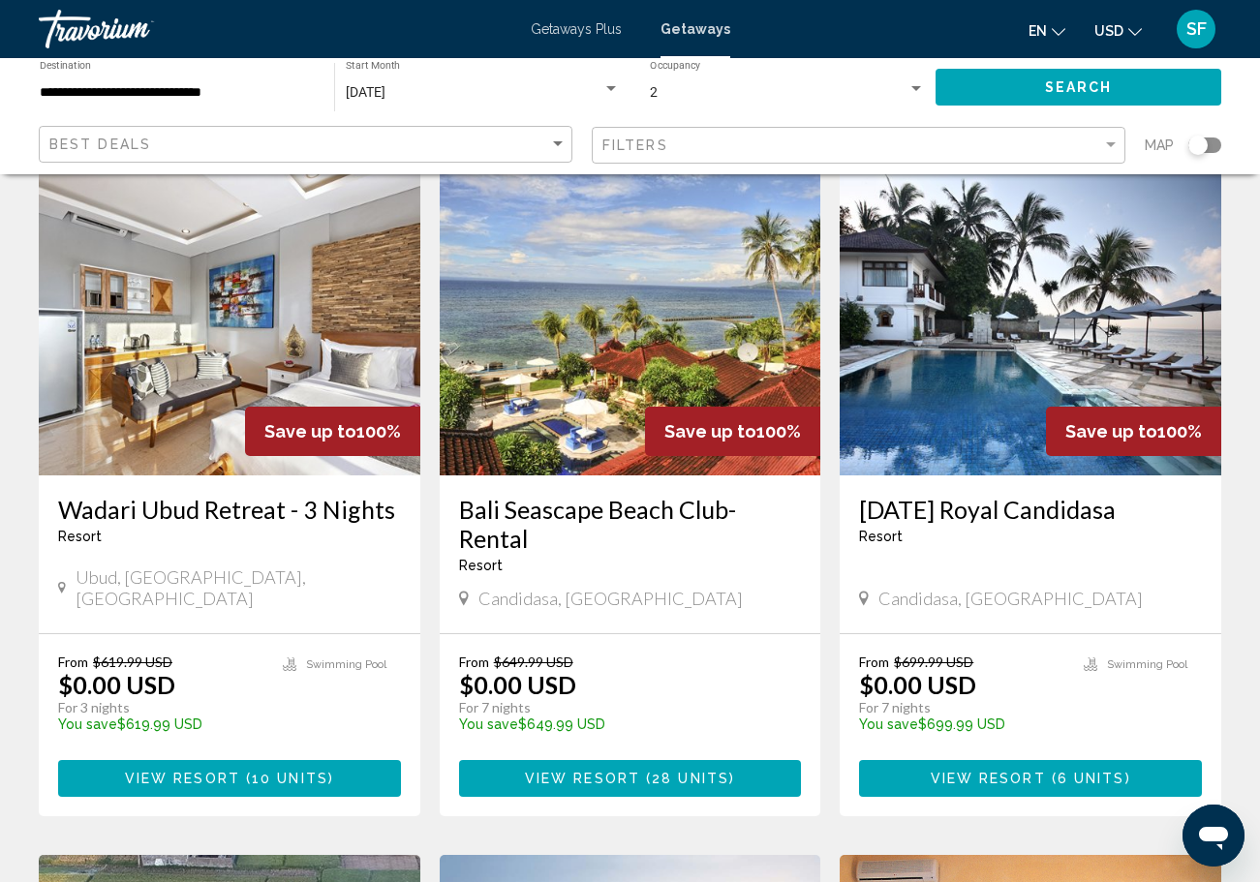
scroll to position [834, 0]
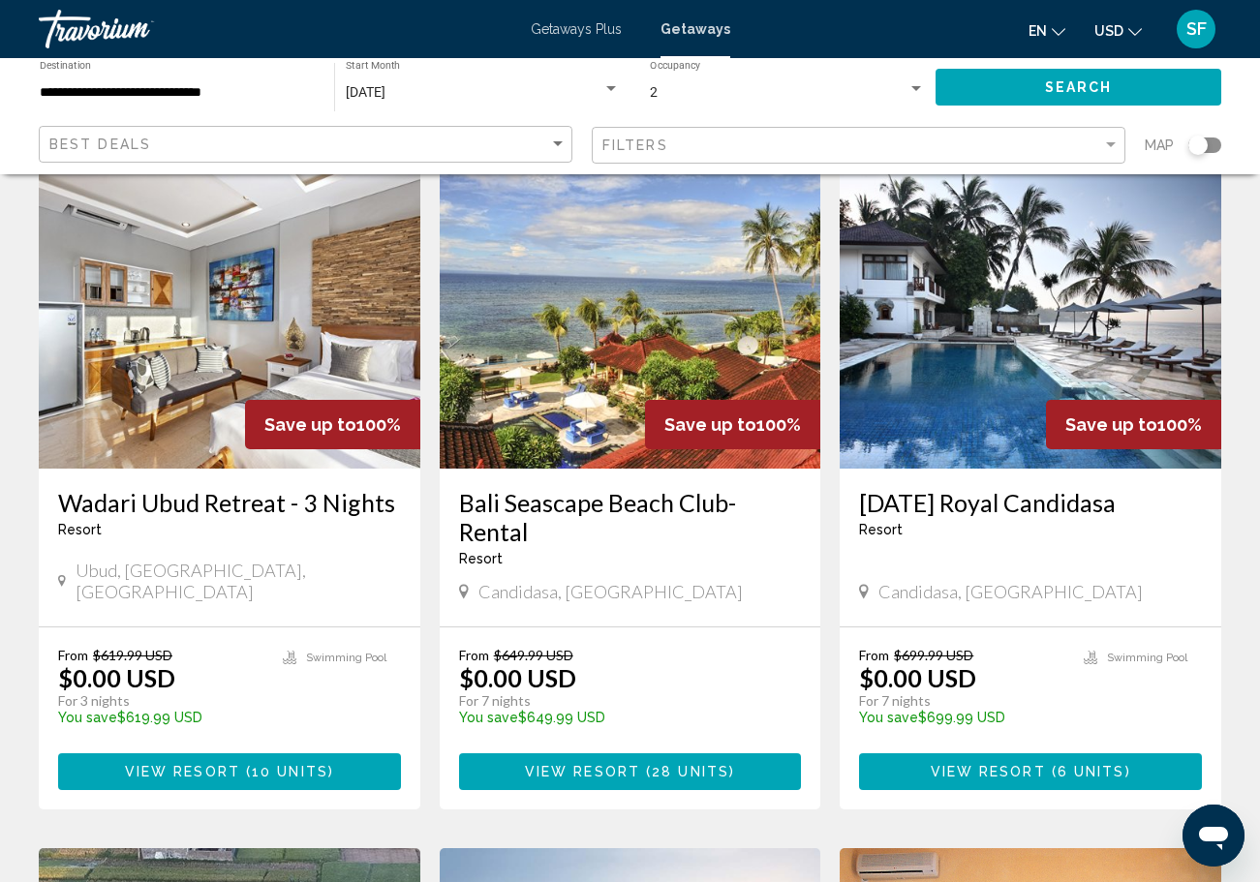
click at [660, 488] on h3 "Bali Seascape Beach Club-Rental" at bounding box center [630, 517] width 343 height 58
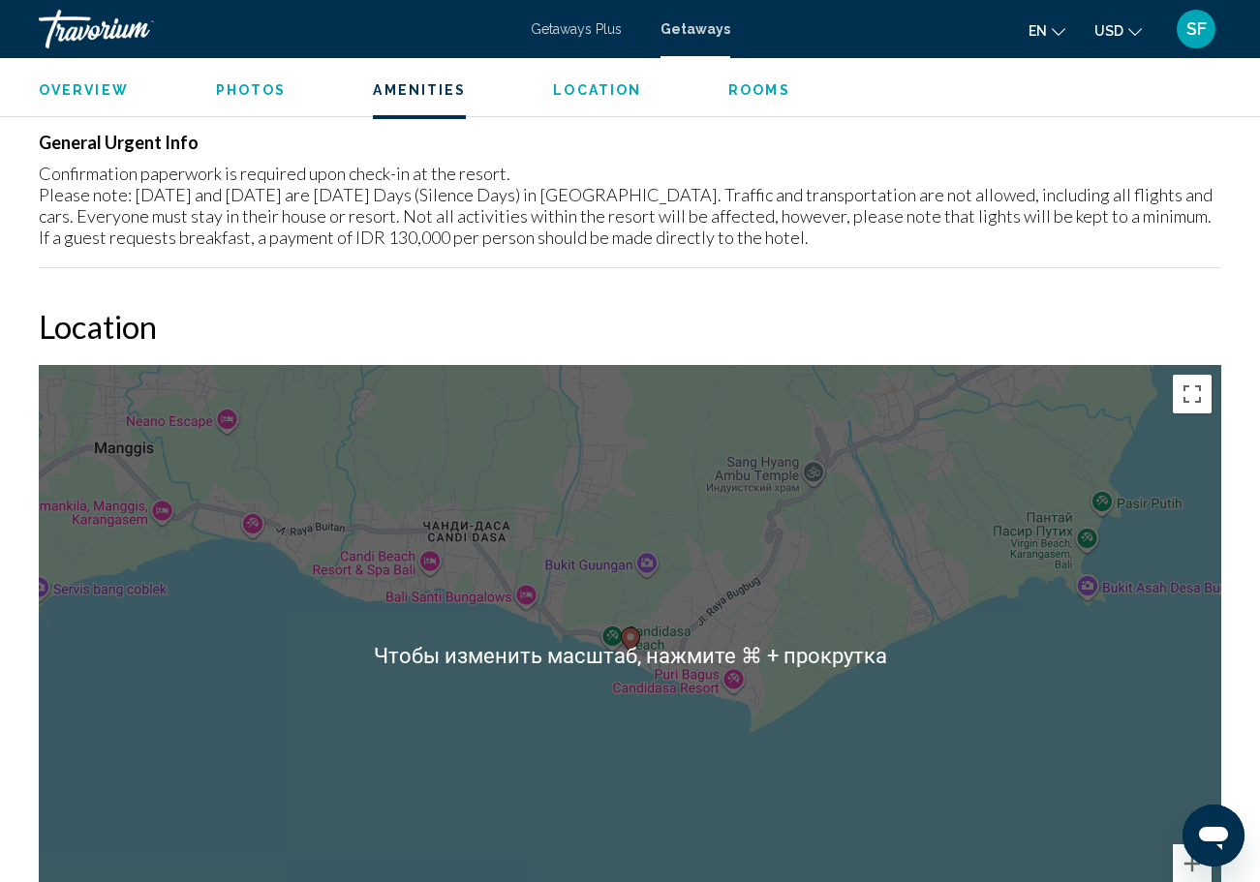
scroll to position [2020, 0]
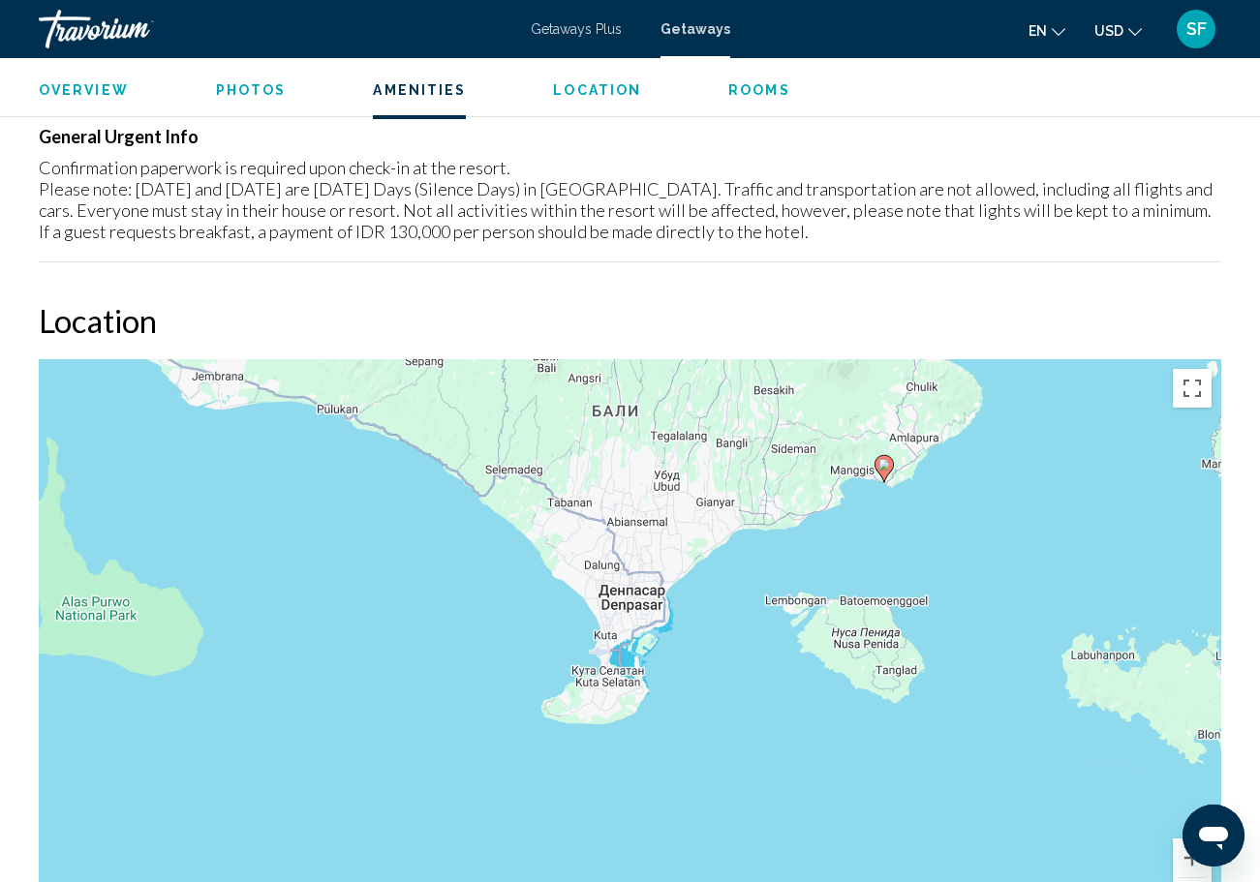
drag, startPoint x: 660, startPoint y: 747, endPoint x: 767, endPoint y: 445, distance: 320.7
click at [767, 445] on div "Чтобы активировать перетаскивание с помощью клавиатуры, нажмите Alt + Ввод. Пос…" at bounding box center [630, 649] width 1182 height 581
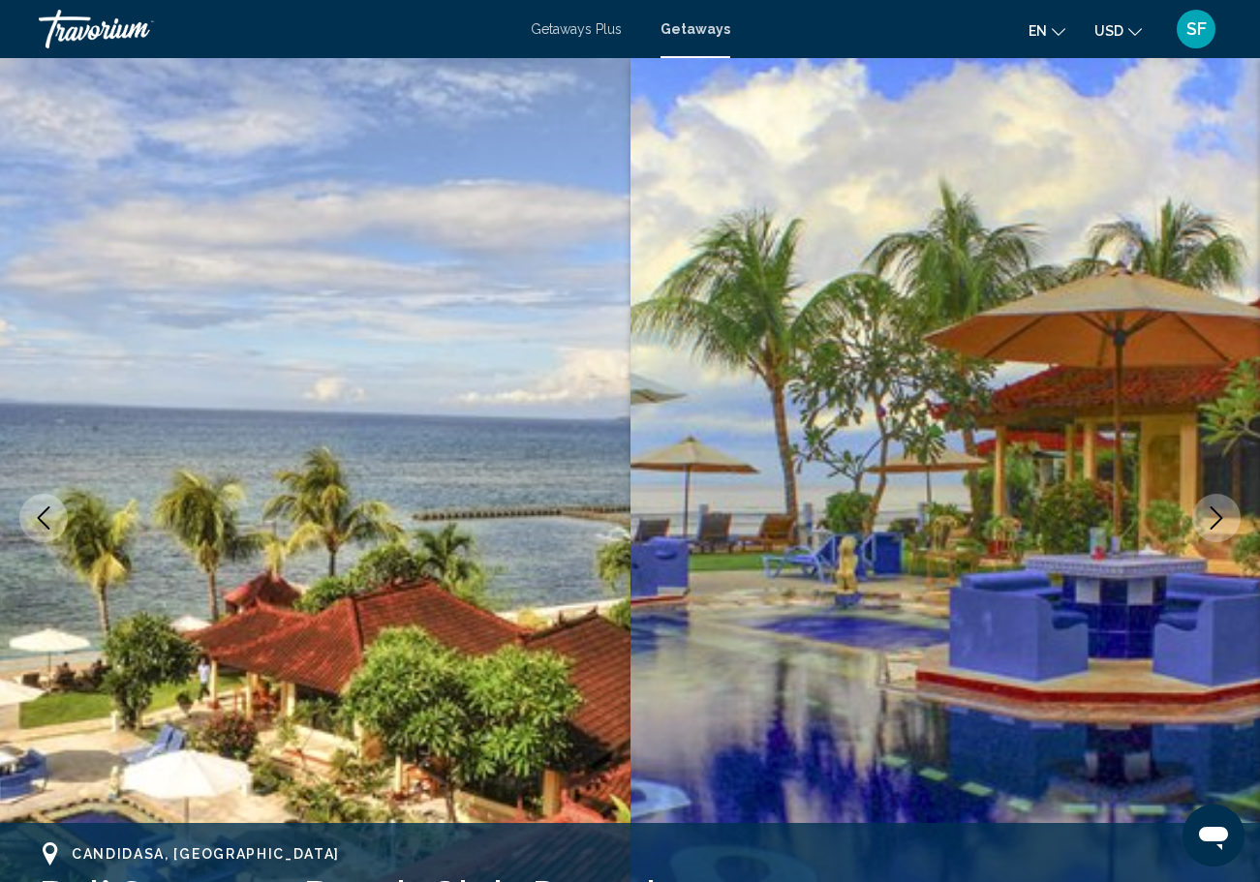
scroll to position [0, 0]
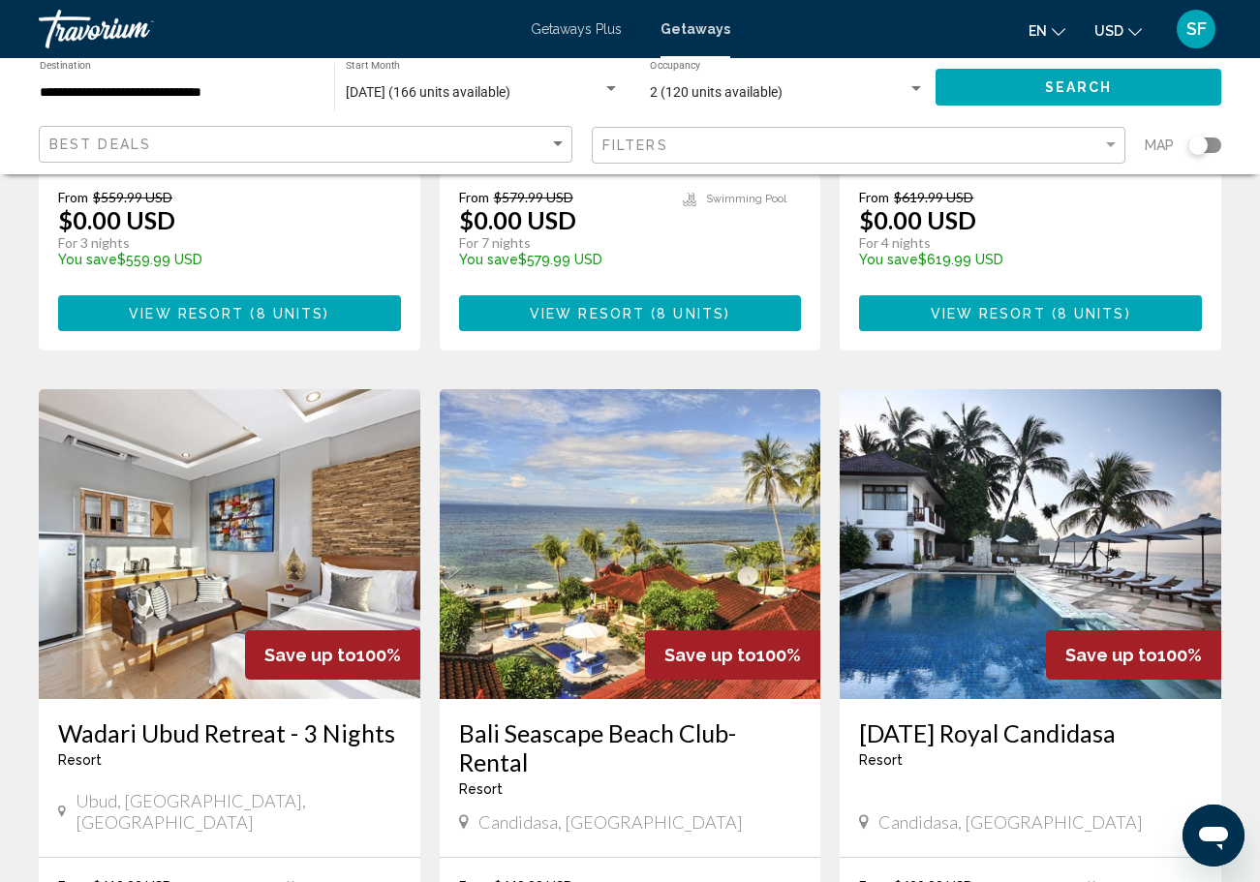
scroll to position [591, 0]
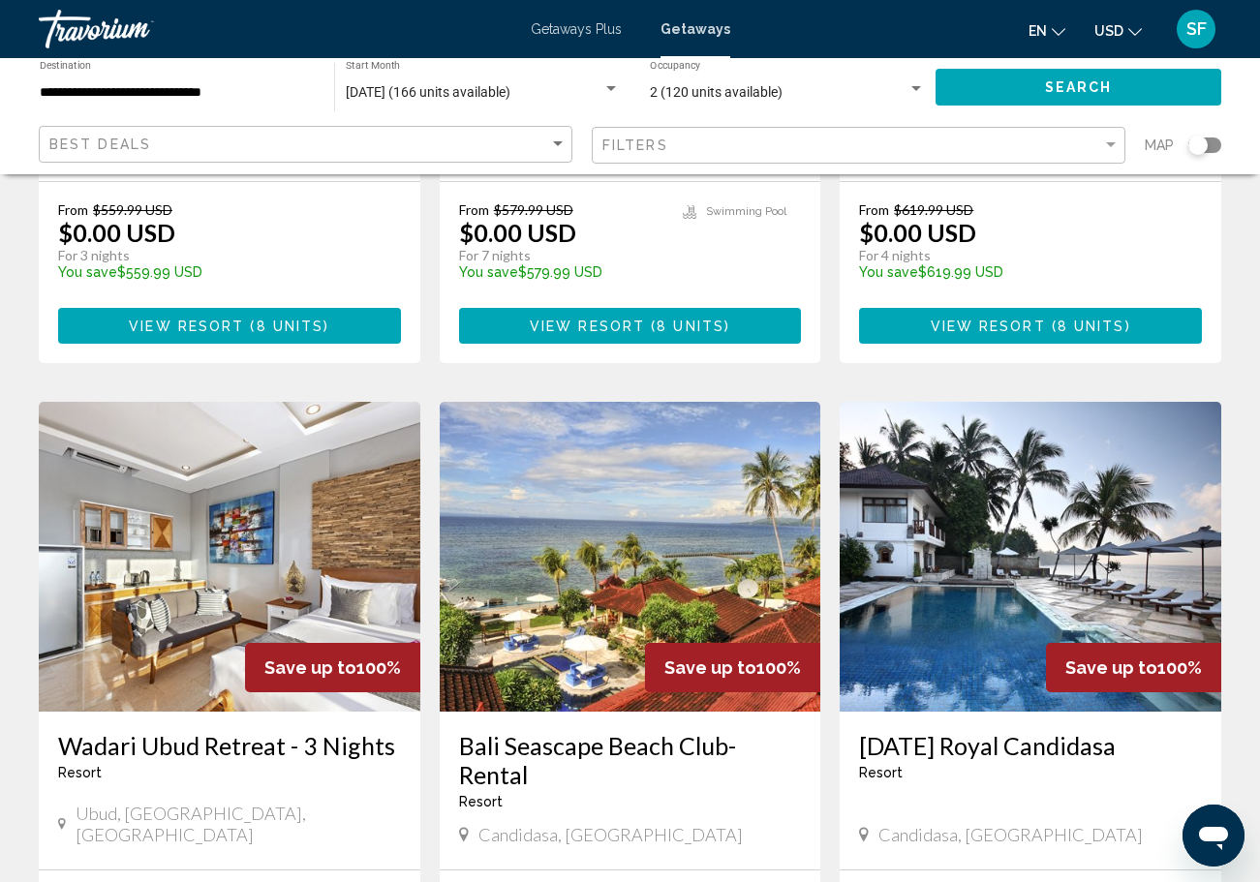
click at [234, 731] on h3 "Wadari Ubud Retreat - 3 Nights" at bounding box center [229, 745] width 343 height 29
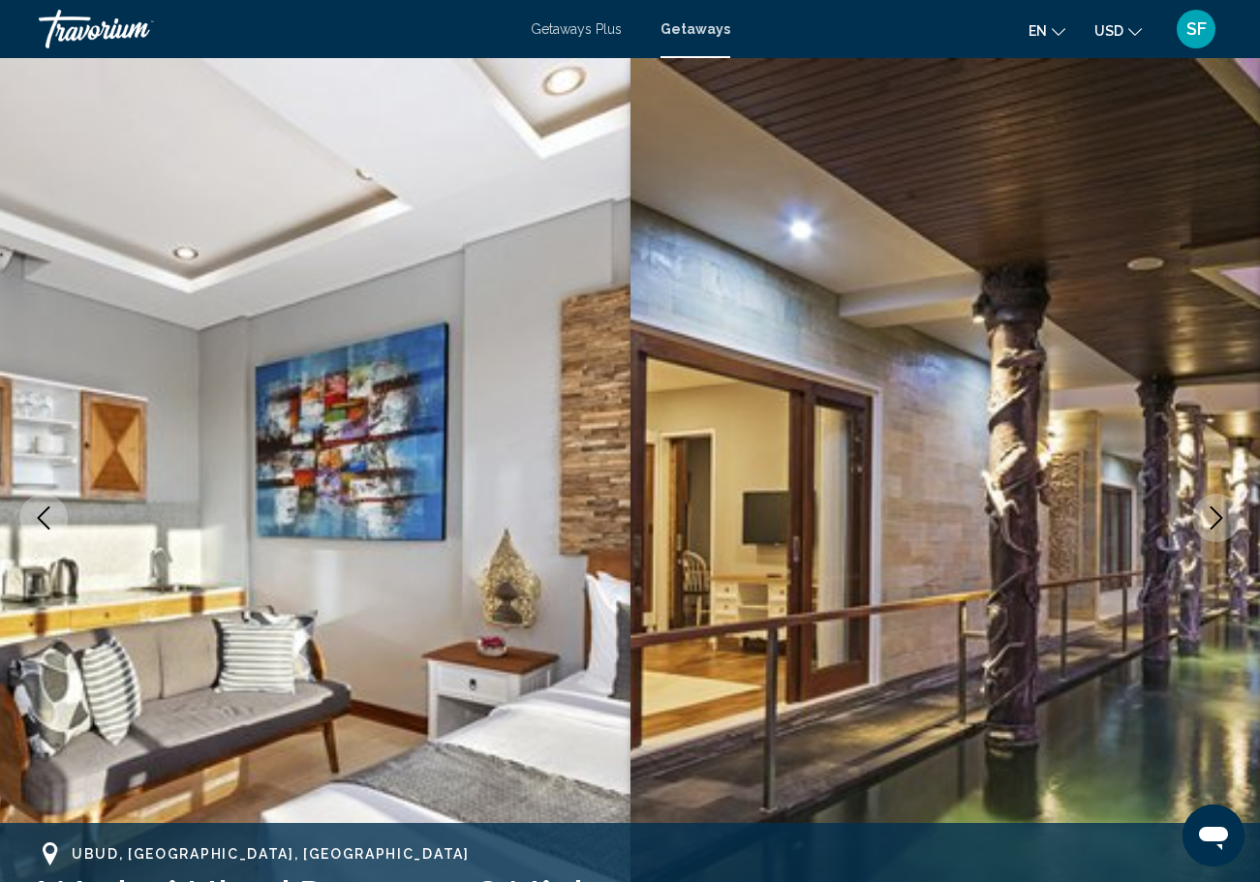
click at [1232, 493] on img "Main content" at bounding box center [945, 518] width 630 height 920
click at [1103, 543] on img "Main content" at bounding box center [945, 518] width 630 height 920
click at [1090, 195] on img "Main content" at bounding box center [945, 518] width 630 height 920
click at [767, 369] on img "Main content" at bounding box center [945, 518] width 630 height 920
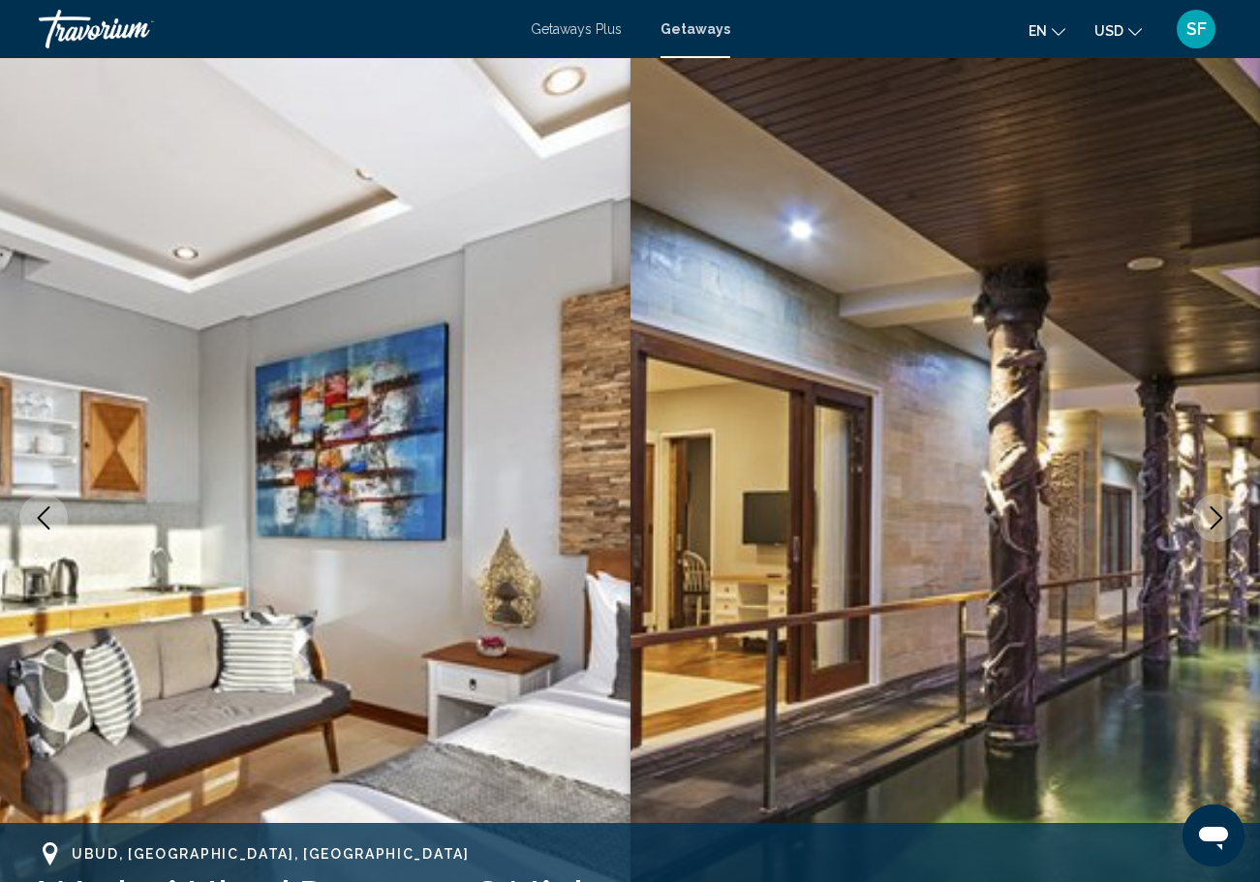
click at [815, 333] on img "Main content" at bounding box center [945, 518] width 630 height 920
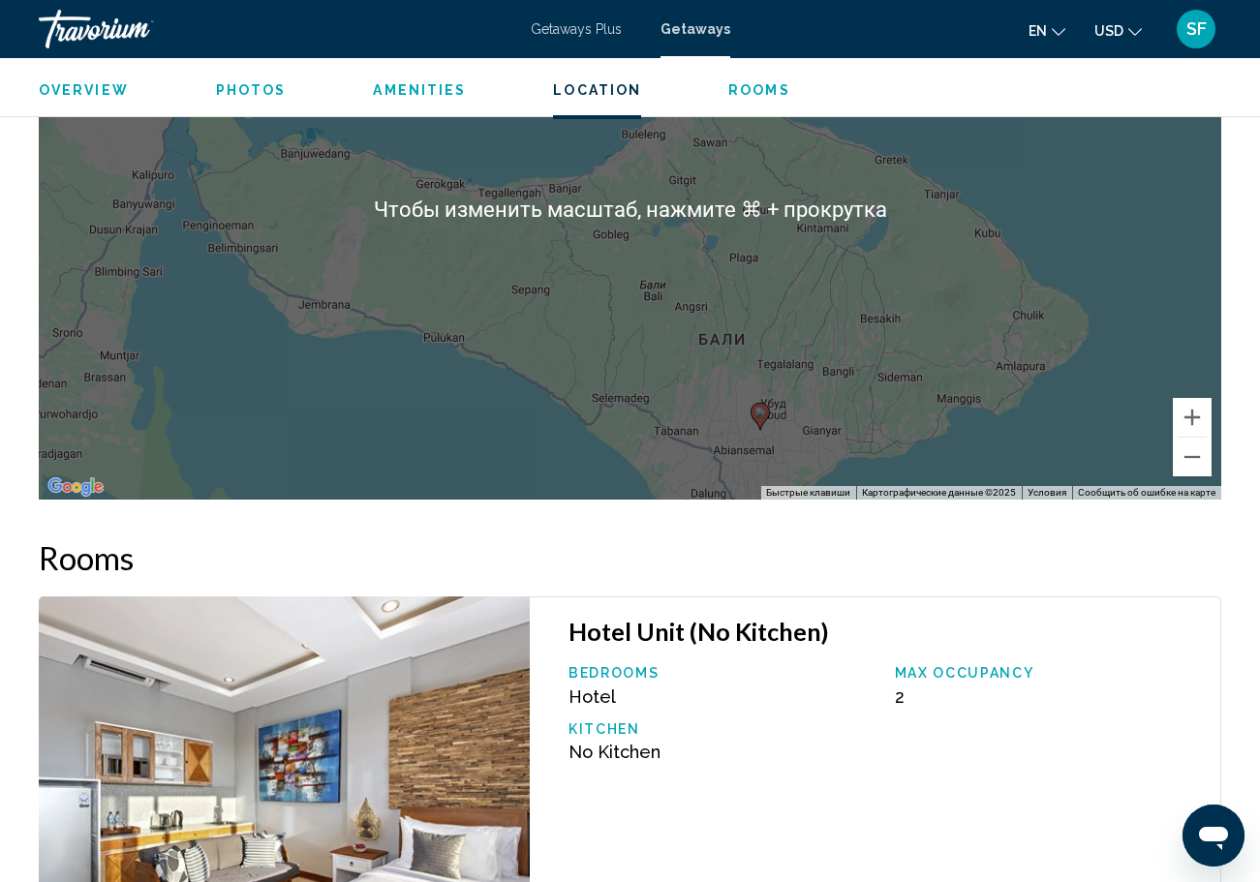
scroll to position [2854, 0]
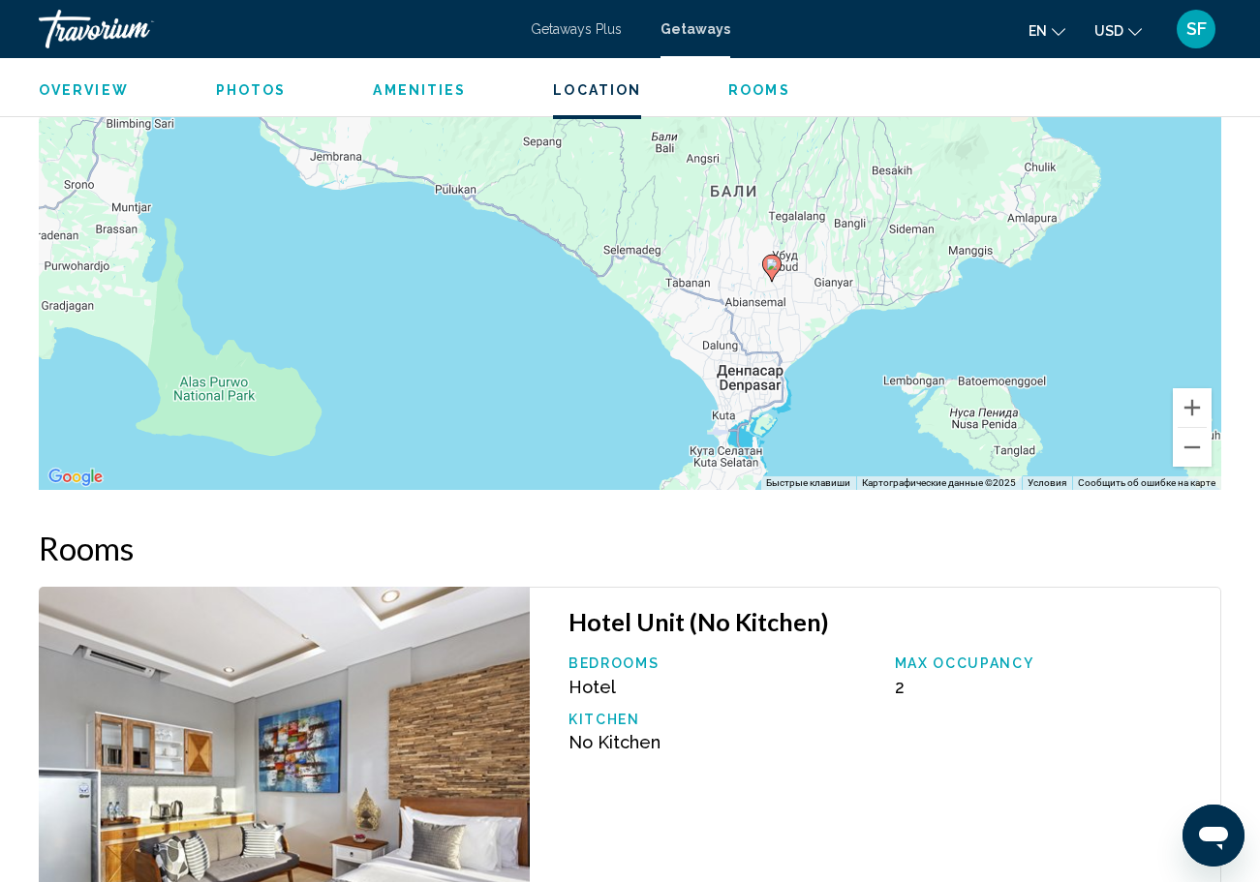
drag, startPoint x: 842, startPoint y: 433, endPoint x: 854, endPoint y: 286, distance: 147.7
click at [854, 286] on div "Чтобы активировать перетаскивание с помощью клавиатуры, нажмите Alt + Ввод. Пос…" at bounding box center [630, 199] width 1182 height 581
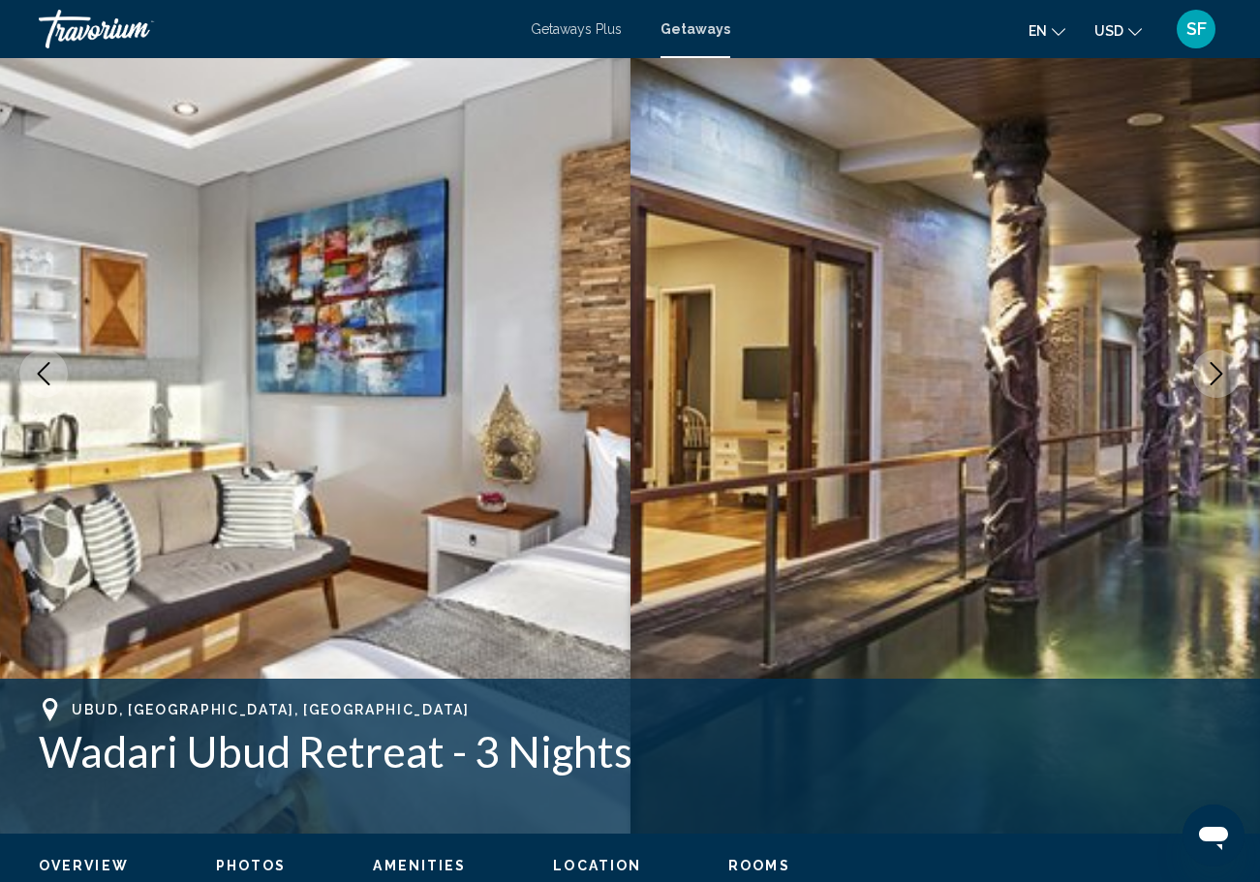
scroll to position [137, 0]
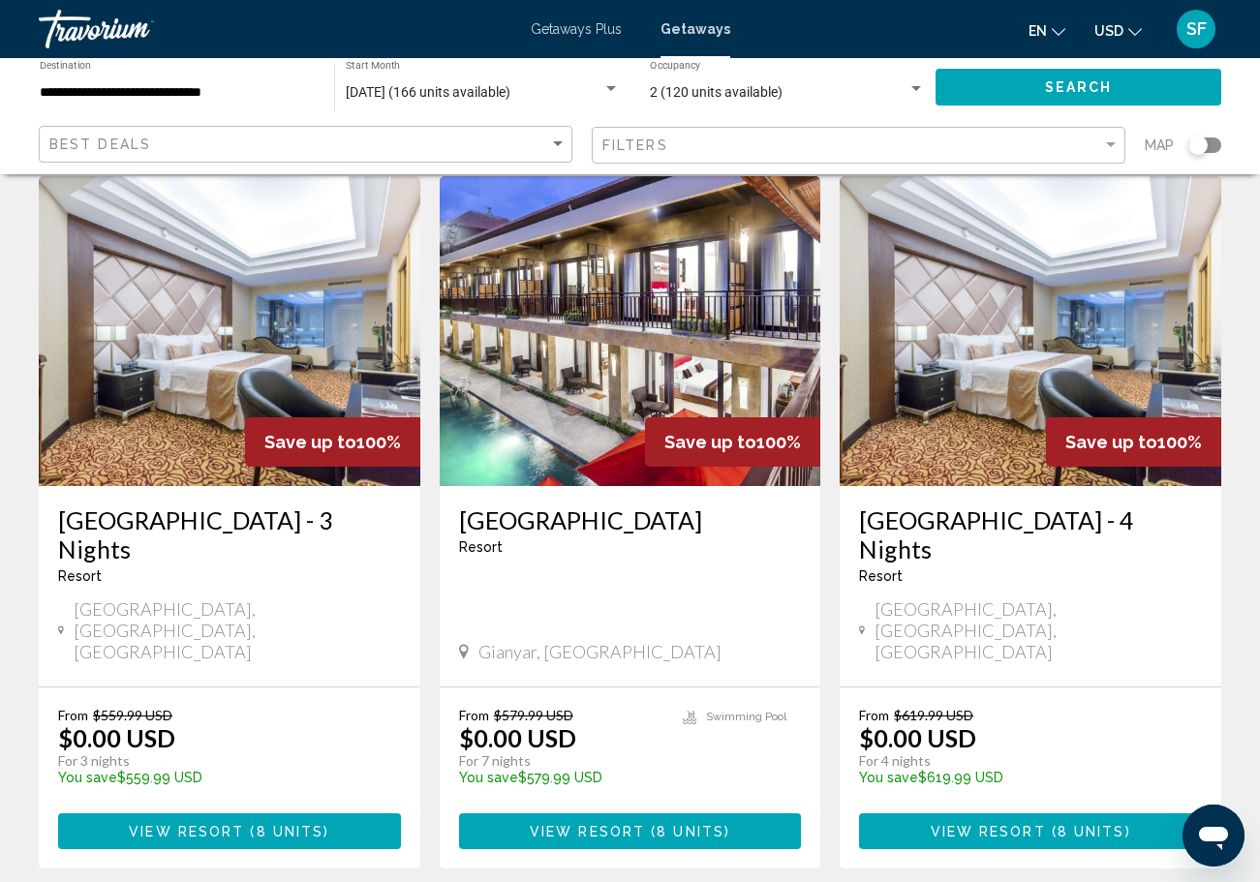
scroll to position [92, 0]
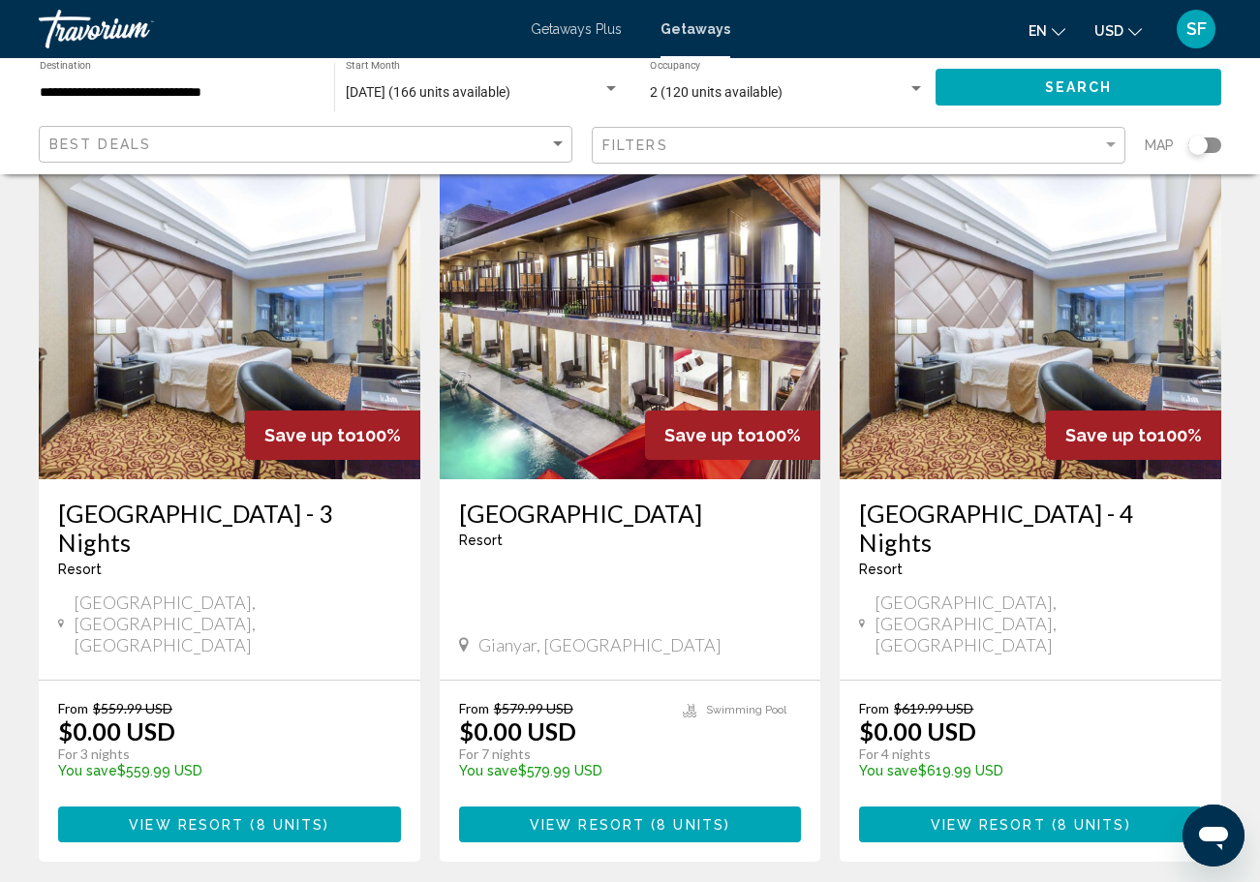
click at [577, 333] on img "Main content" at bounding box center [631, 324] width 382 height 310
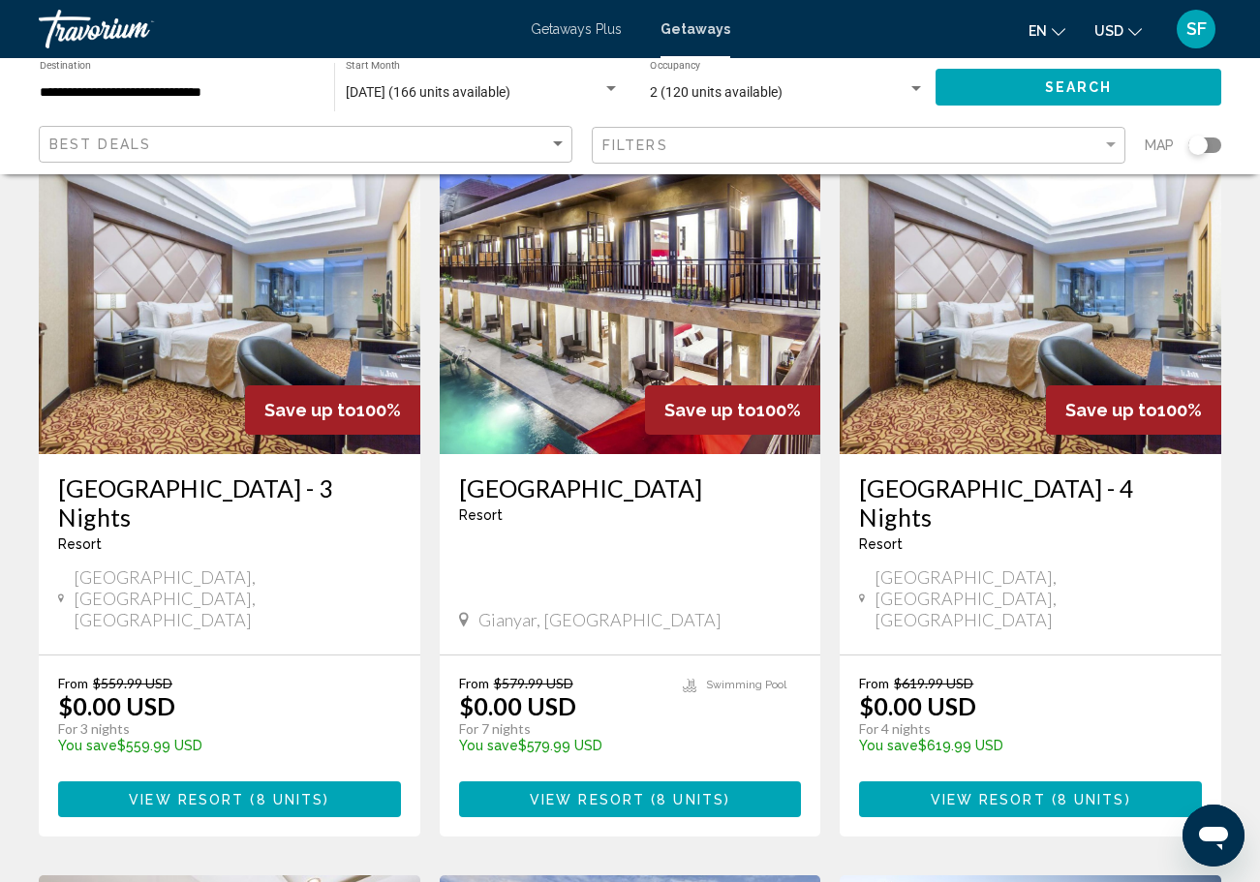
scroll to position [119, 0]
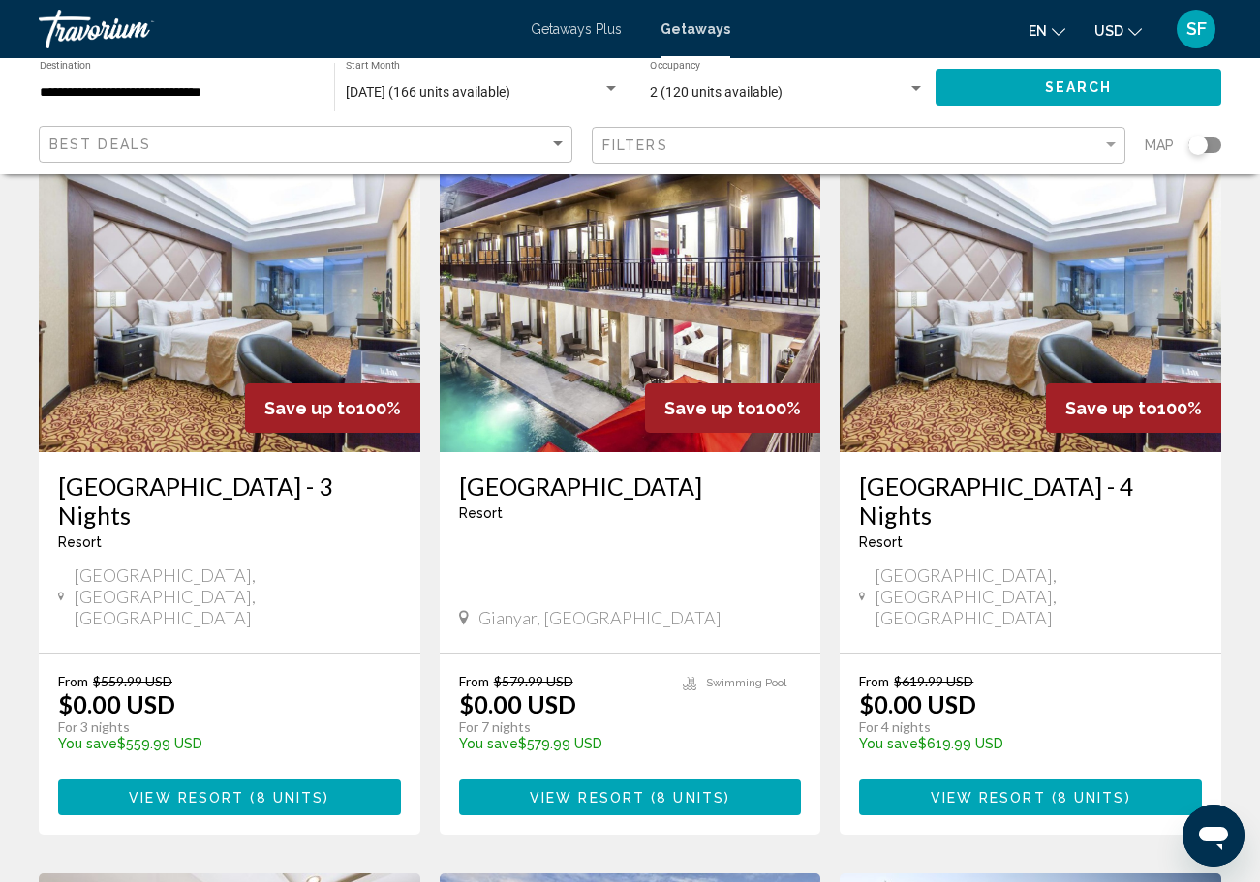
click at [916, 475] on h3 "Wyndham Surabaya City Centre - 4 Nights" at bounding box center [1030, 501] width 343 height 58
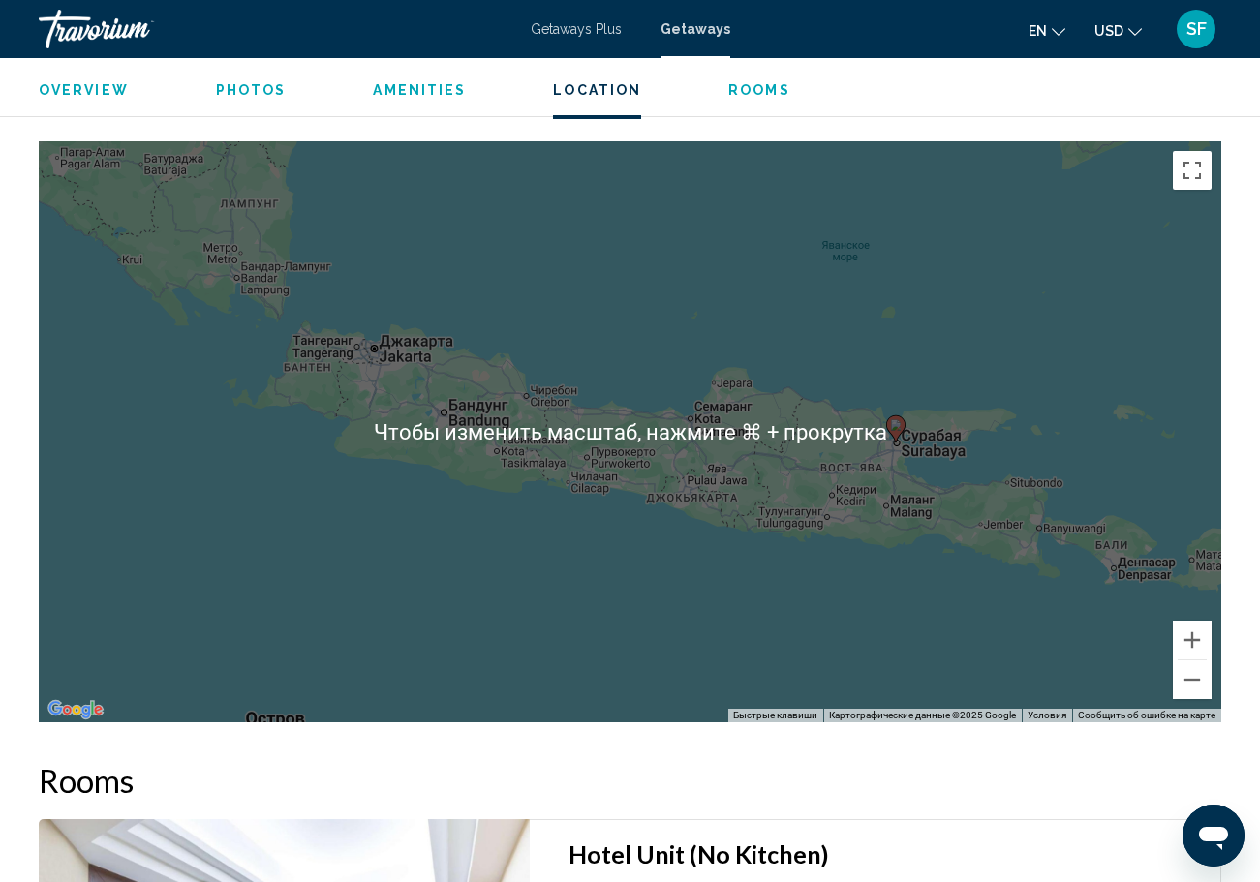
scroll to position [1971, 0]
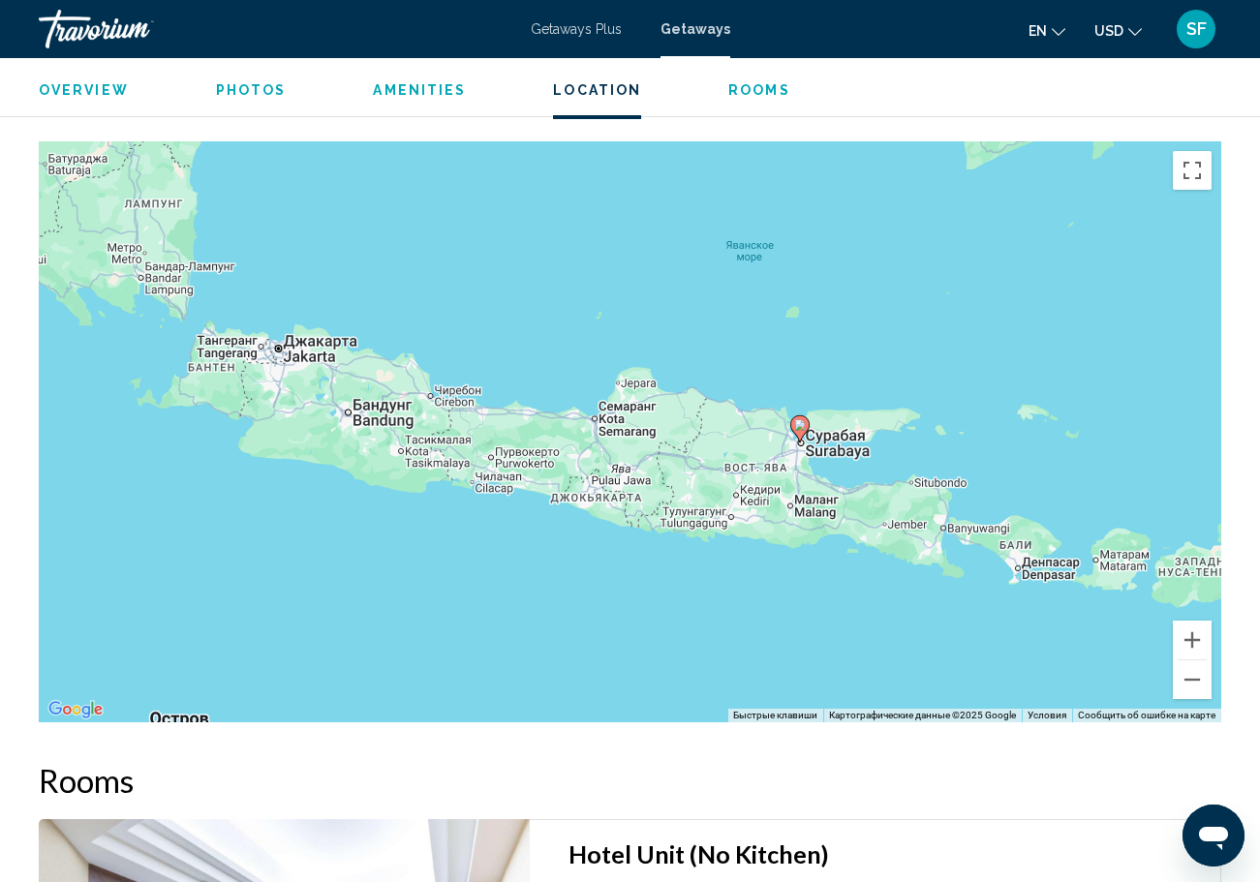
drag, startPoint x: 1001, startPoint y: 523, endPoint x: 898, endPoint y: 522, distance: 103.6
click at [900, 522] on div "Чтобы активировать перетаскивание с помощью клавиатуры, нажмите Alt + Ввод. Пос…" at bounding box center [630, 431] width 1182 height 581
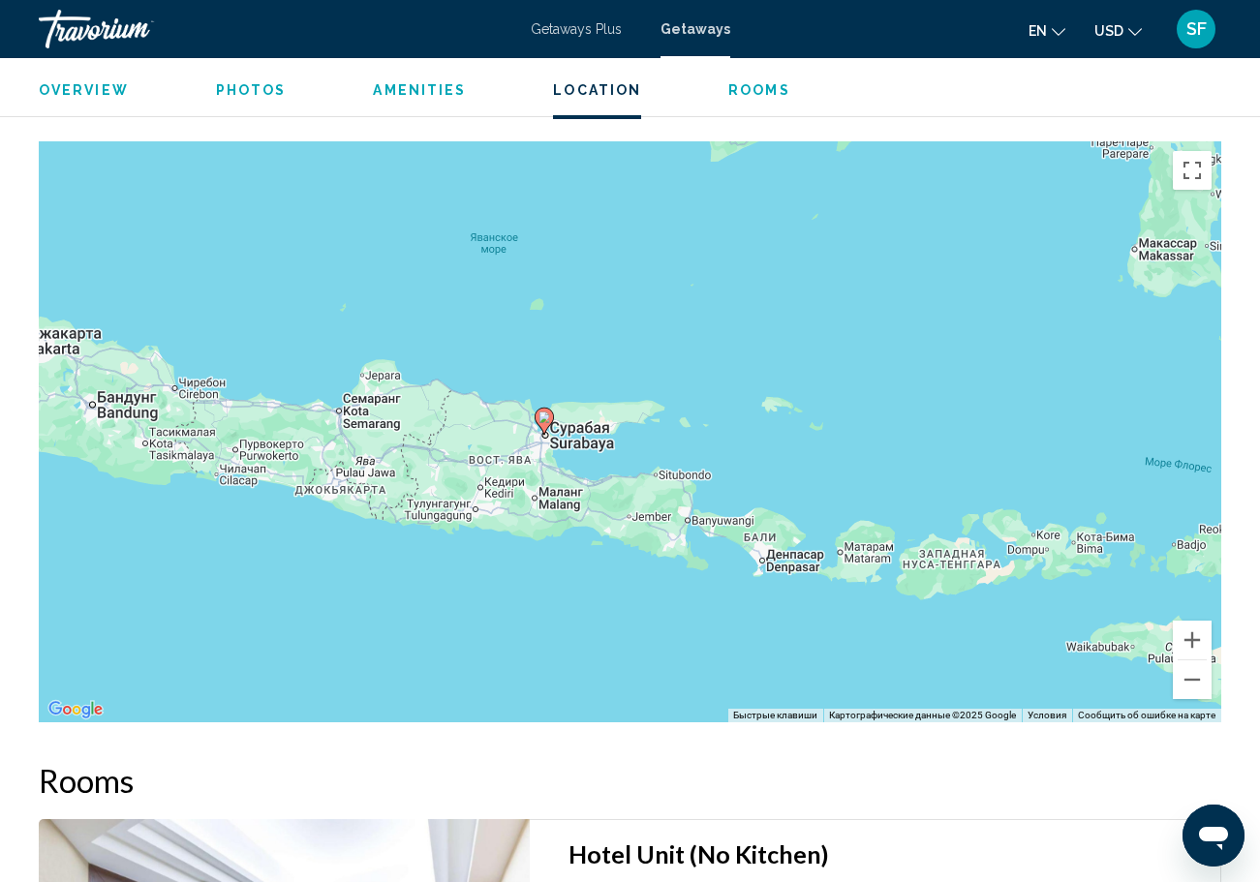
drag, startPoint x: 898, startPoint y: 522, endPoint x: 642, endPoint y: 508, distance: 256.0
click at [642, 508] on div "Чтобы активировать перетаскивание с помощью клавиатуры, нажмите Alt + Ввод. Пос…" at bounding box center [630, 431] width 1182 height 581
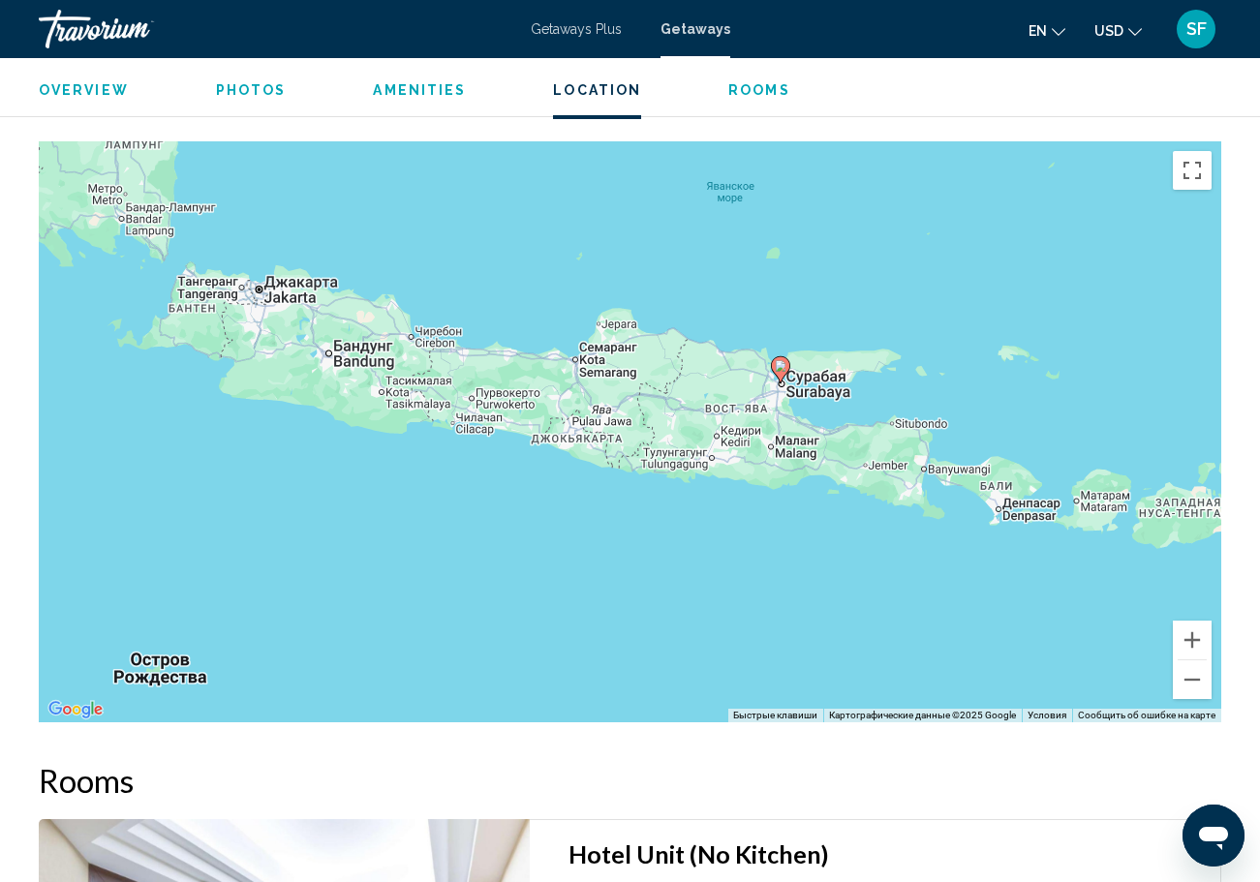
drag, startPoint x: 636, startPoint y: 508, endPoint x: 1030, endPoint y: 503, distance: 394.2
click at [1030, 502] on div "Чтобы активировать перетаскивание с помощью клавиатуры, нажмите Alt + Ввод. Пос…" at bounding box center [630, 431] width 1182 height 581
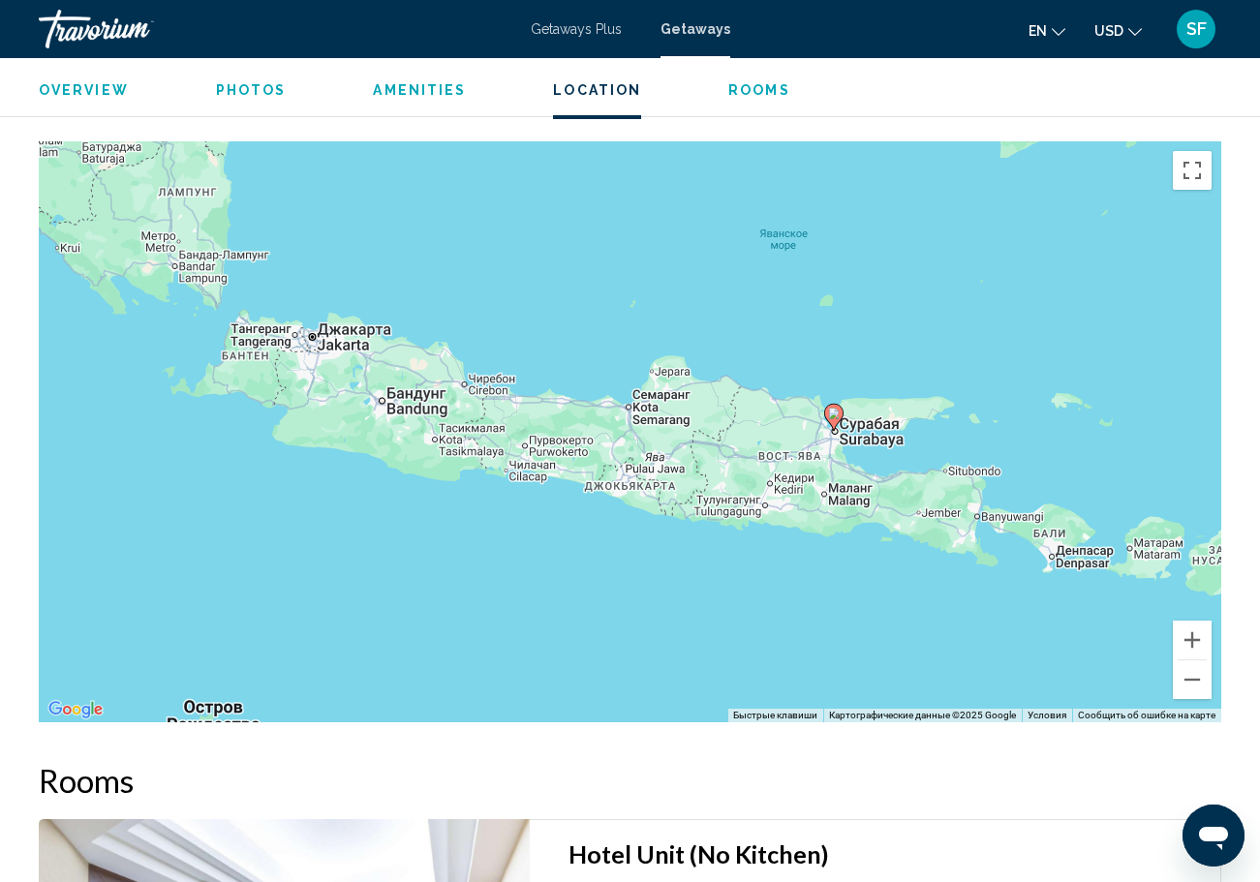
drag, startPoint x: 1047, startPoint y: 501, endPoint x: 1457, endPoint y: 563, distance: 414.3
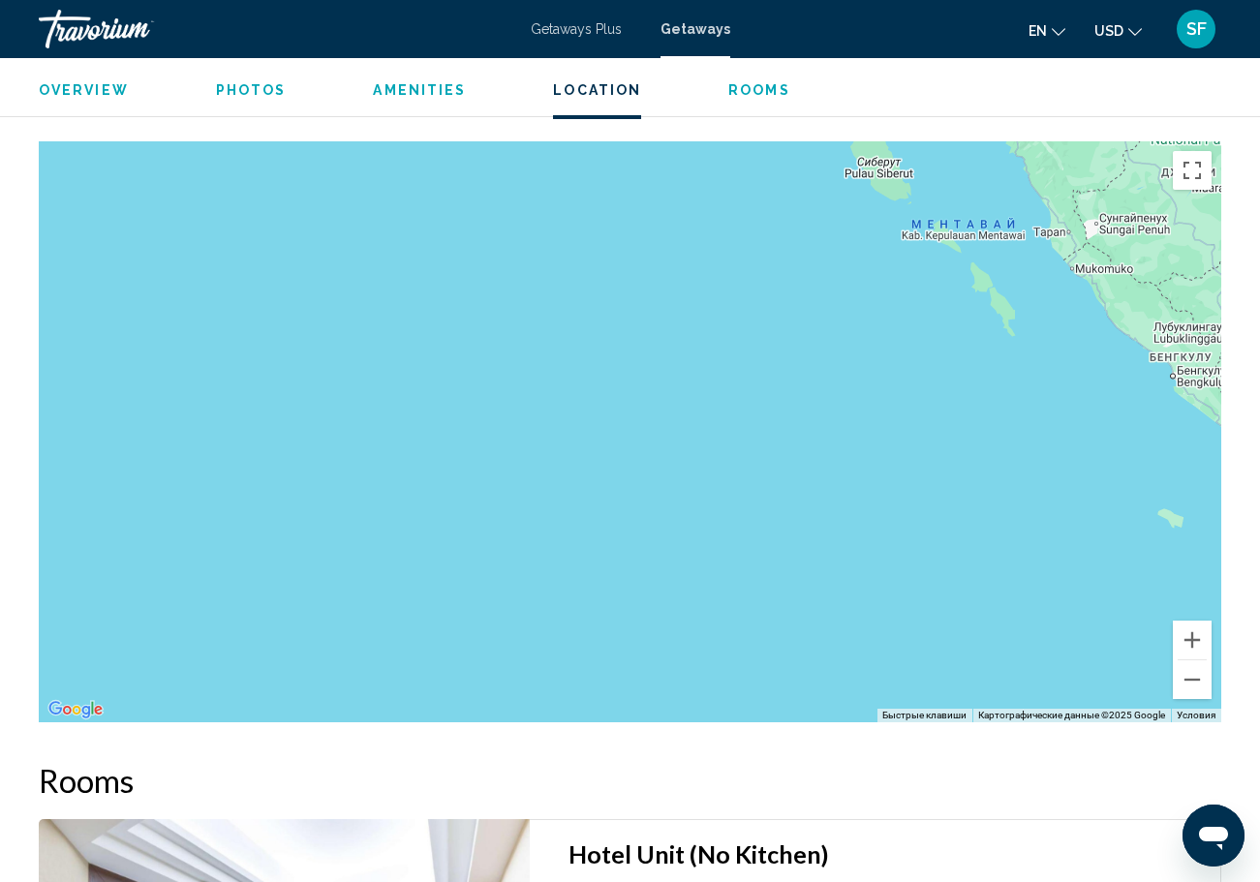
drag, startPoint x: 800, startPoint y: 504, endPoint x: 290, endPoint y: 562, distance: 513.7
click at [290, 562] on div "Main content" at bounding box center [630, 431] width 1182 height 581
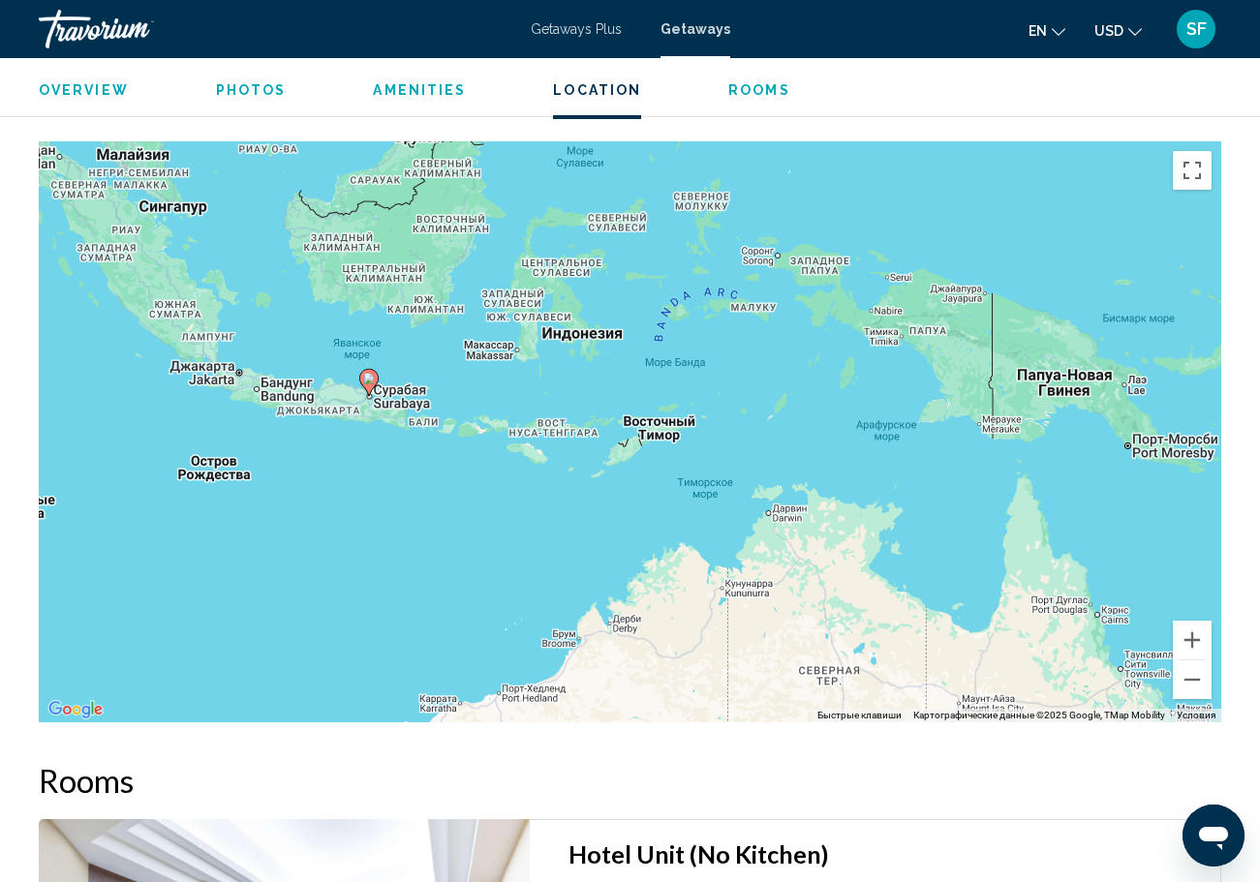
drag, startPoint x: 662, startPoint y: 568, endPoint x: 433, endPoint y: 343, distance: 321.2
click at [433, 343] on div "Чтобы активировать перетаскивание с помощью клавиатуры, нажмите Alt + Ввод. Пос…" at bounding box center [630, 431] width 1182 height 581
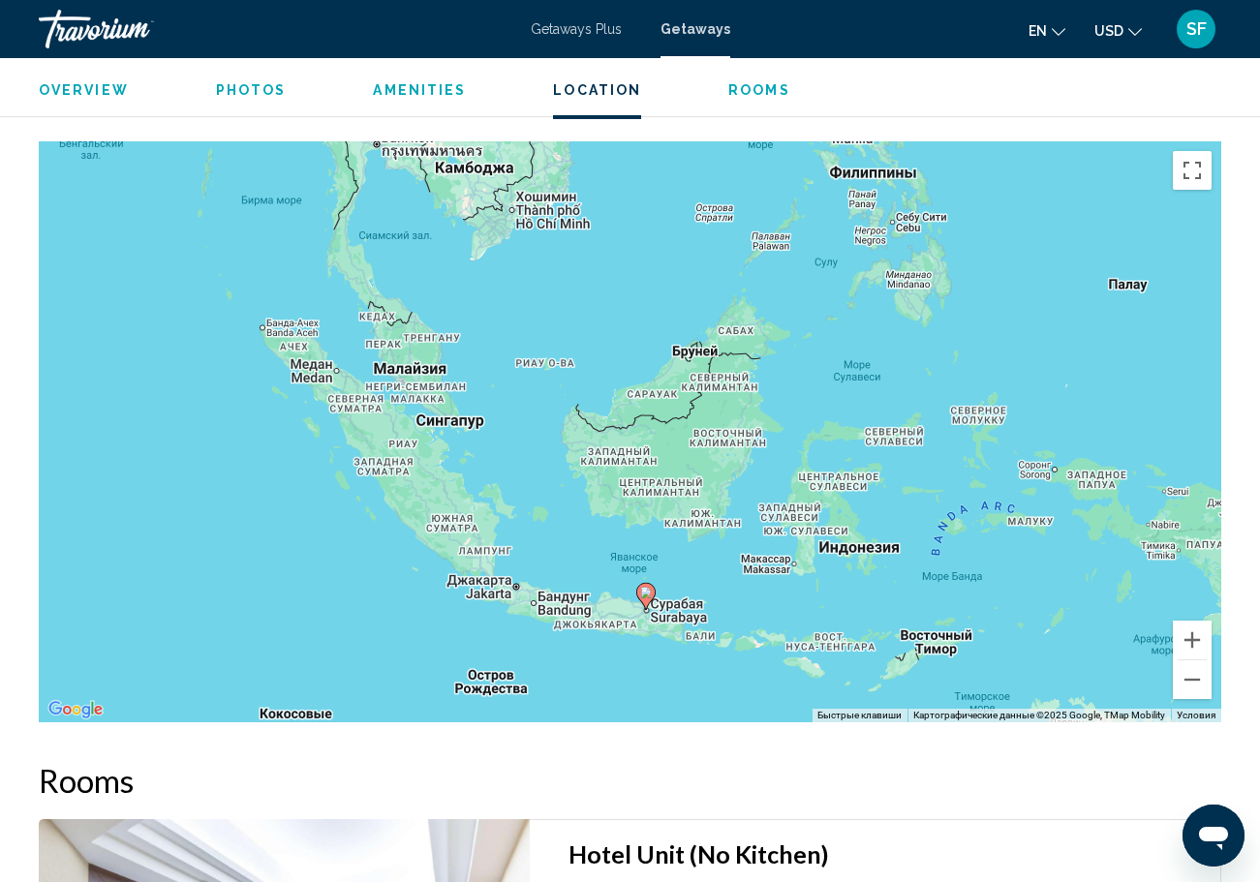
drag, startPoint x: 472, startPoint y: 327, endPoint x: 752, endPoint y: 541, distance: 352.3
click at [752, 541] on div "Чтобы активировать перетаскивание с помощью клавиатуры, нажмите Alt + Ввод. Пос…" at bounding box center [630, 431] width 1182 height 581
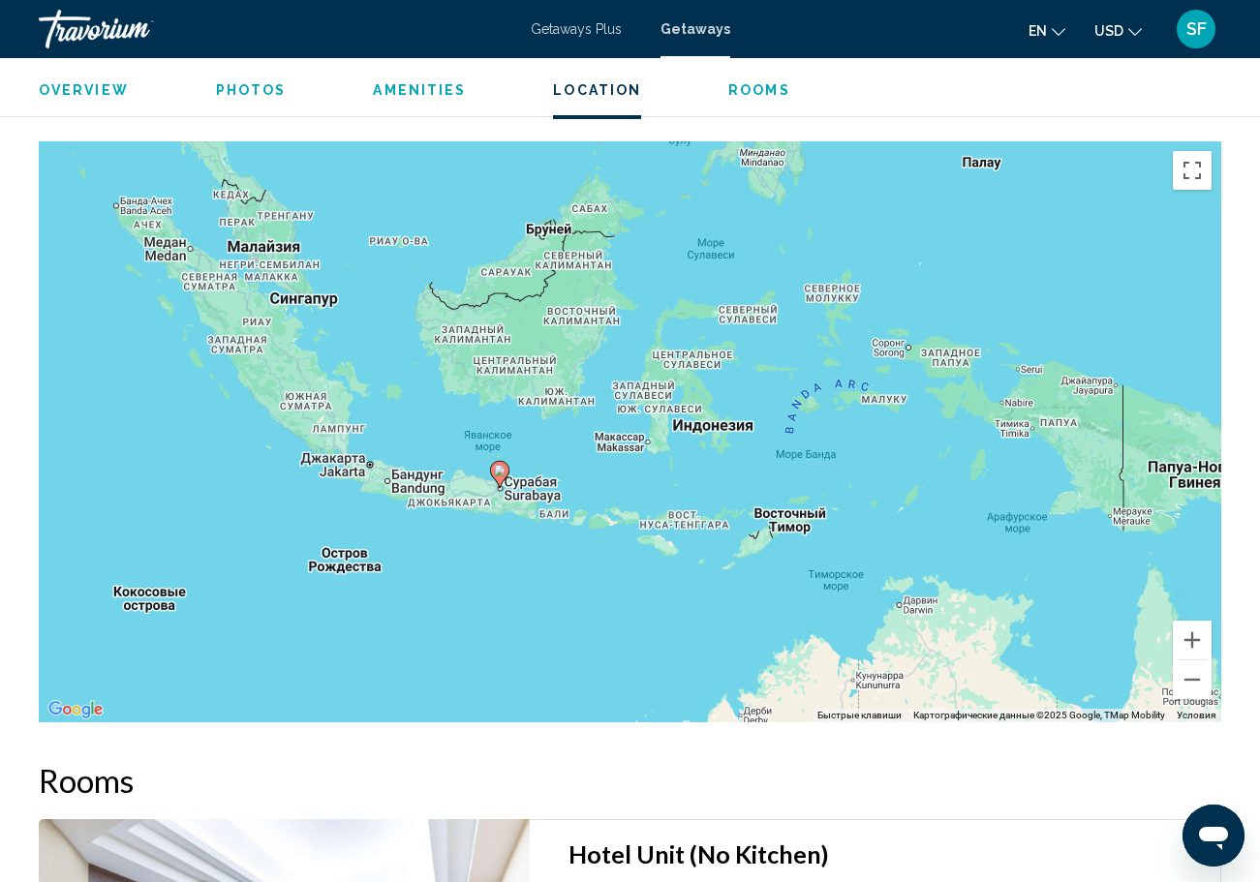
drag, startPoint x: 752, startPoint y: 541, endPoint x: 491, endPoint y: 216, distance: 416.8
click at [491, 216] on div "Чтобы активировать перетаскивание с помощью клавиатуры, нажмите Alt + Ввод. Пос…" at bounding box center [630, 431] width 1182 height 581
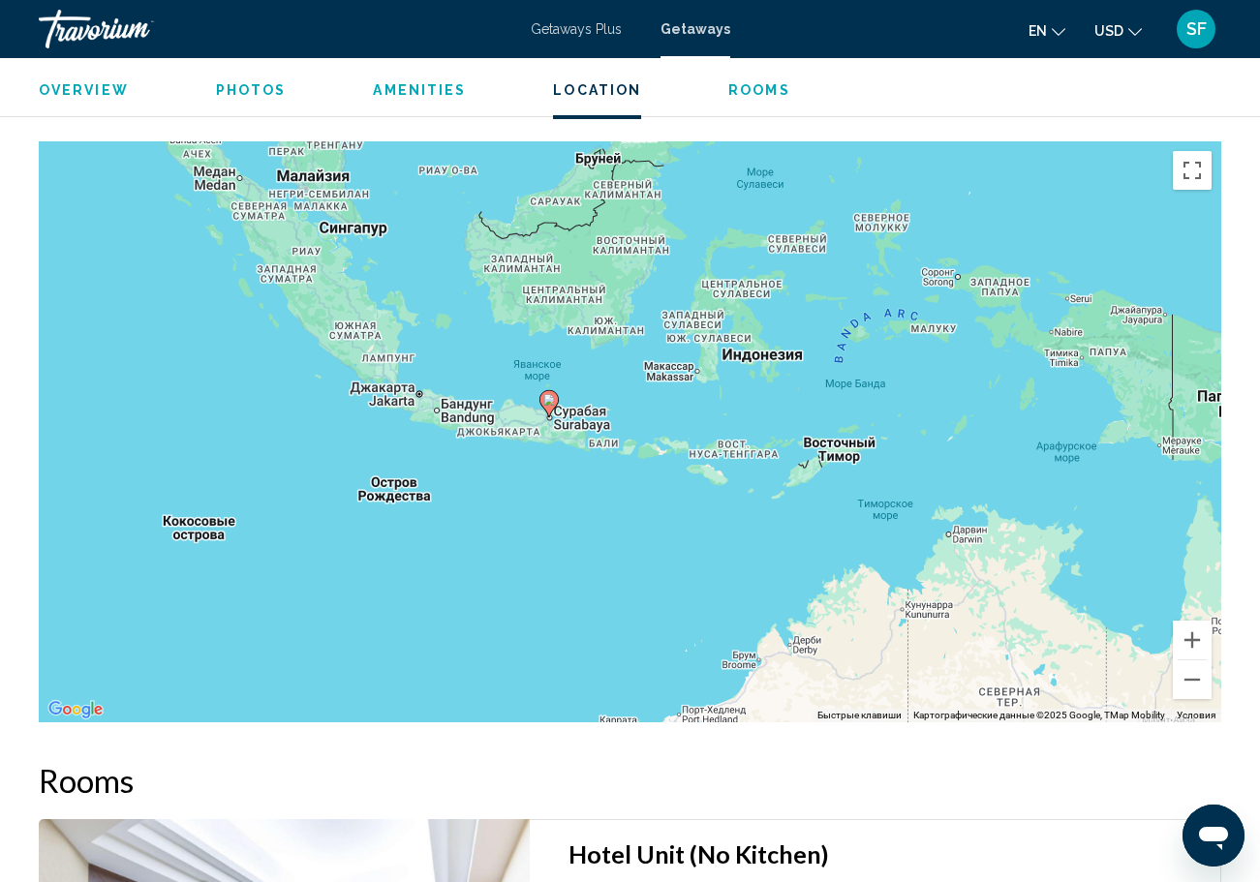
drag, startPoint x: 583, startPoint y: 300, endPoint x: 746, endPoint y: 505, distance: 261.2
click at [745, 505] on div "Чтобы активировать перетаскивание с помощью клавиатуры, нажмите Alt + Ввод. Пос…" at bounding box center [630, 431] width 1182 height 581
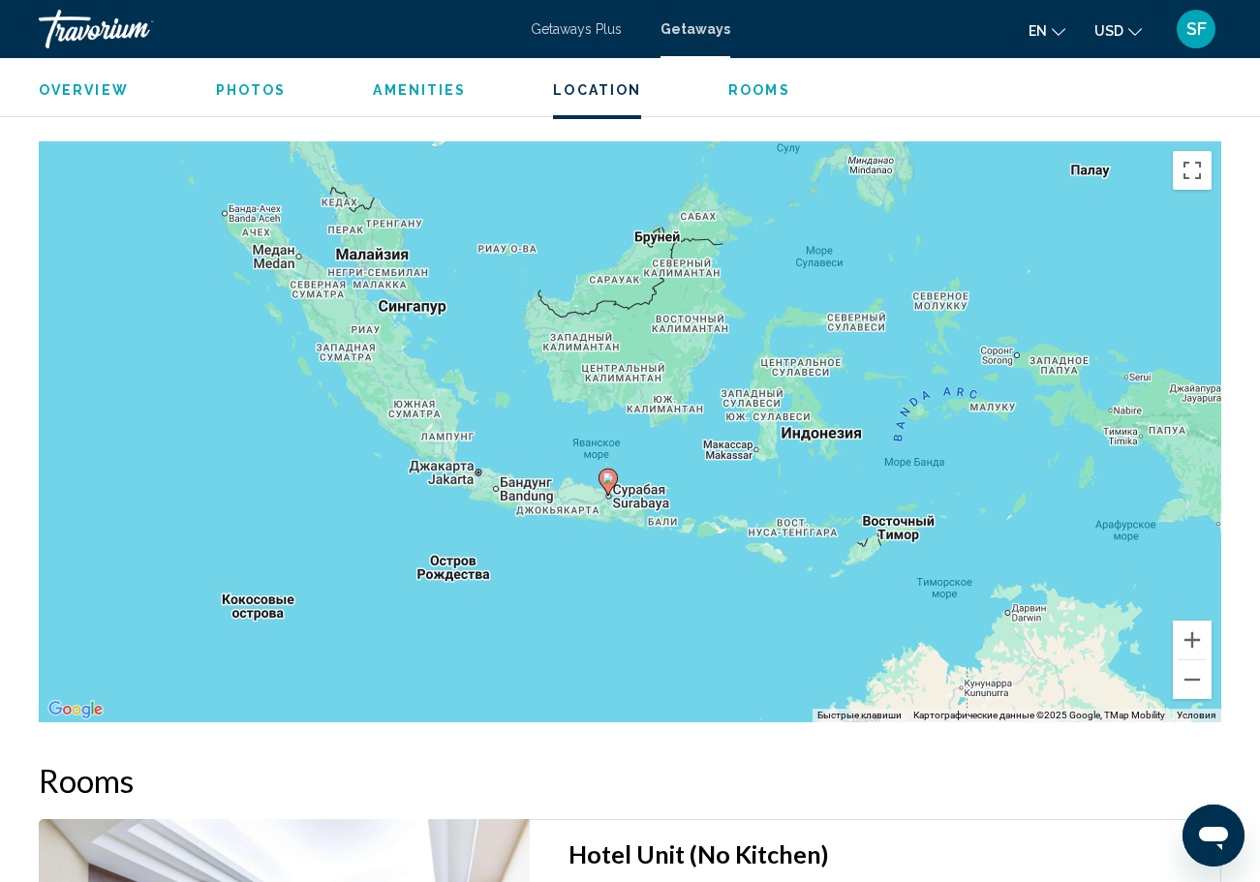
drag, startPoint x: 591, startPoint y: 502, endPoint x: 633, endPoint y: 542, distance: 58.9
click at [633, 542] on div "Чтобы активировать перетаскивание с помощью клавиатуры, нажмите Alt + Ввод. Пос…" at bounding box center [630, 431] width 1182 height 581
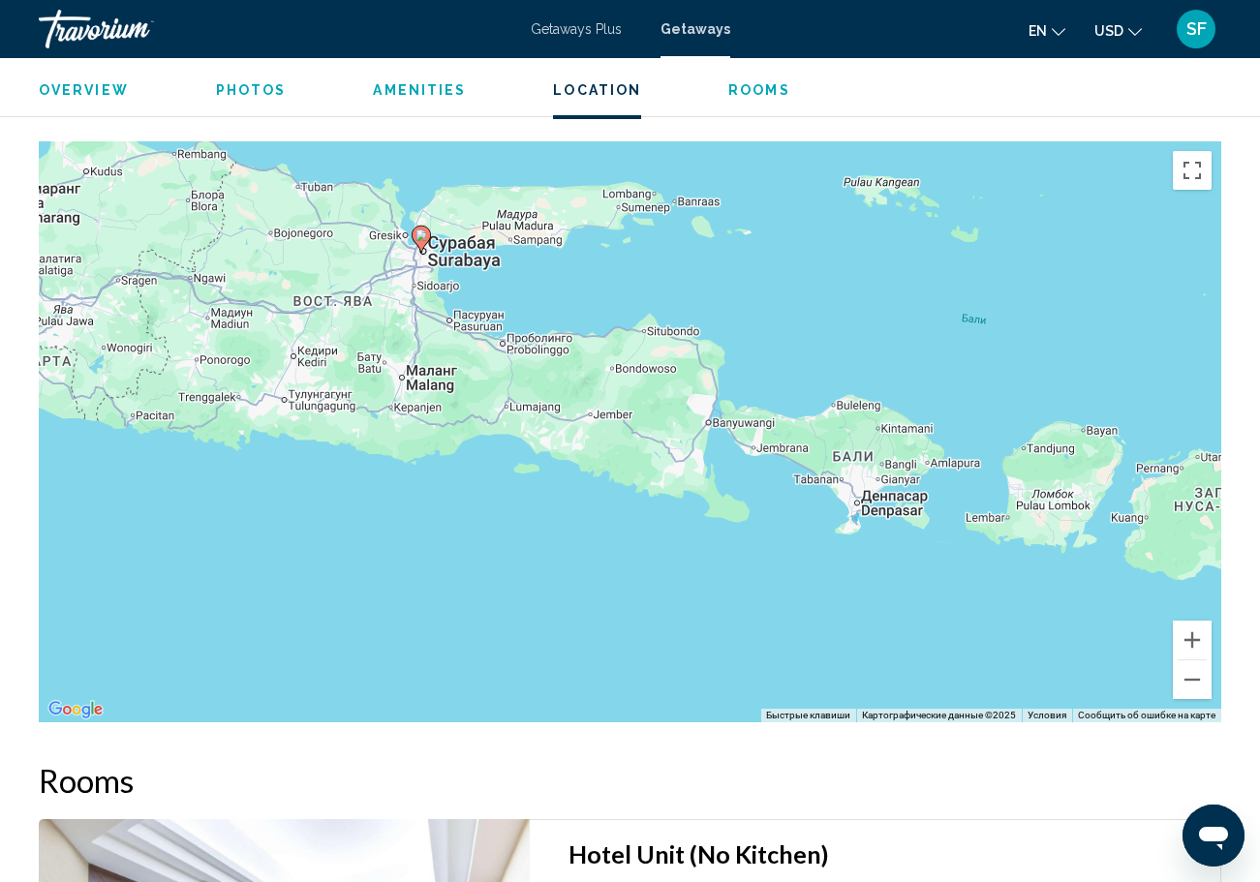
drag, startPoint x: 423, startPoint y: 432, endPoint x: 916, endPoint y: 558, distance: 508.8
click at [916, 558] on div "Чтобы активировать перетаскивание с помощью клавиатуры, нажмите Alt + Ввод. Пос…" at bounding box center [630, 431] width 1182 height 581
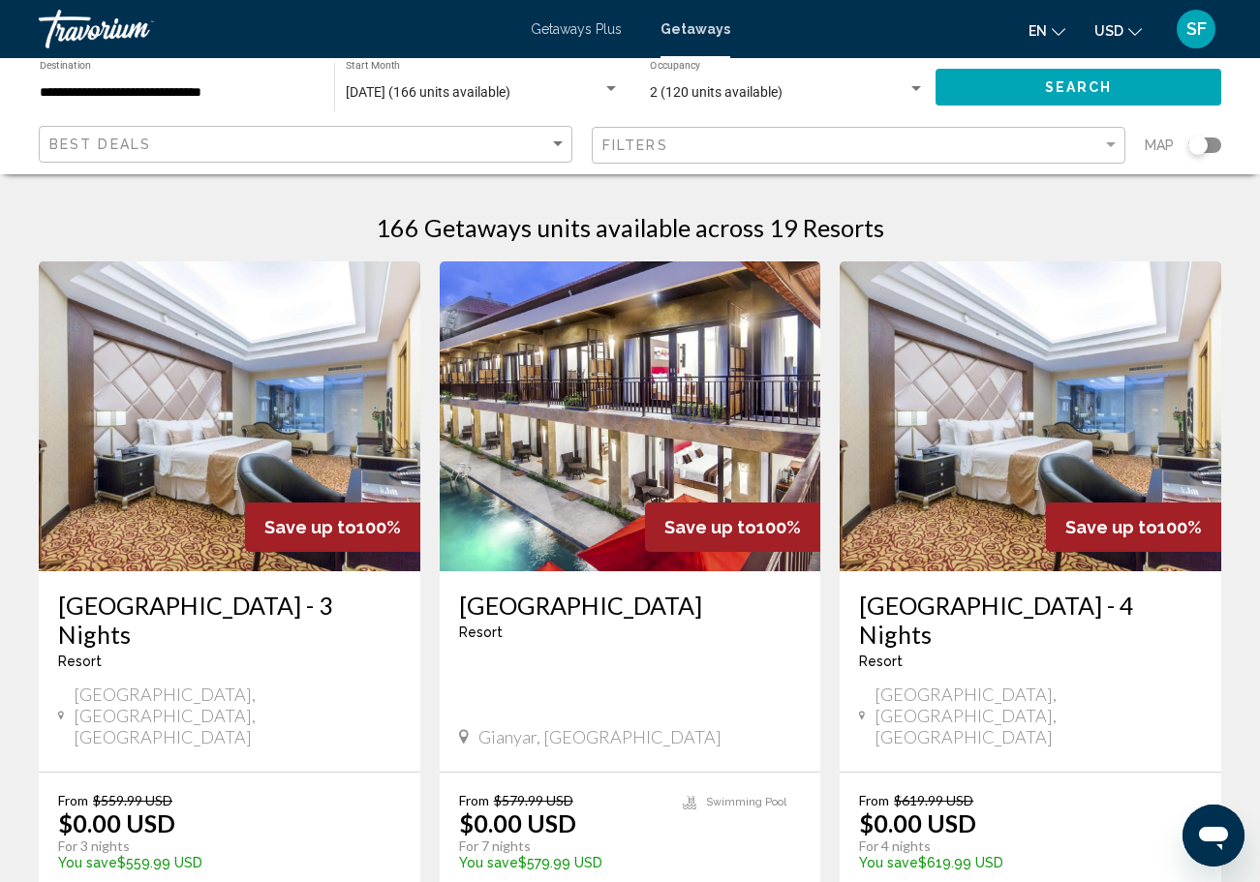
click at [584, 38] on div "Getaways Plus Getaways en English Español Français Italiano Português русский U…" at bounding box center [630, 29] width 1260 height 41
click at [579, 25] on span "Getaways Plus" at bounding box center [576, 28] width 91 height 15
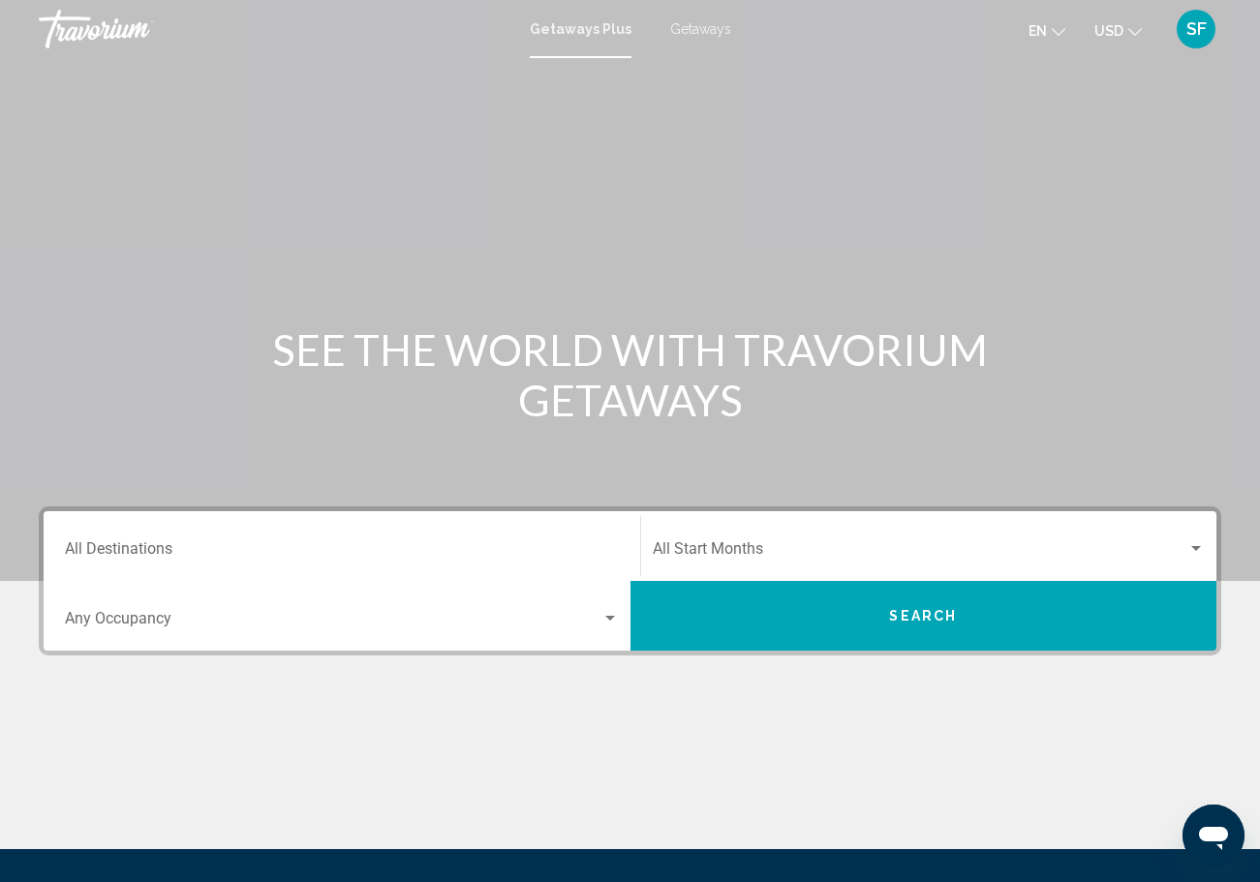
click at [177, 533] on div "Destination All Destinations" at bounding box center [342, 546] width 554 height 61
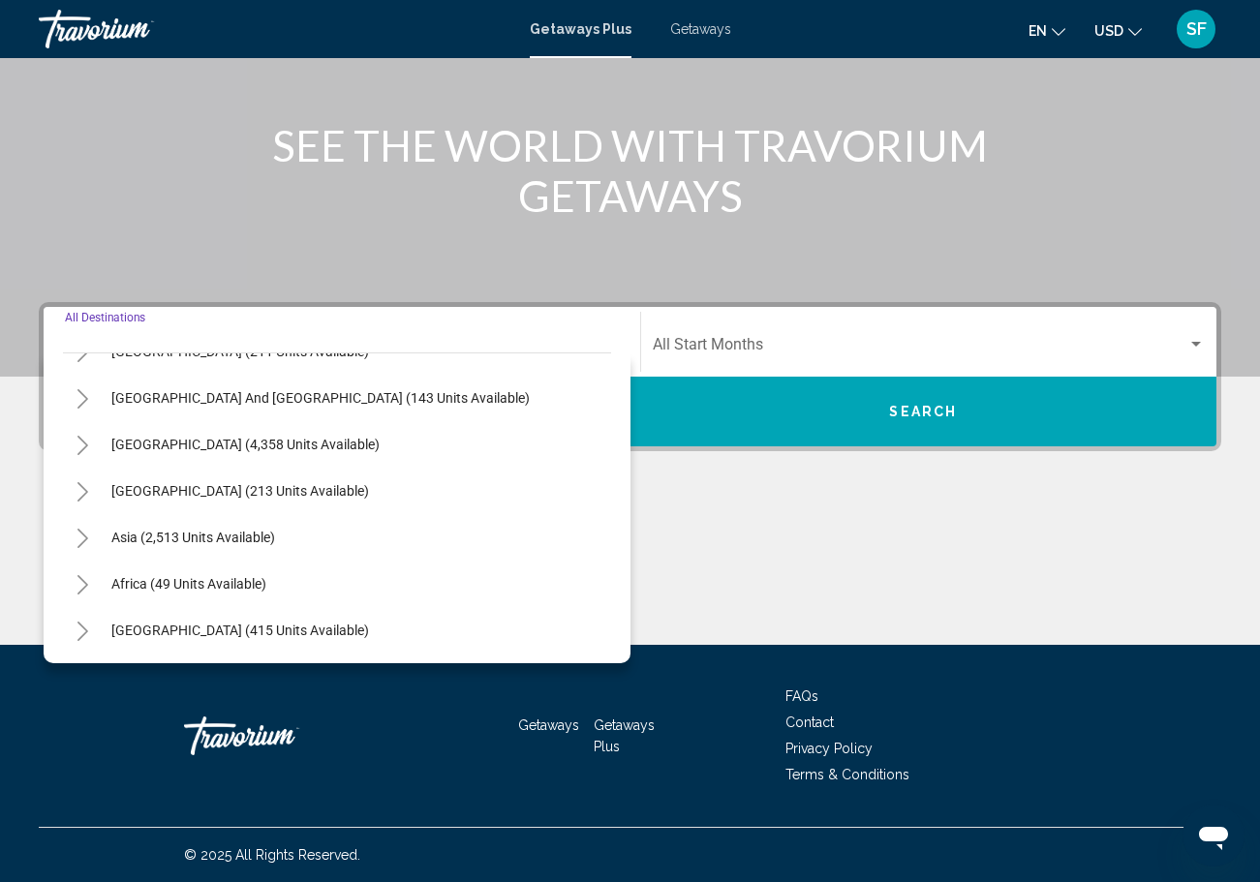
scroll to position [314, 0]
click at [101, 589] on button "Toggle Africa (49 units available)" at bounding box center [82, 584] width 39 height 39
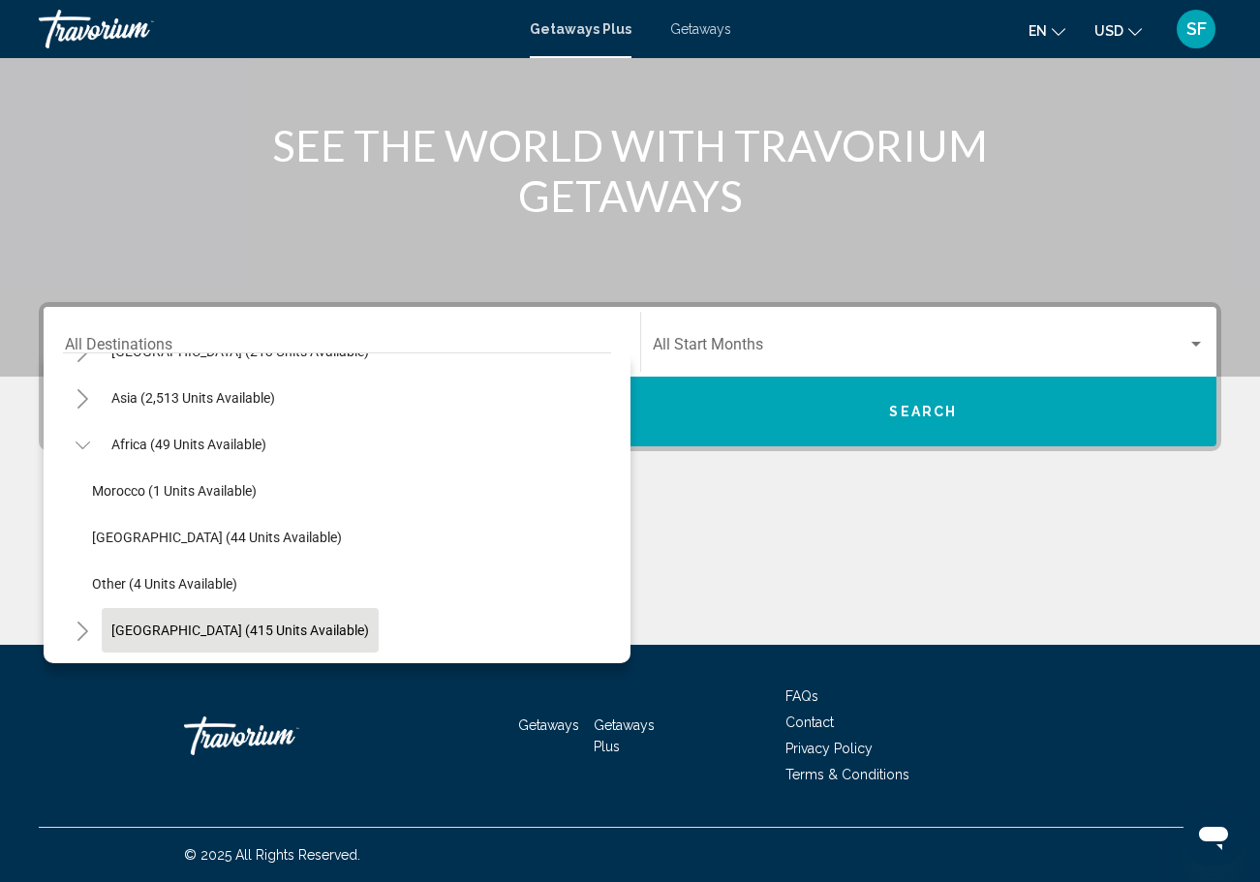
scroll to position [453, 0]
click at [83, 441] on icon "Toggle Africa (49 units available)" at bounding box center [83, 445] width 15 height 19
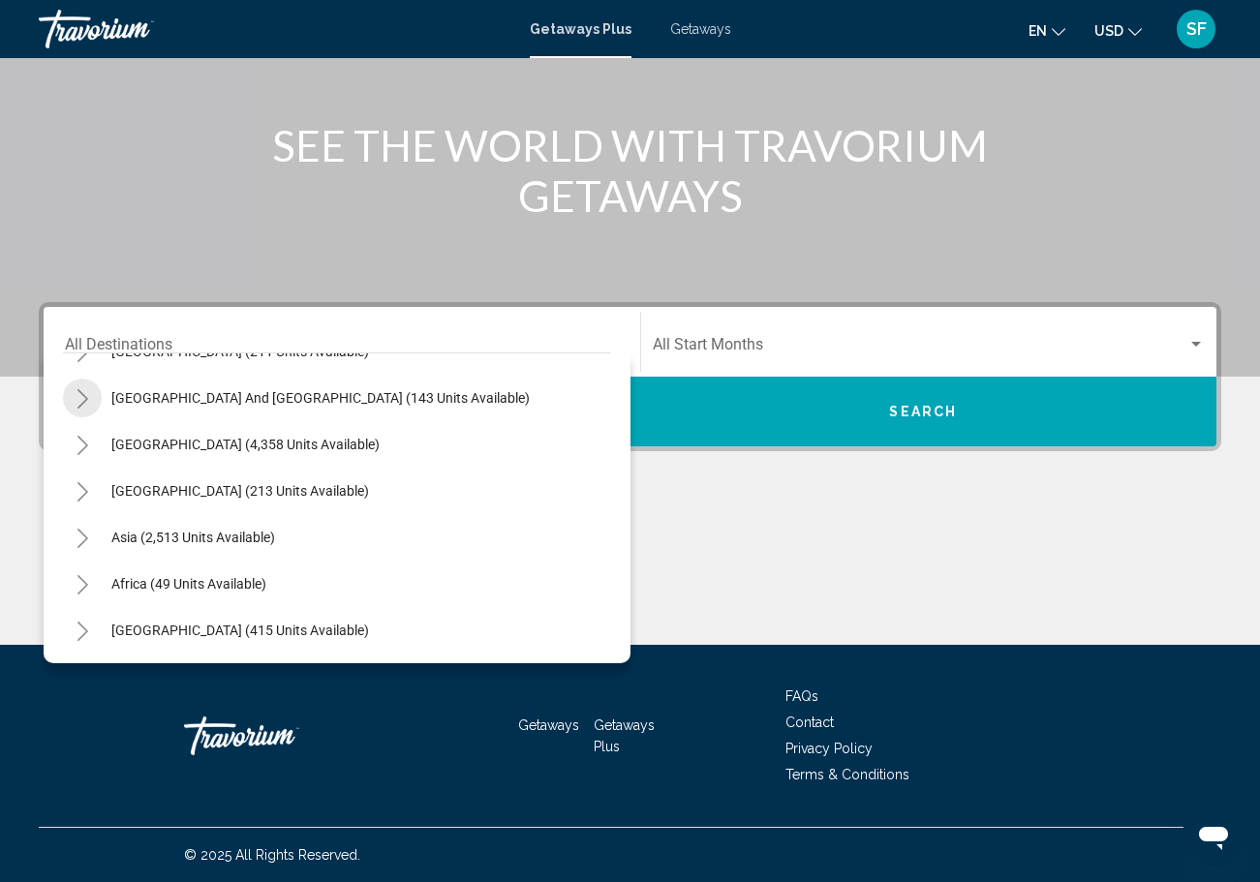
click at [83, 396] on icon "Toggle South Pacific and Oceania (143 units available)" at bounding box center [82, 398] width 11 height 19
click at [90, 393] on button "Toggle South Pacific and Oceania (143 units available)" at bounding box center [82, 398] width 39 height 39
click at [85, 541] on icon "Toggle Asia (2,513 units available)" at bounding box center [83, 538] width 15 height 19
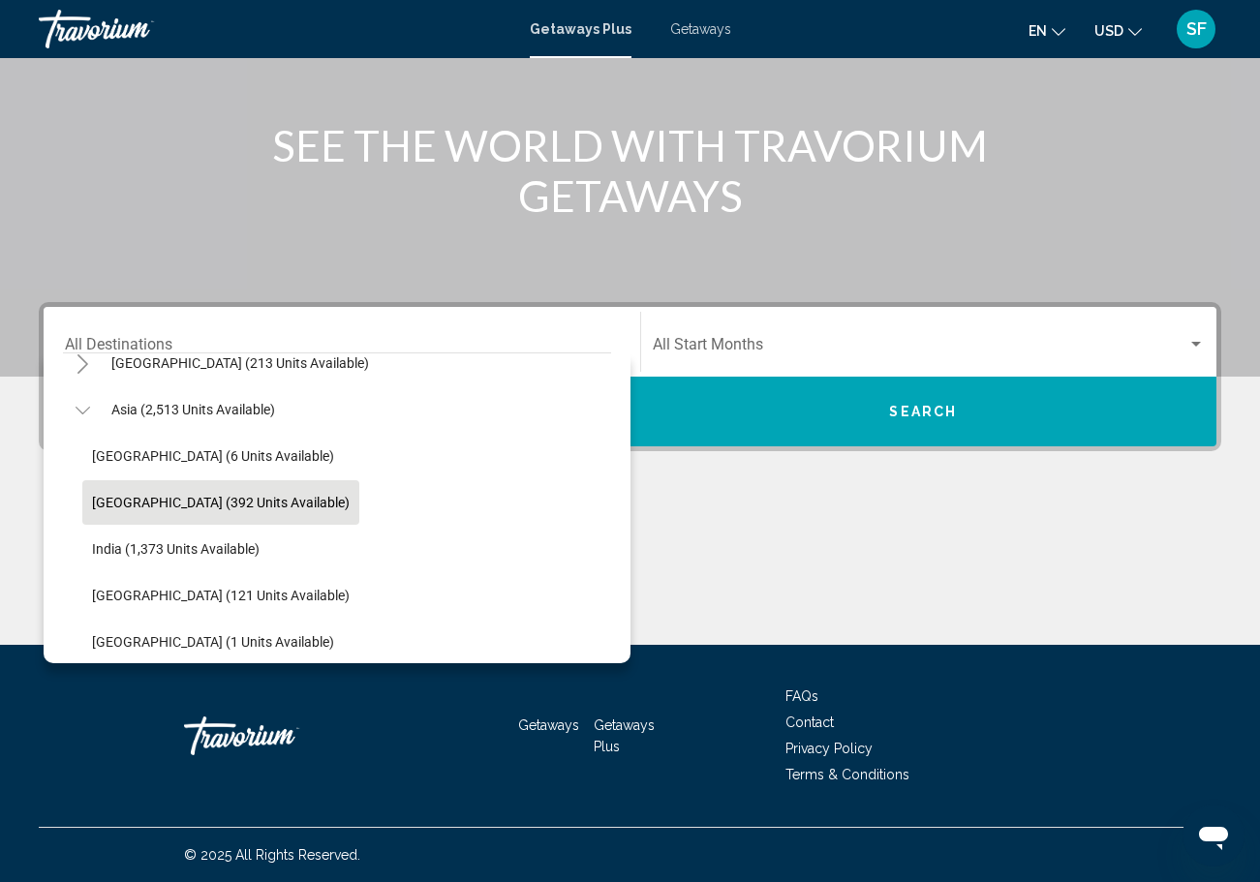
scroll to position [459, 0]
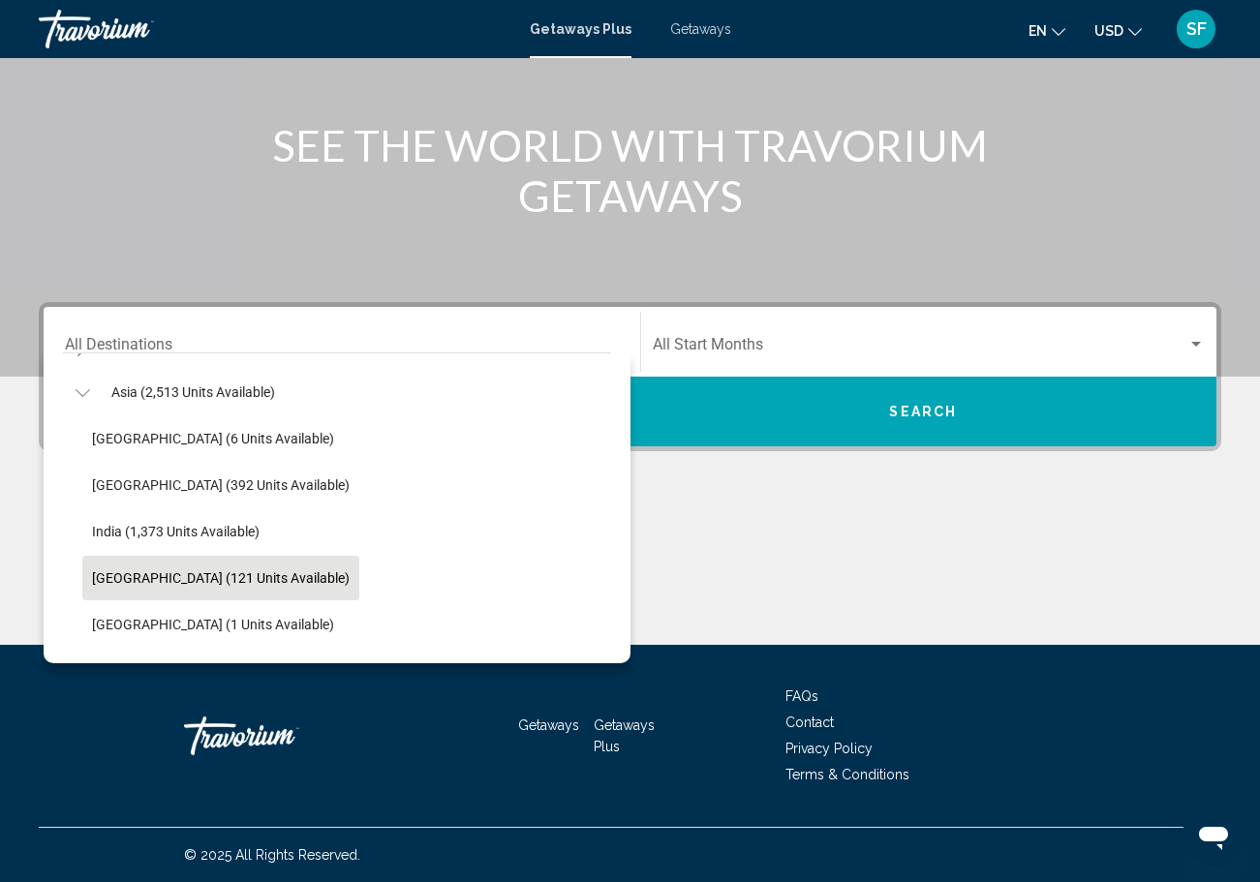
click at [140, 577] on span "Indonesia (121 units available)" at bounding box center [221, 577] width 258 height 15
type input "**********"
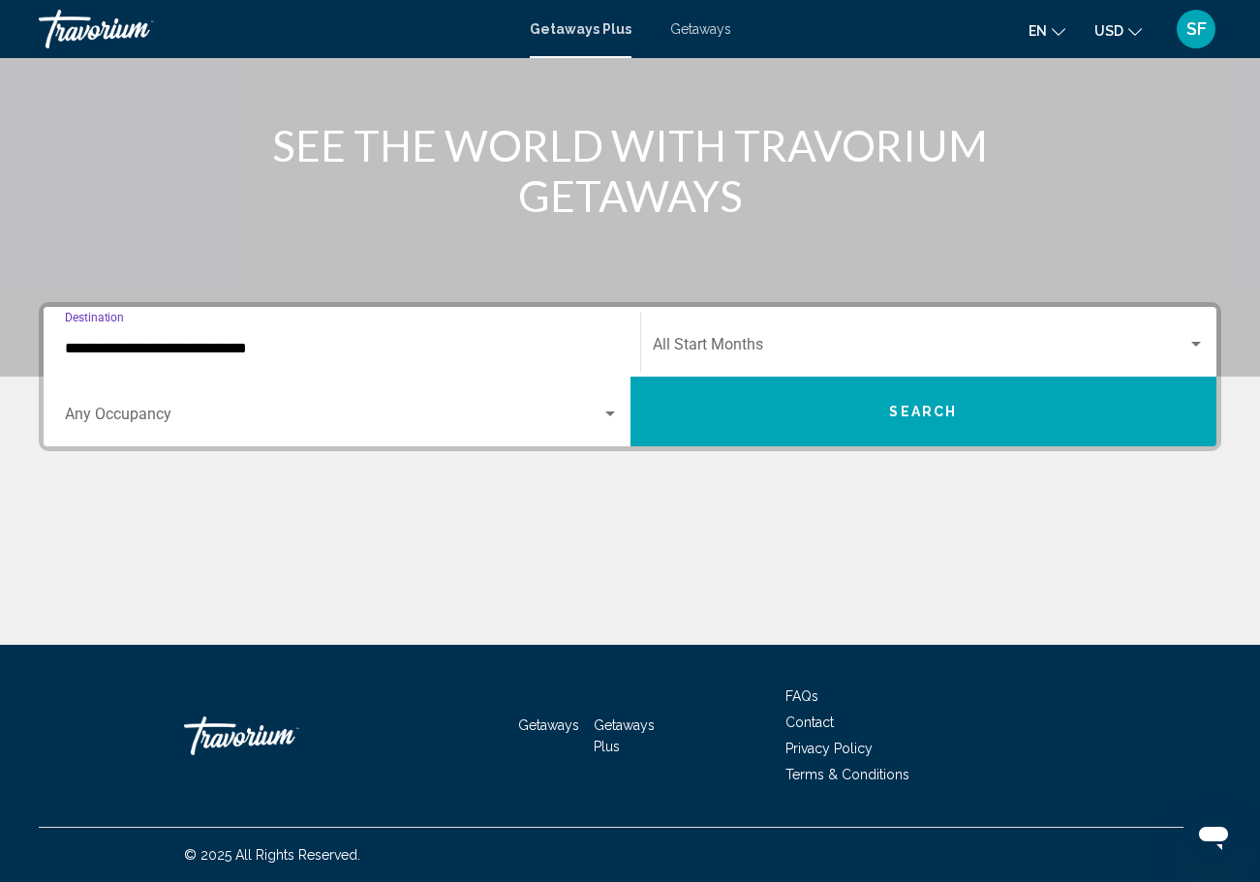
click at [610, 424] on div "Search widget" at bounding box center [342, 418] width 554 height 17
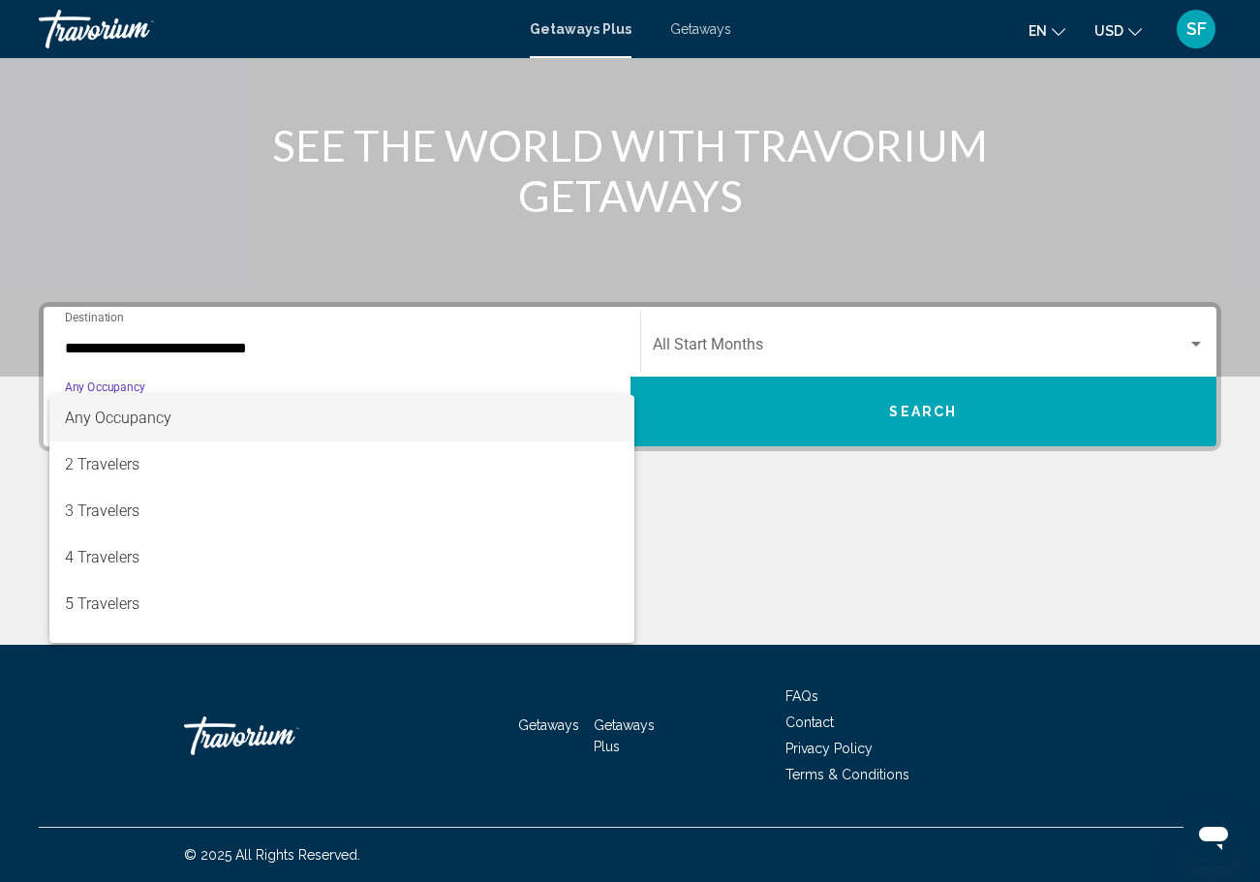
click at [794, 343] on div at bounding box center [630, 441] width 1260 height 882
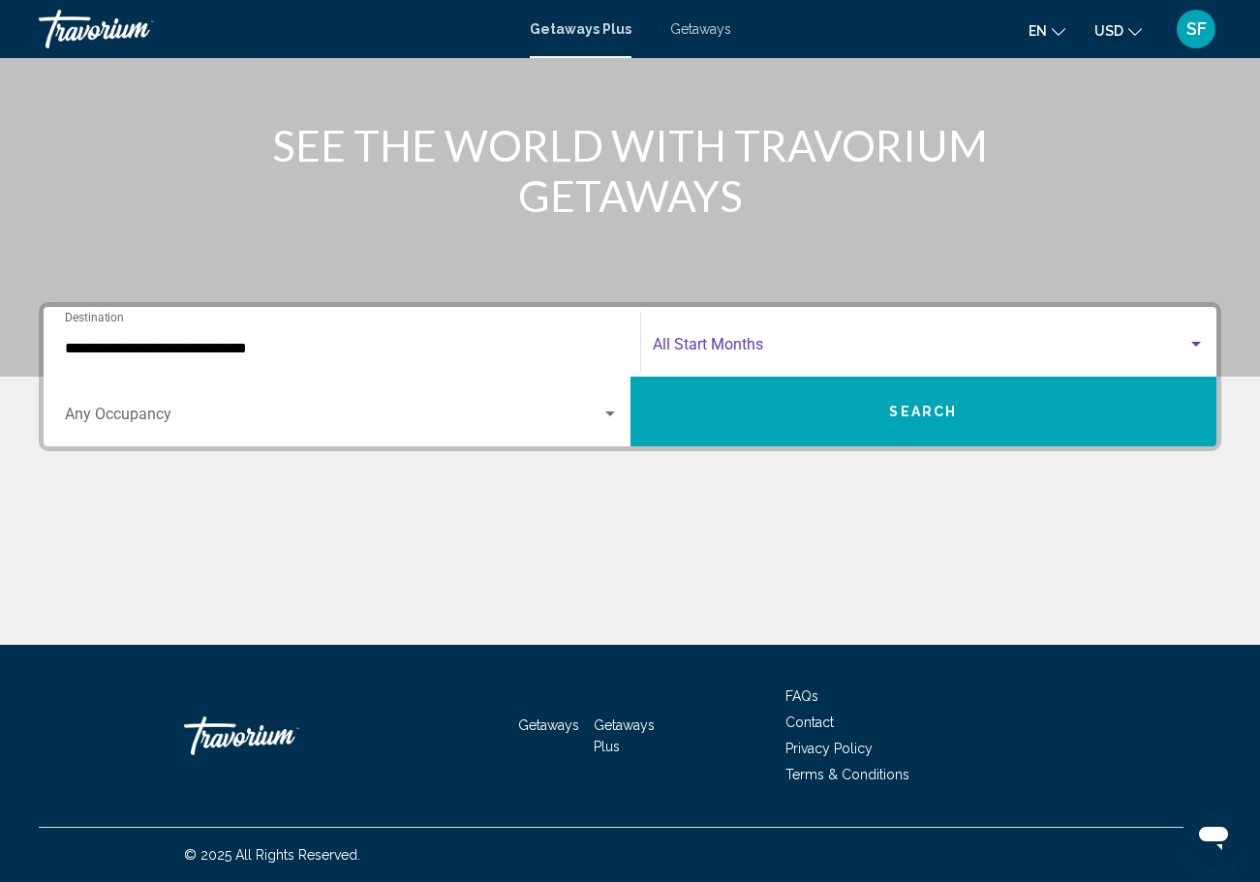
click at [794, 343] on span "Search widget" at bounding box center [921, 348] width 536 height 17
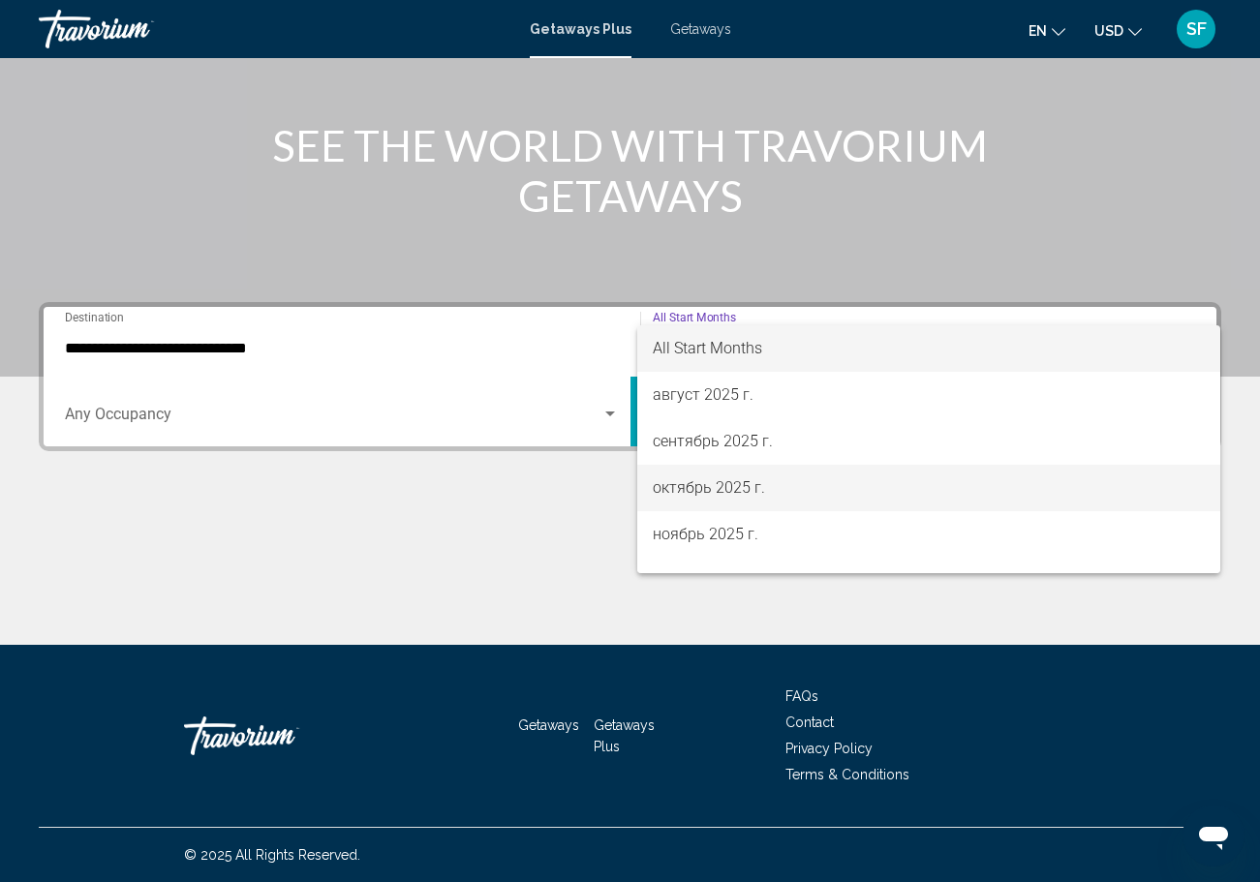
click at [712, 489] on span "октябрь 2025 г." at bounding box center [929, 488] width 553 height 46
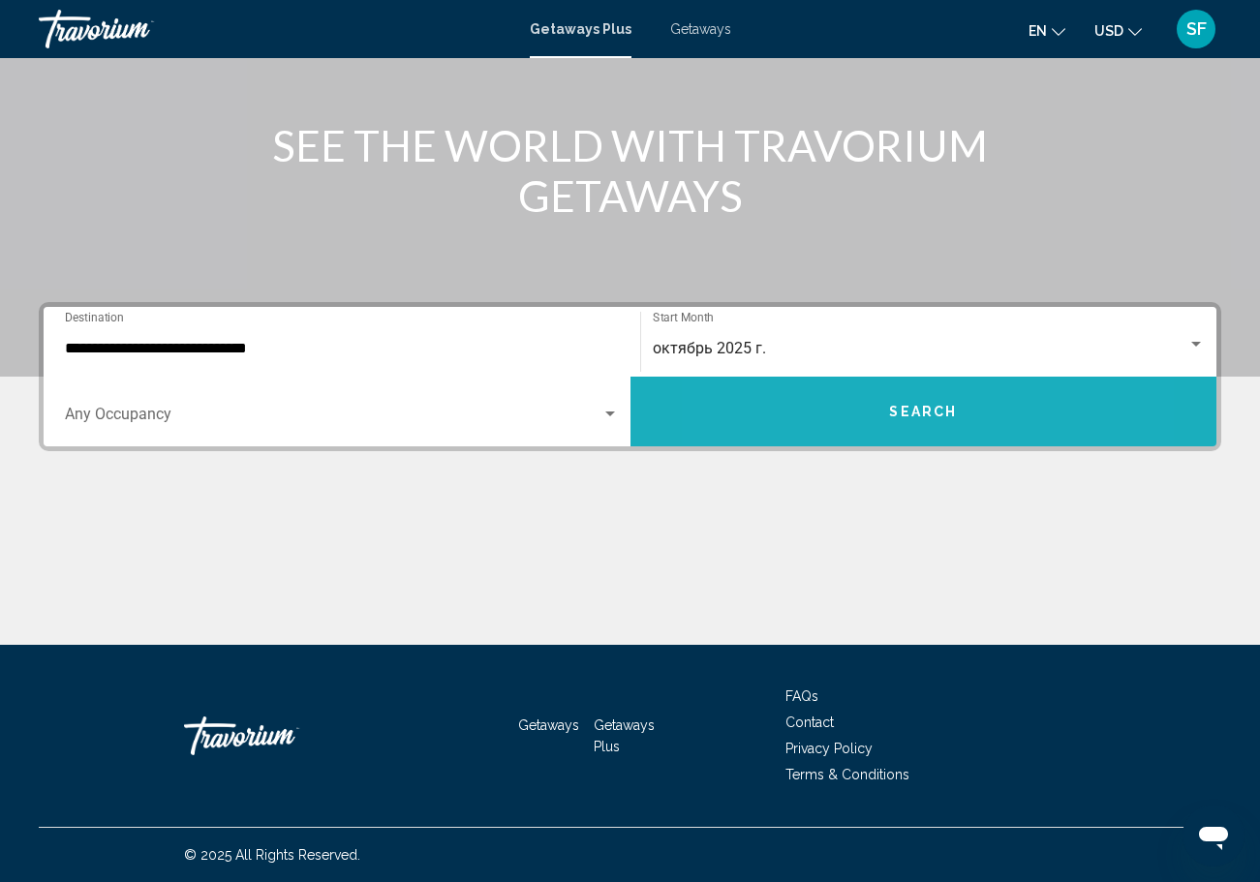
click at [827, 399] on button "Search" at bounding box center [923, 412] width 587 height 70
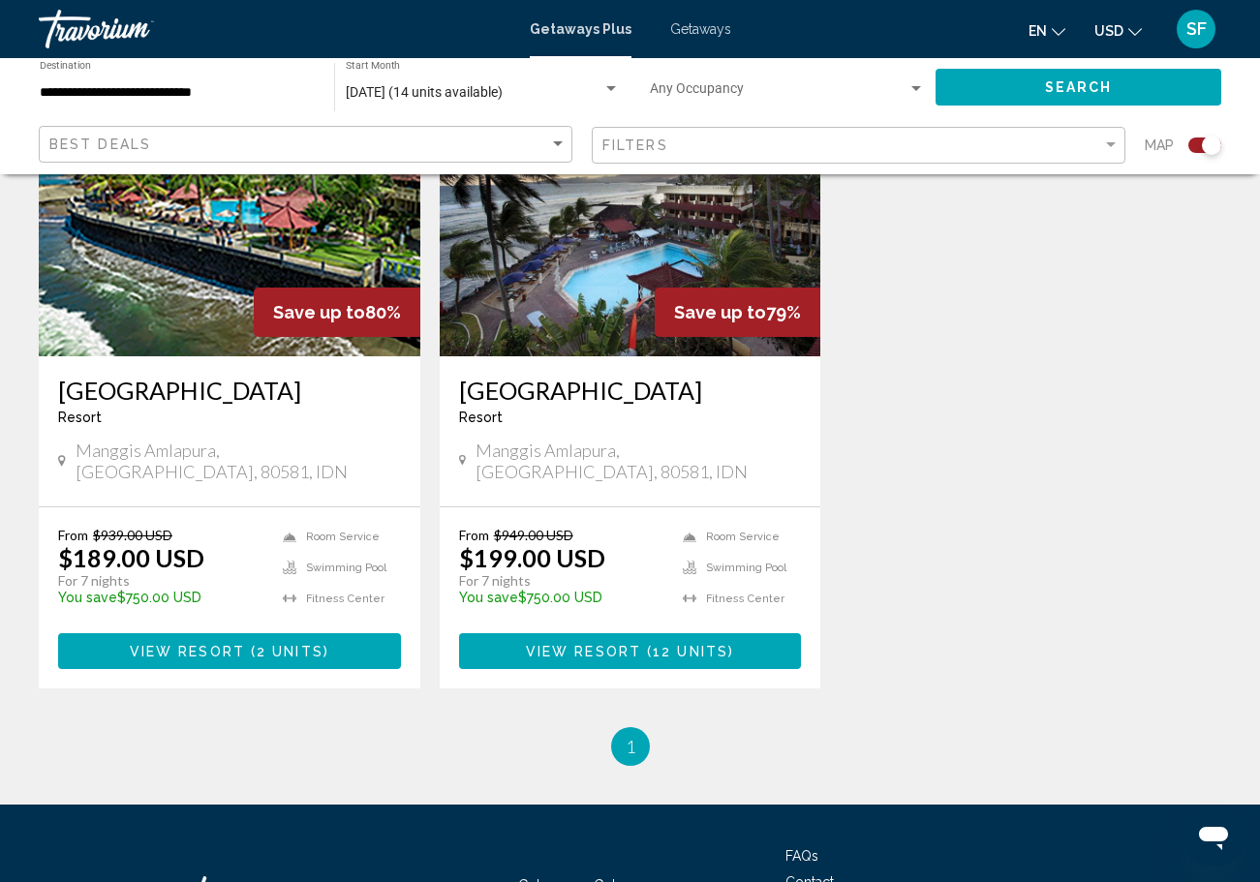
scroll to position [808, 0]
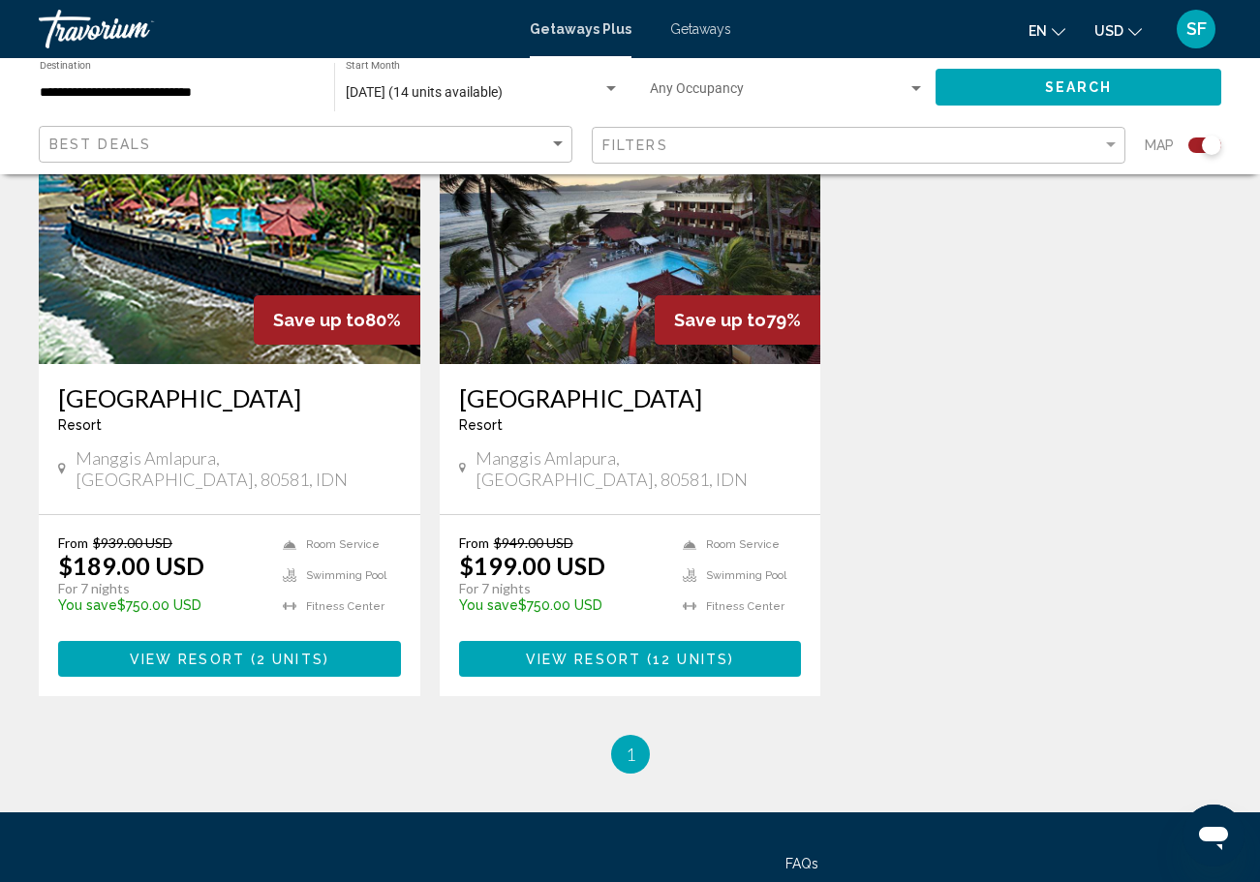
click at [321, 395] on div "Bali Palms Resort Resort - This is an adults only resort" at bounding box center [229, 416] width 343 height 64
click at [219, 305] on img "Main content" at bounding box center [230, 209] width 382 height 310
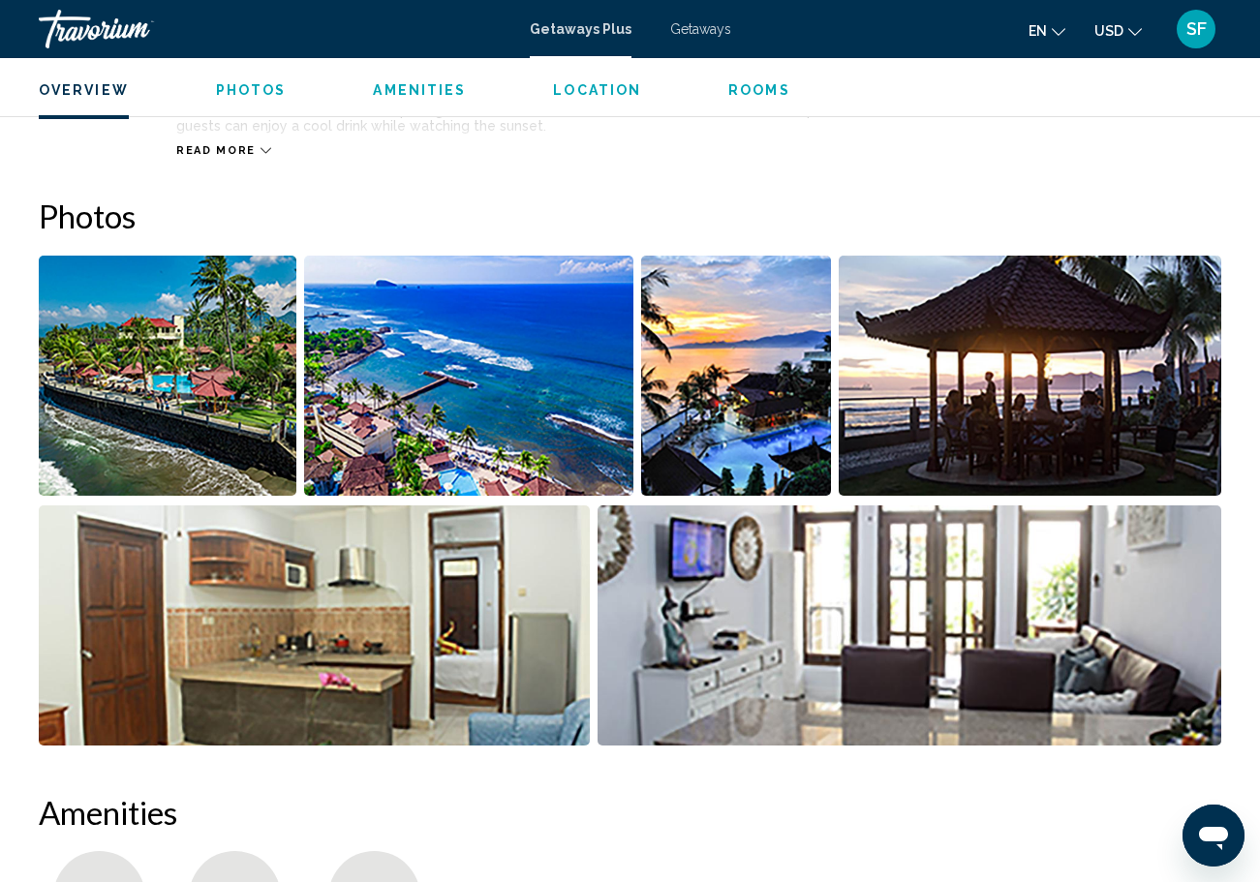
scroll to position [1139, 0]
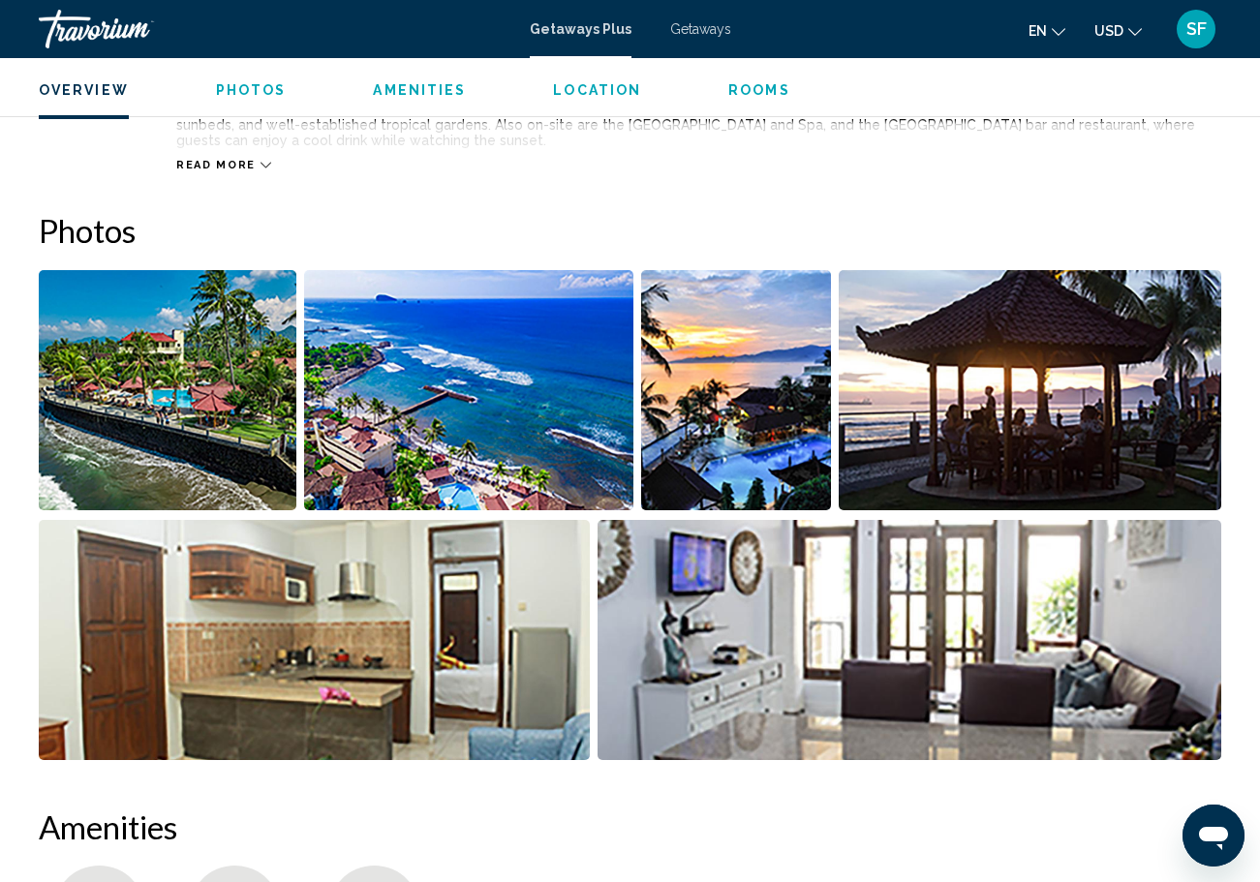
click at [207, 458] on img "Open full-screen image slider" at bounding box center [168, 390] width 258 height 240
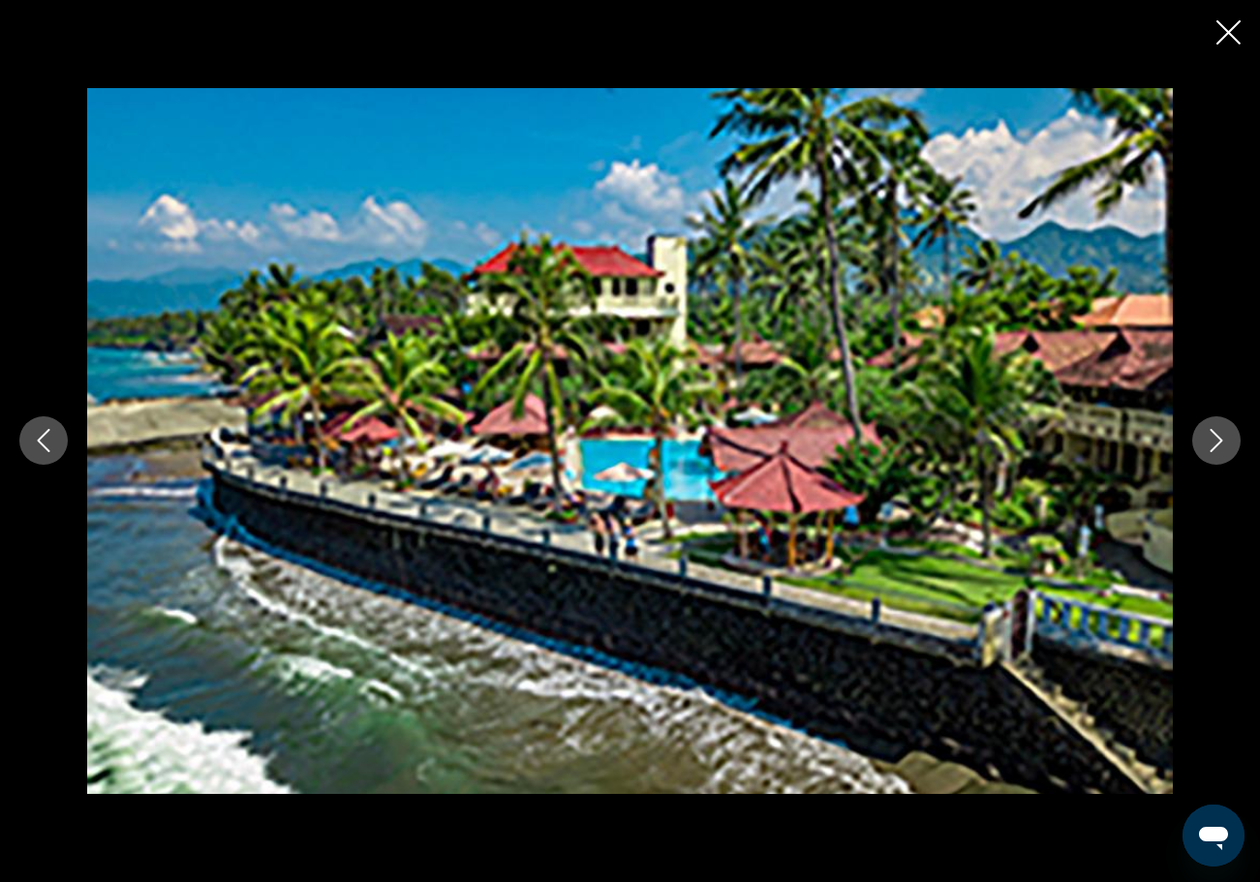
click at [1214, 455] on button "Next image" at bounding box center [1216, 440] width 48 height 48
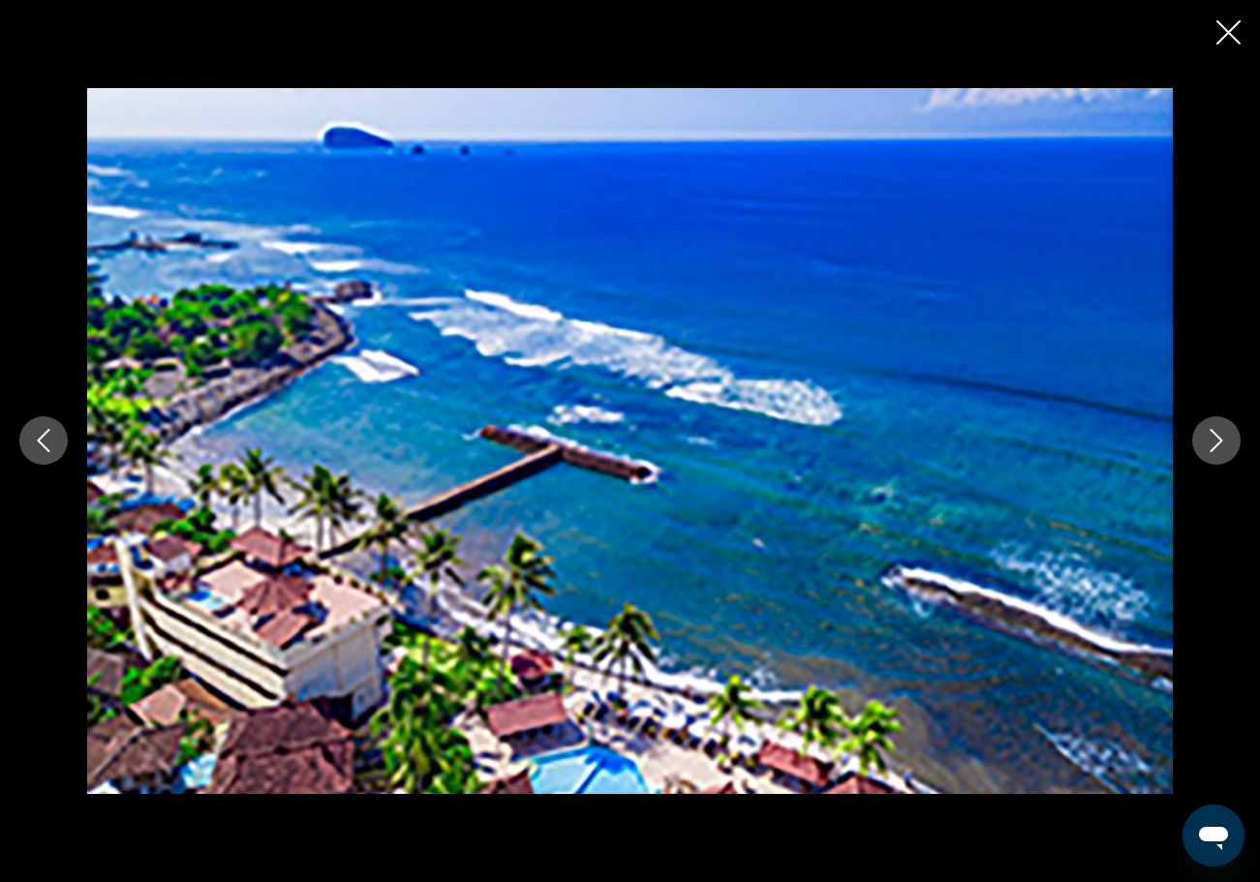
click at [1214, 455] on button "Next image" at bounding box center [1216, 440] width 48 height 48
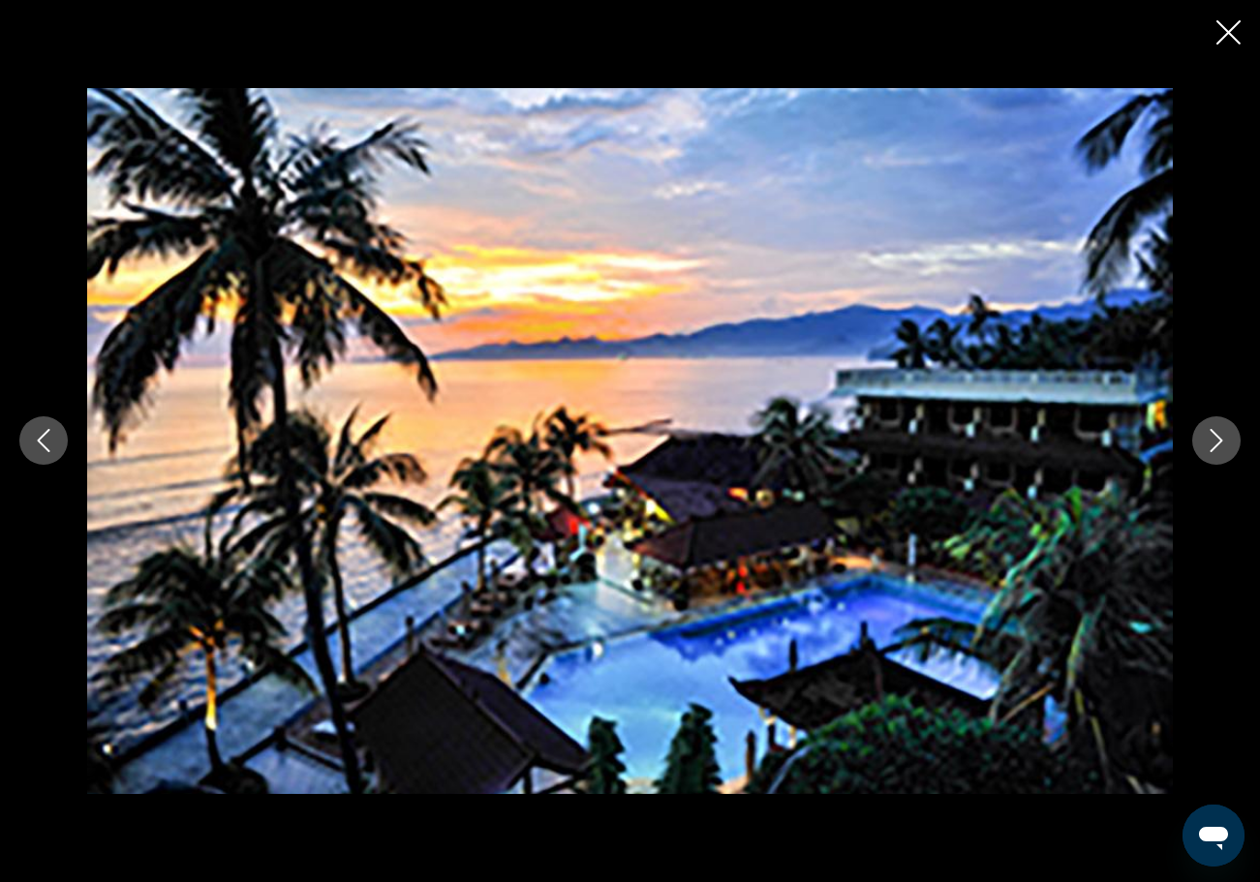
click at [1214, 455] on button "Next image" at bounding box center [1216, 440] width 48 height 48
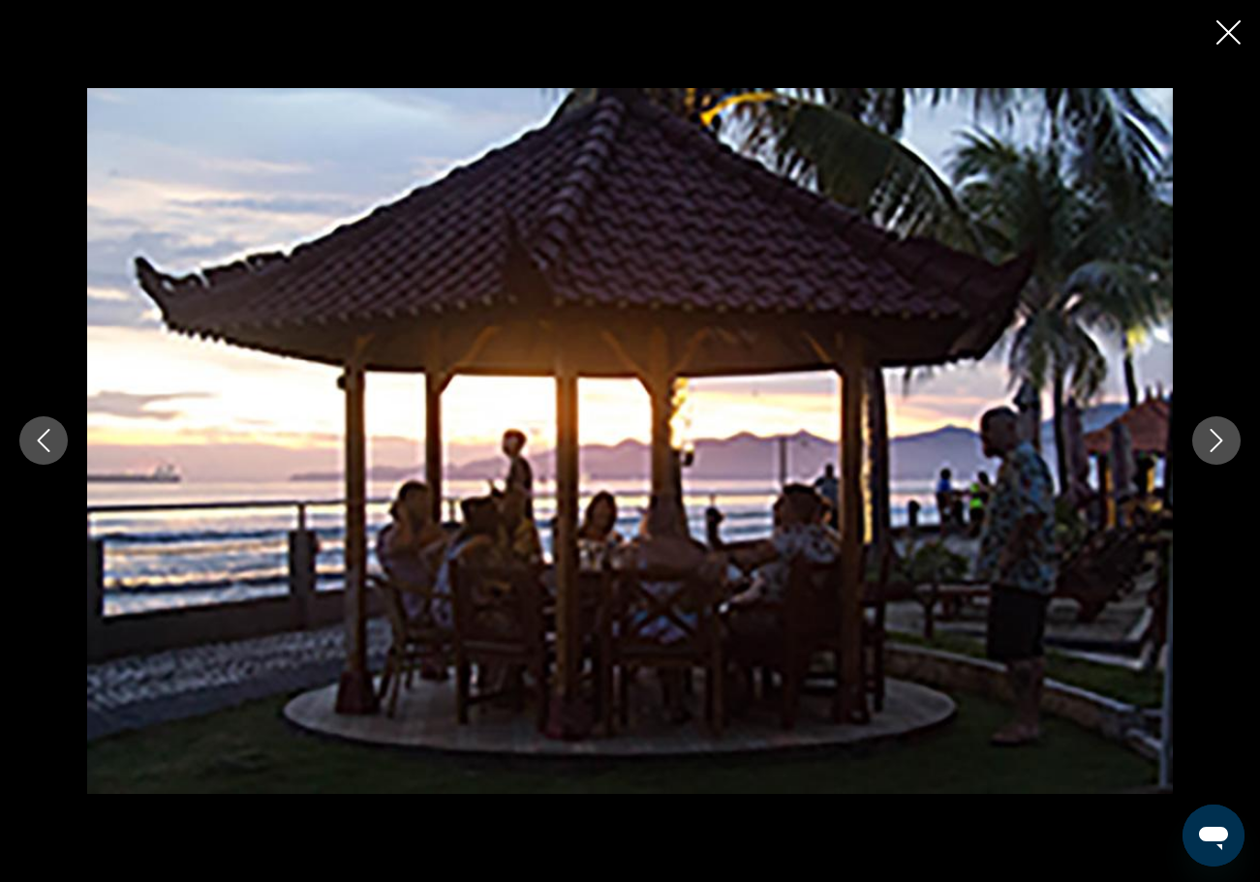
click at [1214, 455] on button "Next image" at bounding box center [1216, 440] width 48 height 48
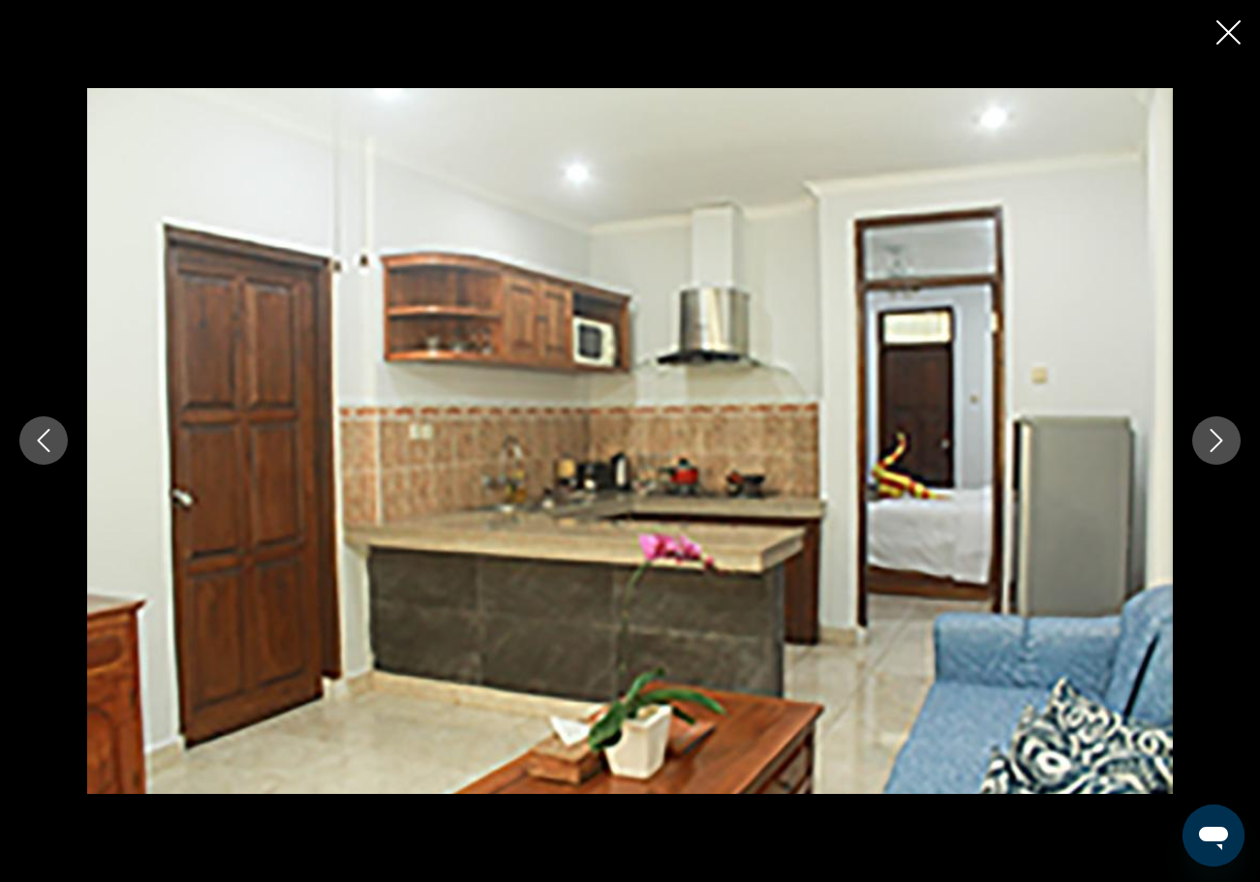
click at [1214, 455] on button "Next image" at bounding box center [1216, 440] width 48 height 48
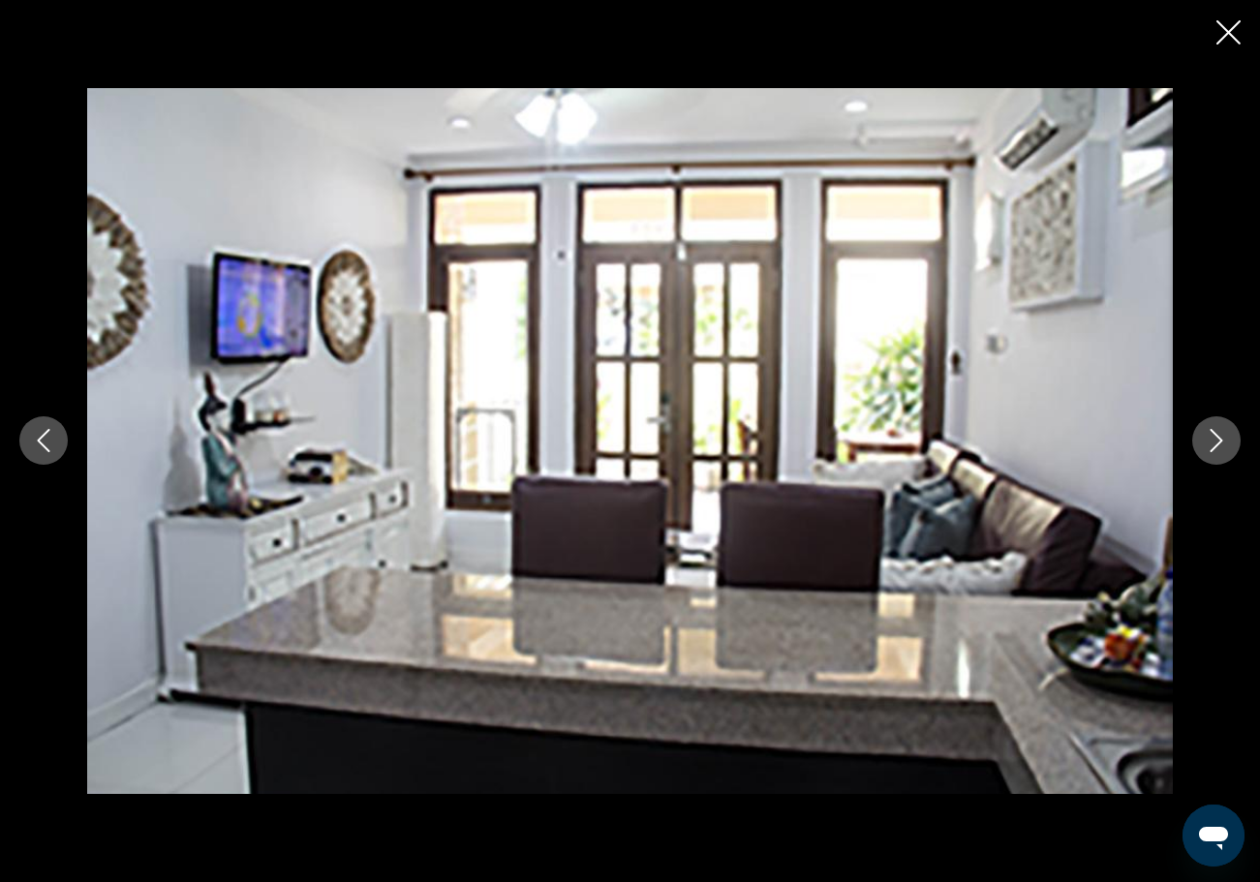
click at [1214, 455] on button "Next image" at bounding box center [1216, 440] width 48 height 48
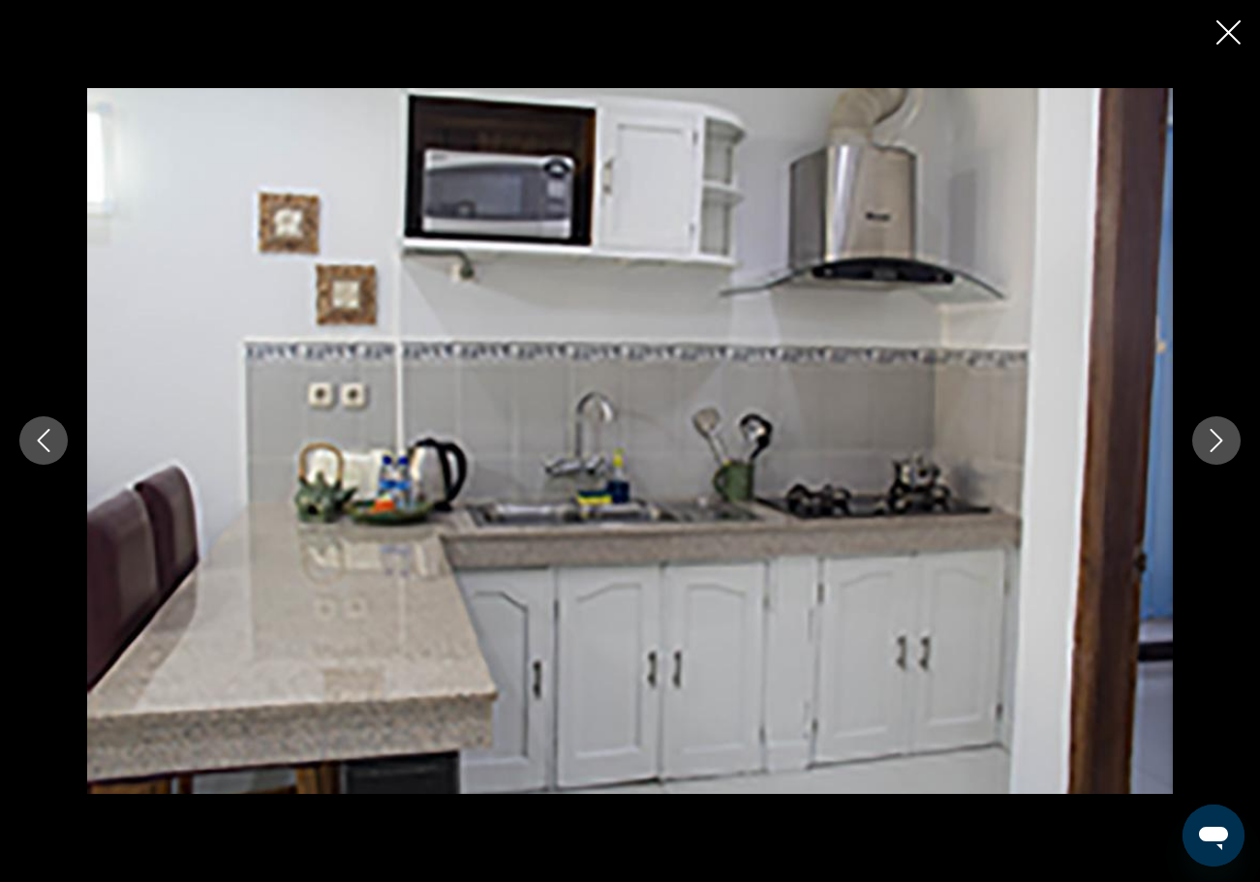
click at [1214, 455] on button "Next image" at bounding box center [1216, 440] width 48 height 48
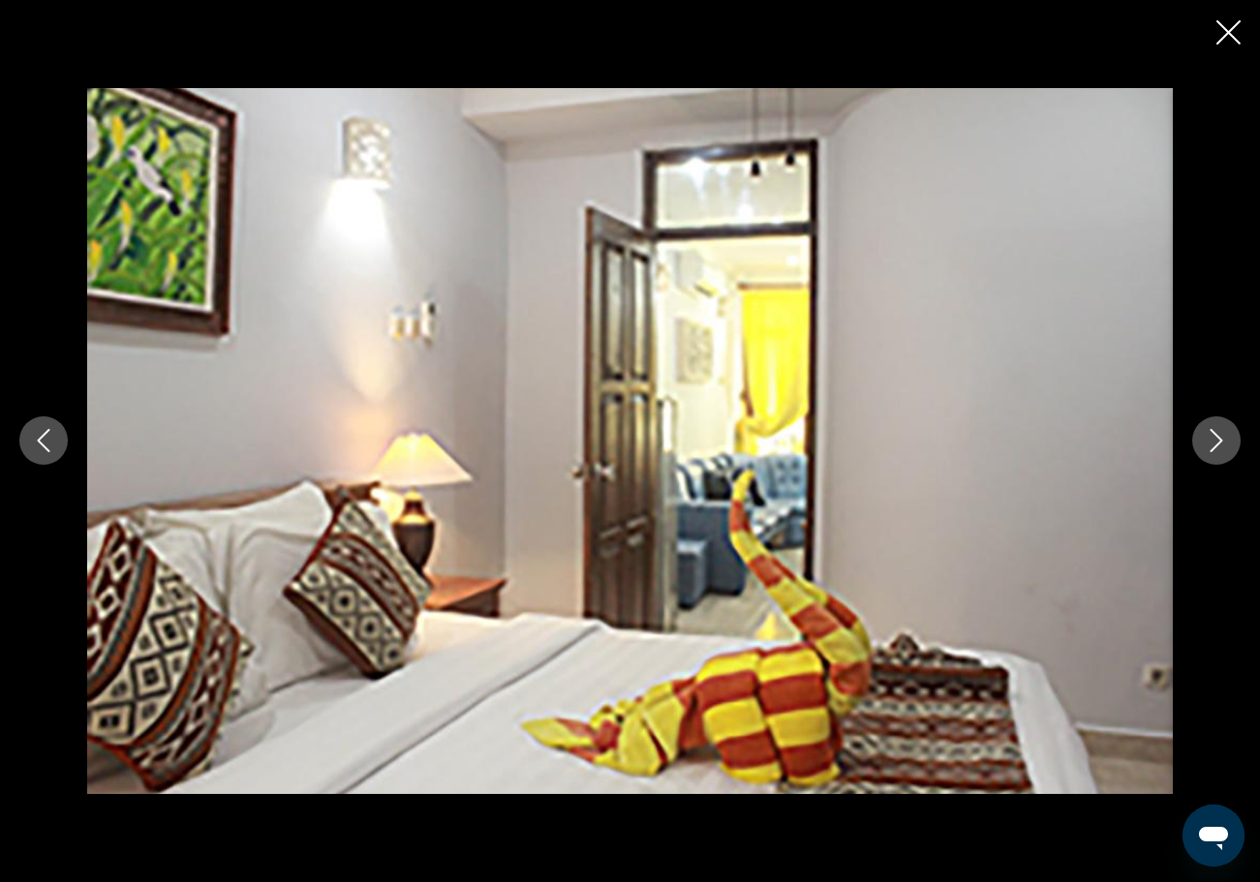
click at [1227, 45] on icon "Close slideshow" at bounding box center [1228, 32] width 24 height 24
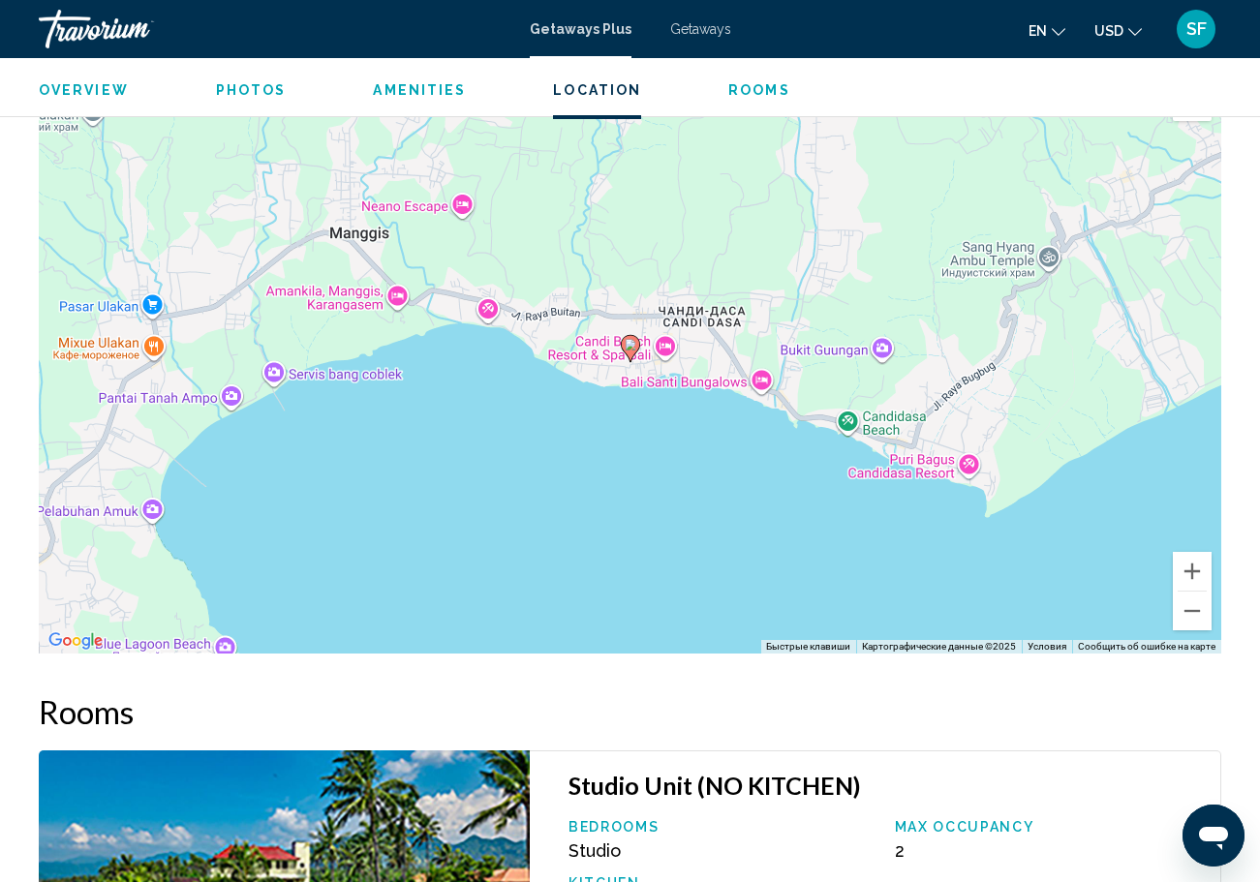
scroll to position [2938, 0]
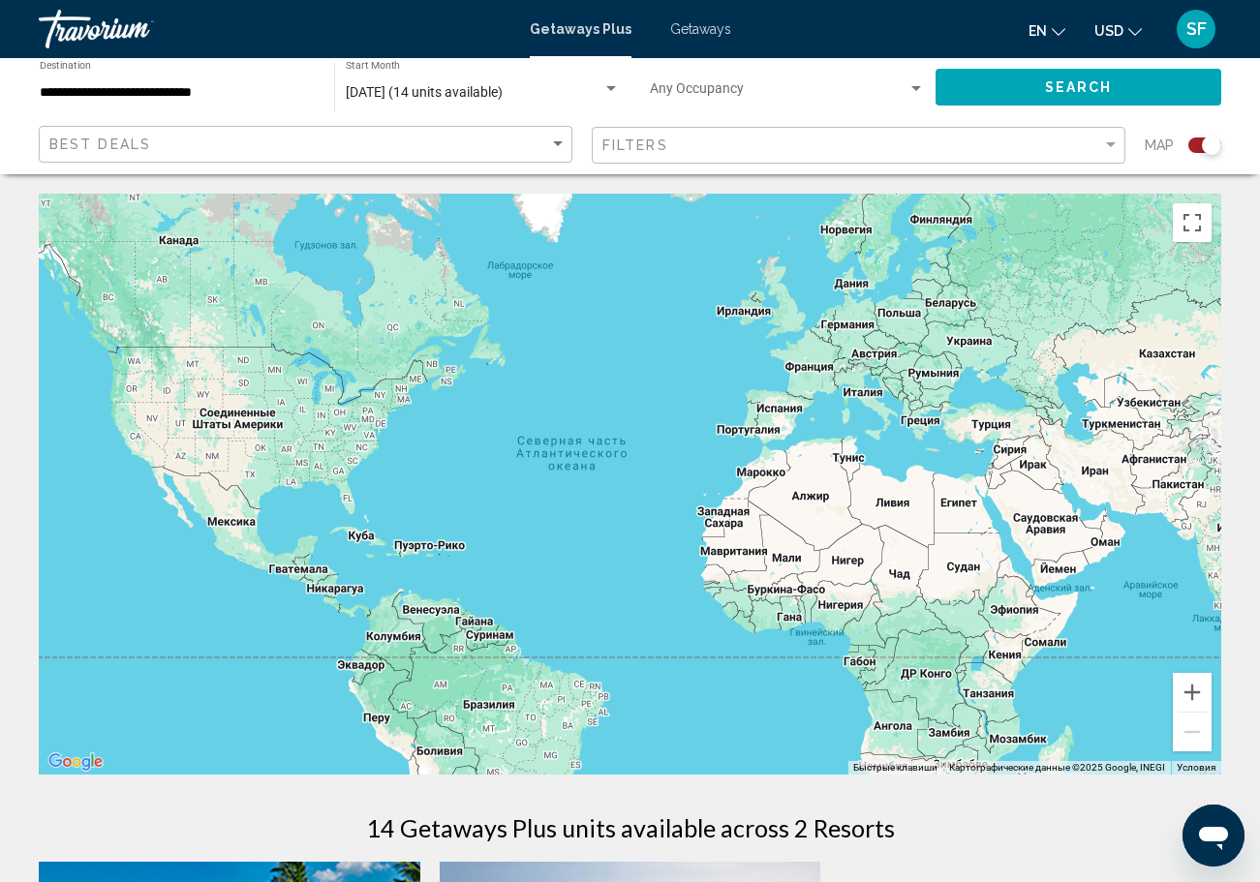
click at [718, 26] on span "Getaways" at bounding box center [700, 28] width 61 height 15
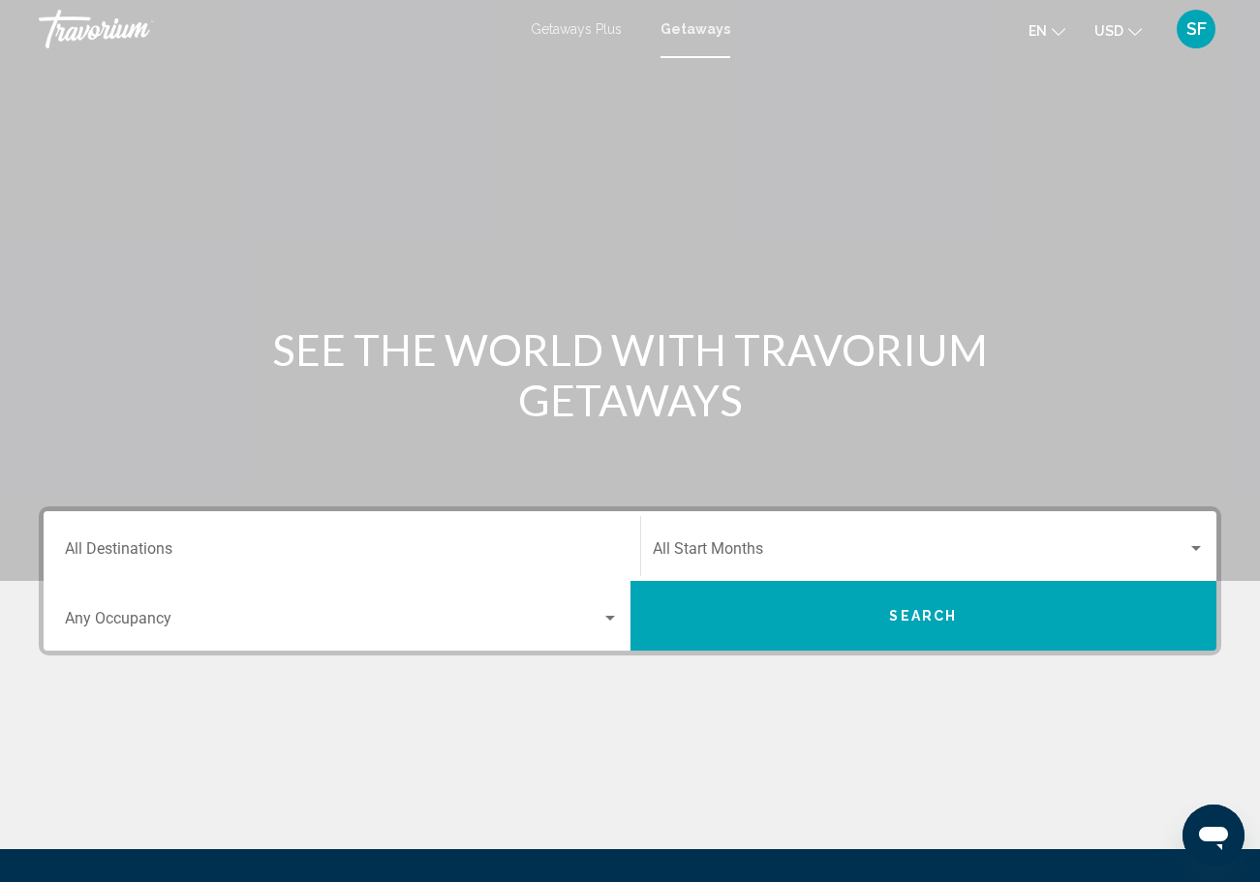
click at [329, 545] on input "Destination All Destinations" at bounding box center [342, 552] width 554 height 17
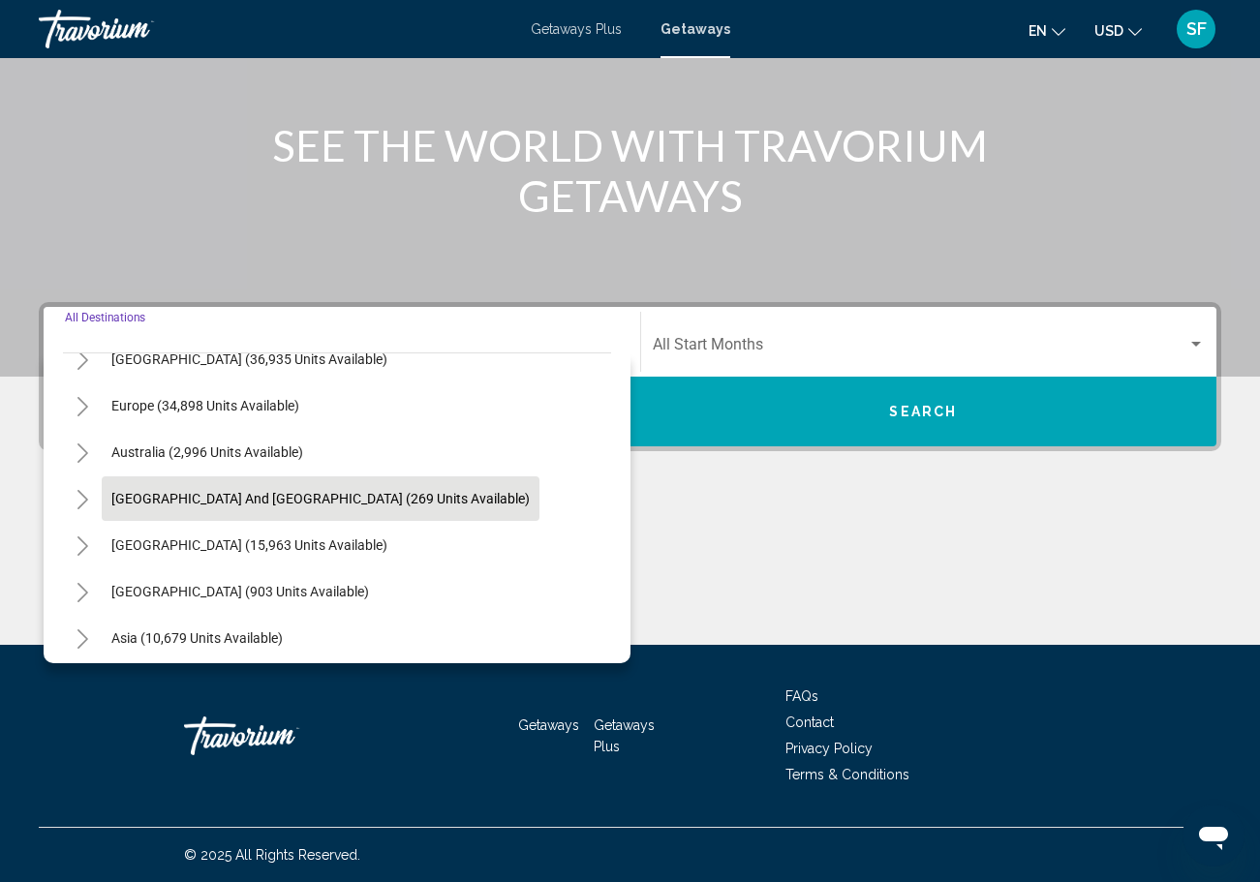
scroll to position [230, 0]
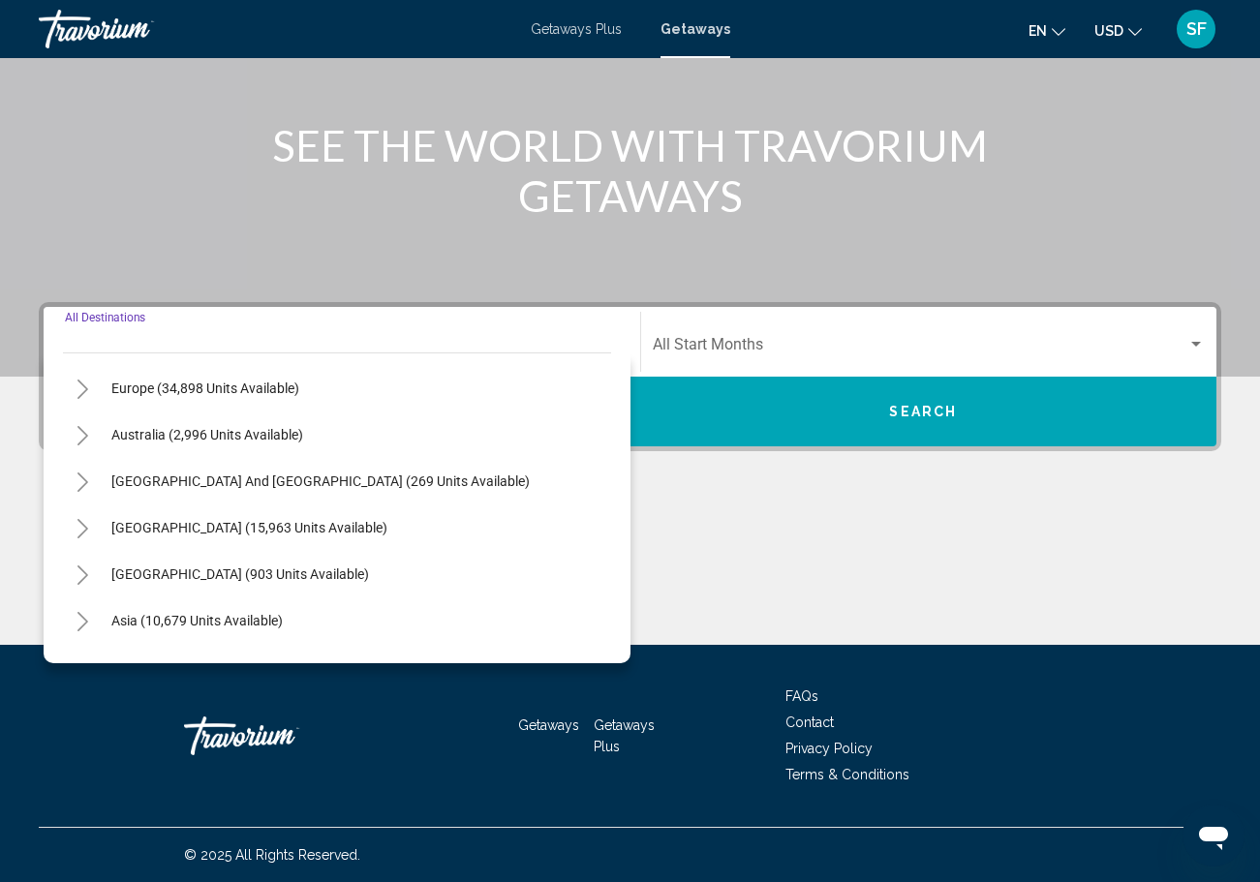
click at [80, 621] on icon "Toggle Asia (10,679 units available)" at bounding box center [83, 621] width 15 height 19
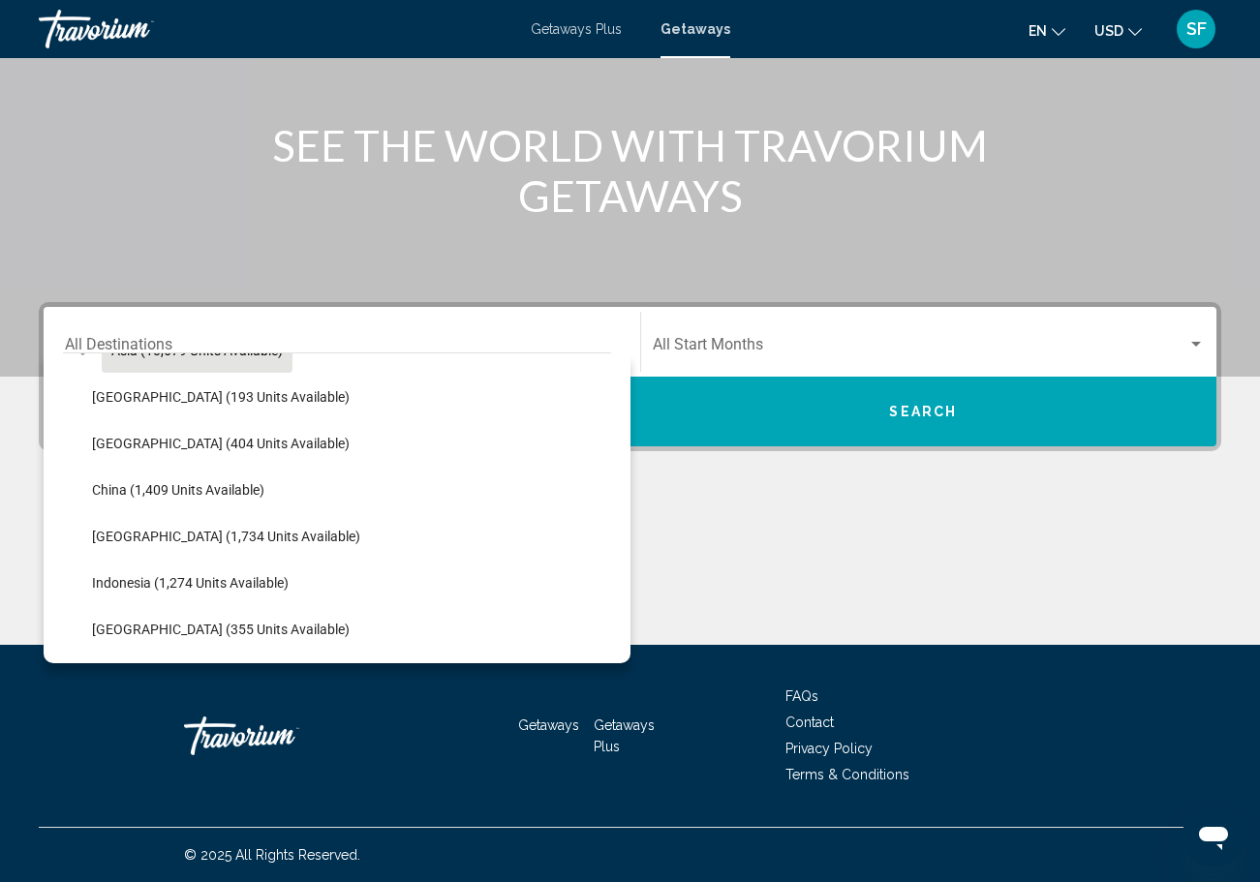
scroll to position [503, 0]
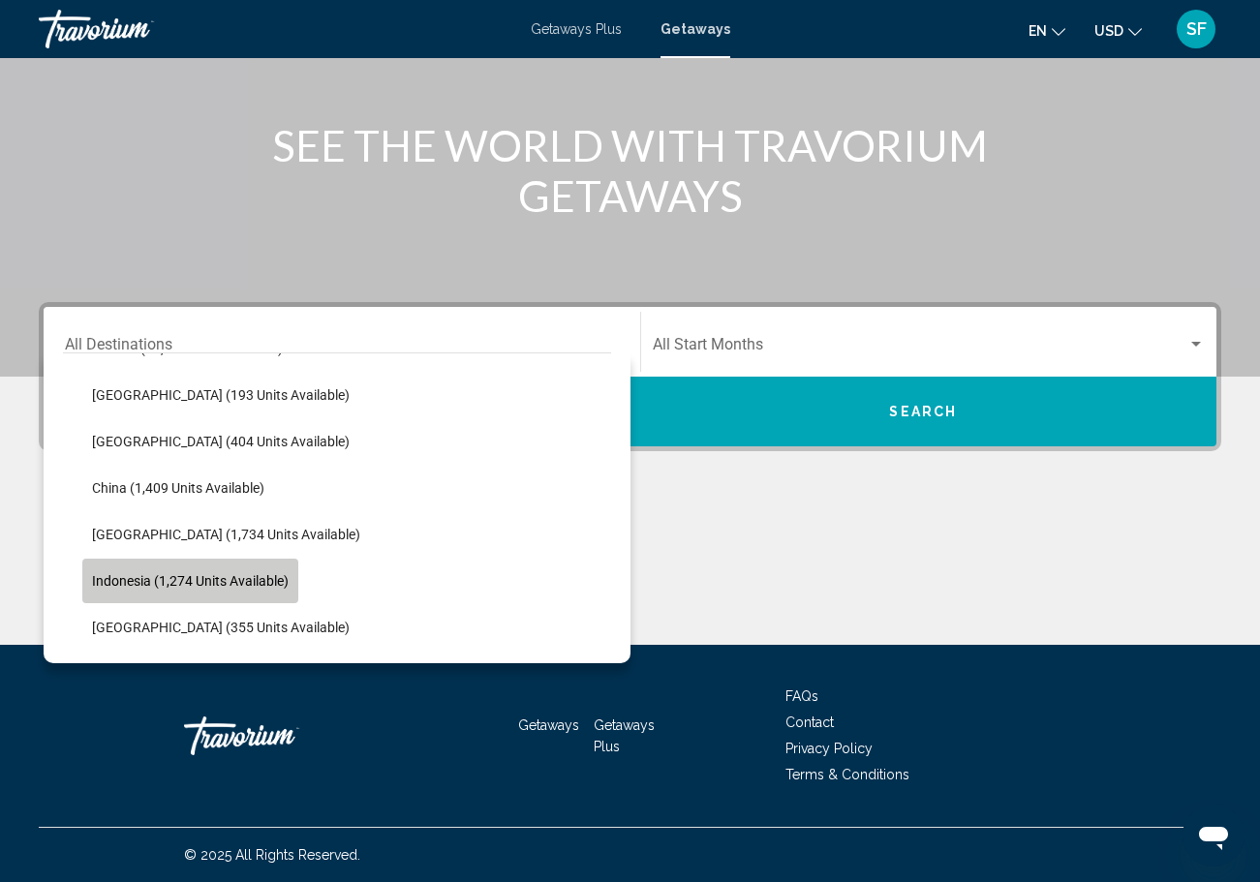
click at [138, 584] on span "Indonesia (1,274 units available)" at bounding box center [190, 580] width 197 height 15
type input "**********"
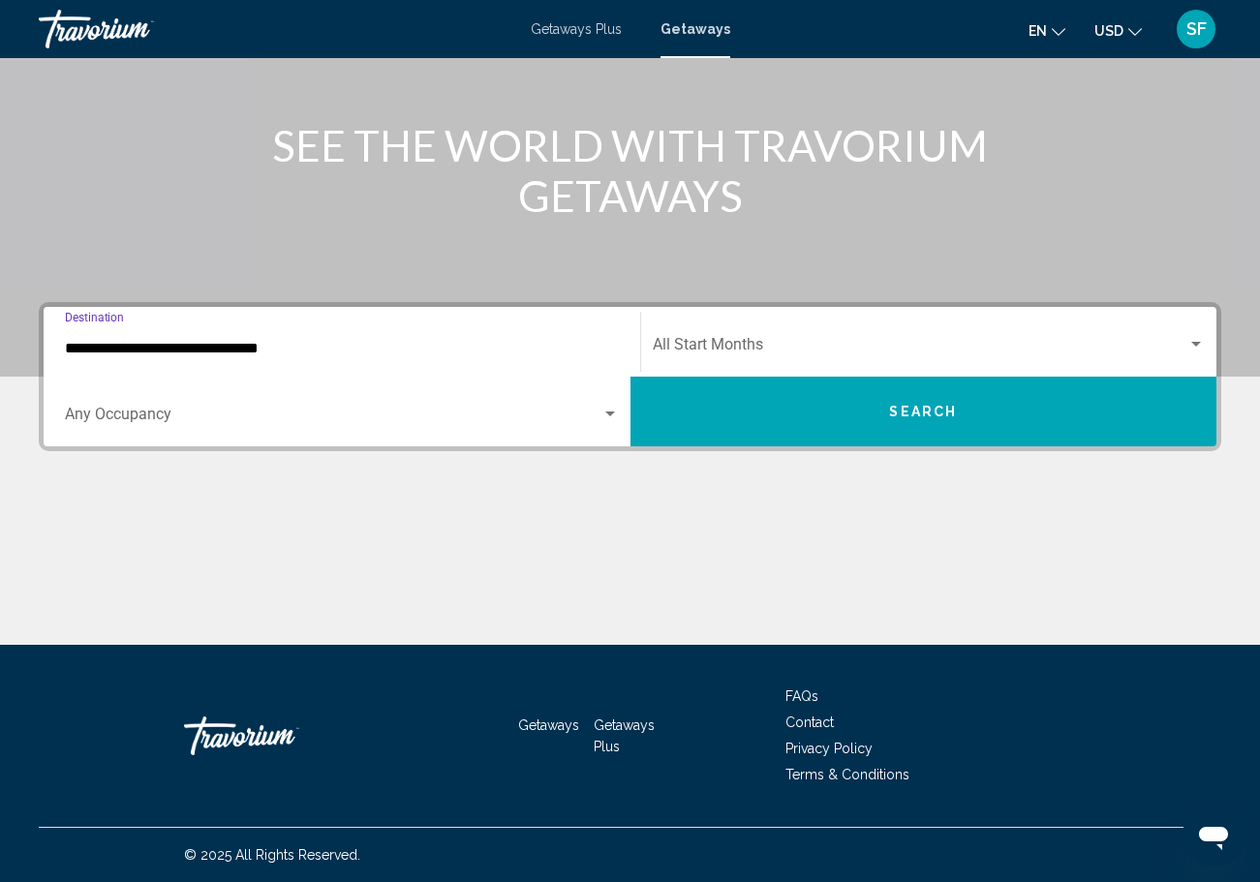
click at [608, 417] on div "Search widget" at bounding box center [609, 414] width 17 height 15
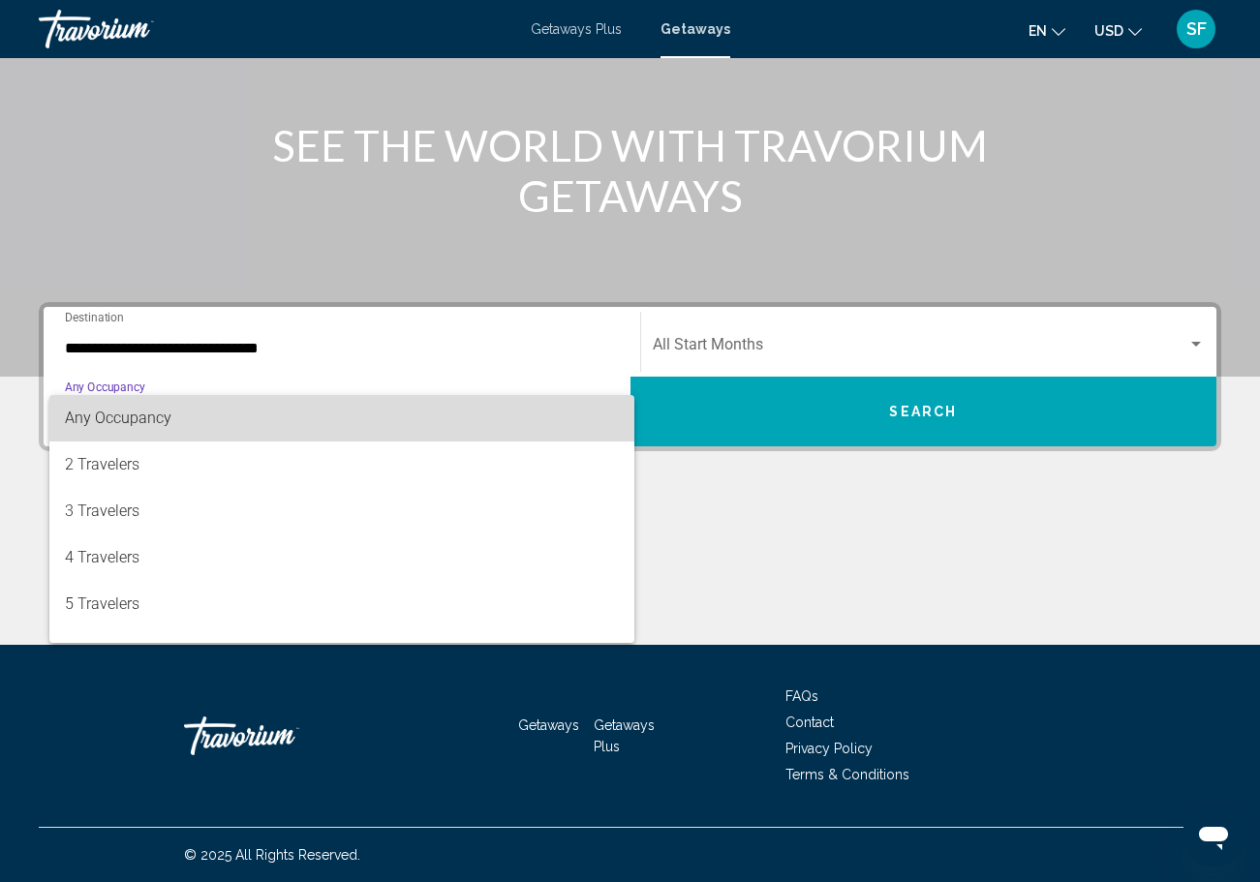
click at [608, 417] on span "Any Occupancy" at bounding box center [342, 418] width 554 height 46
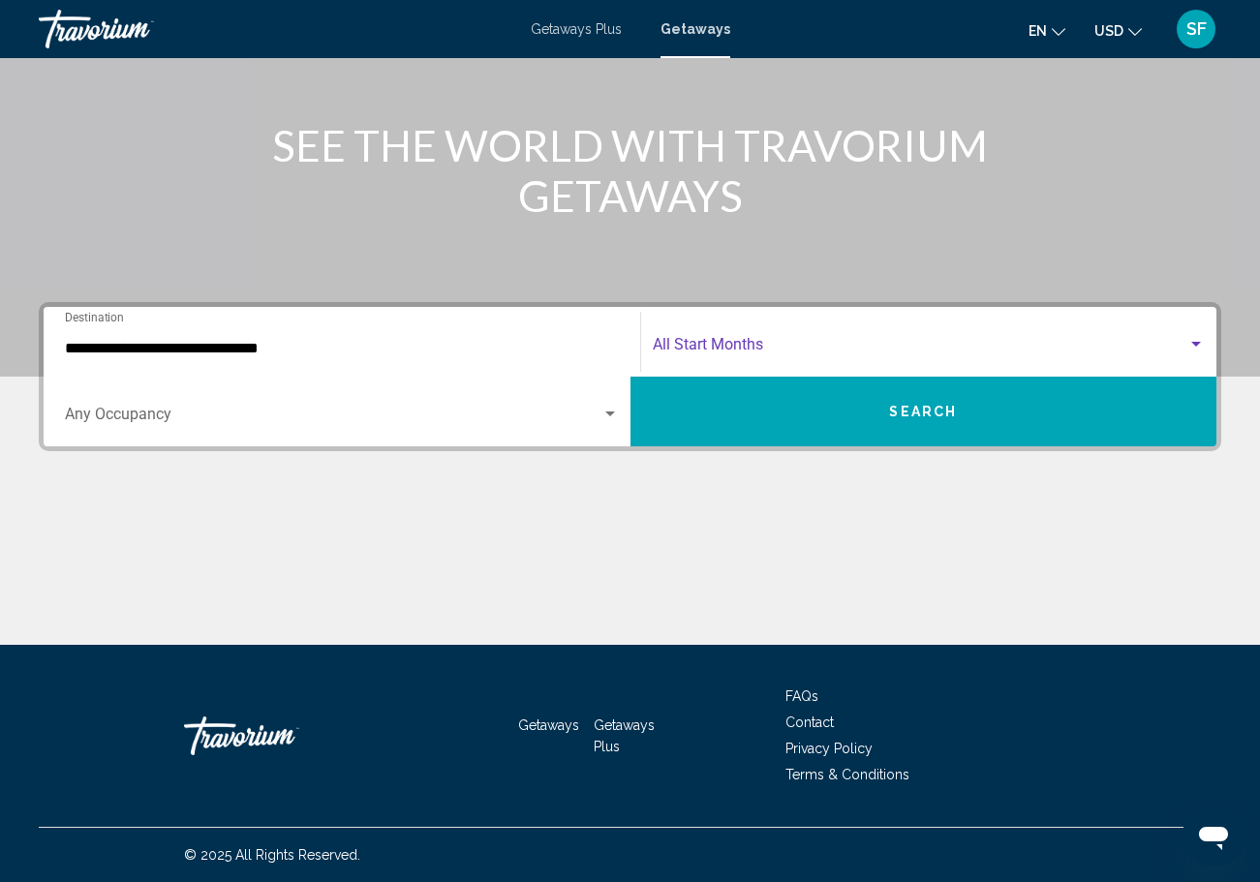
click at [872, 344] on span "Search widget" at bounding box center [921, 348] width 536 height 17
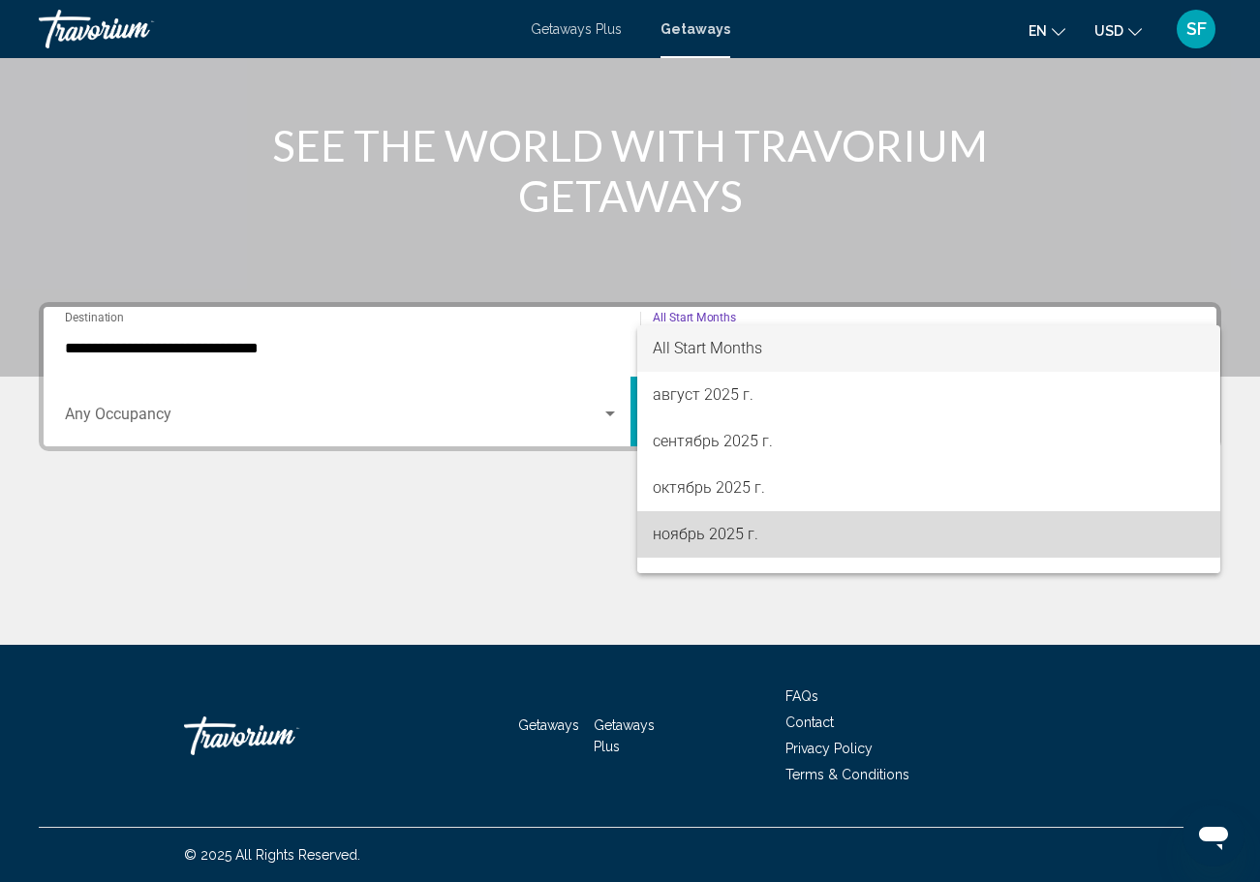
click at [738, 525] on span "ноябрь 2025 г." at bounding box center [929, 534] width 553 height 46
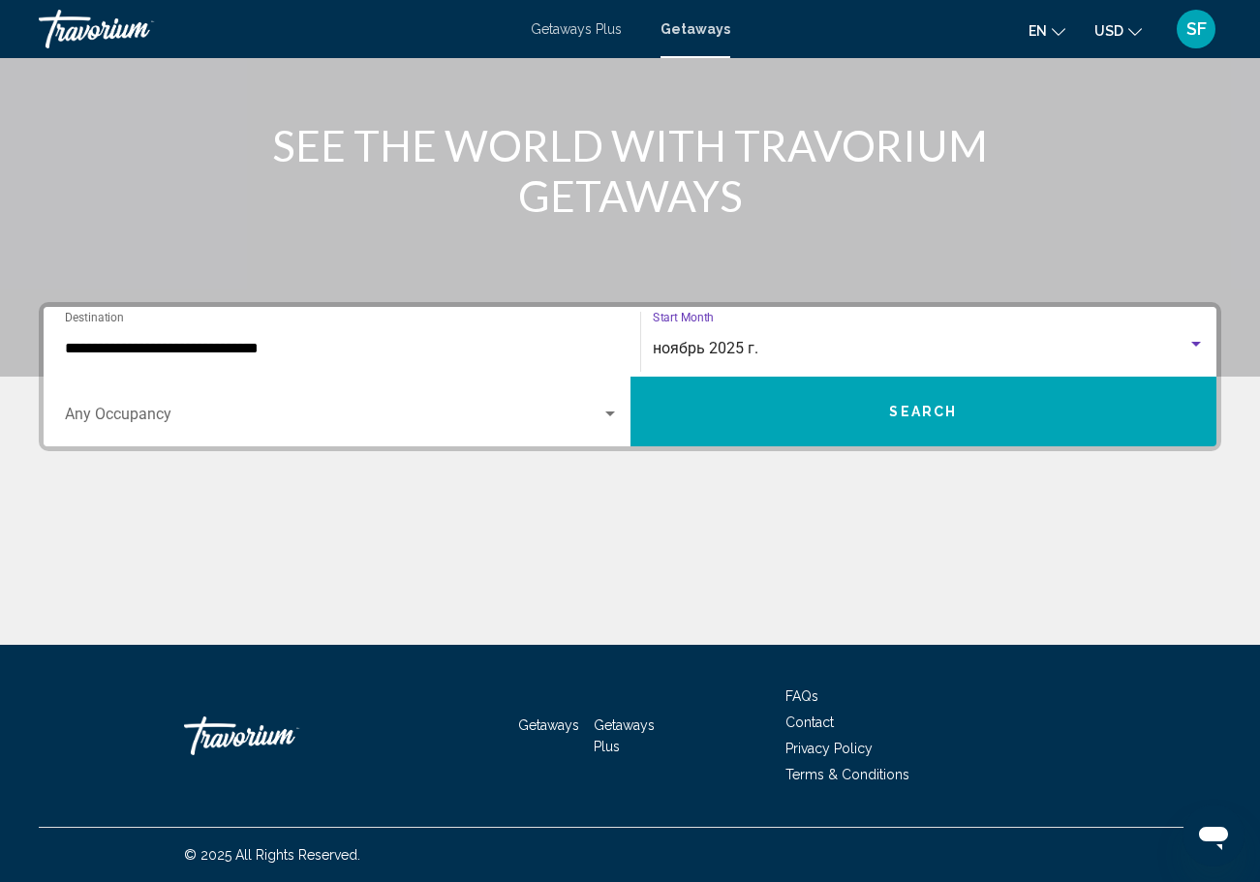
click at [918, 387] on button "Search" at bounding box center [923, 412] width 587 height 70
